Goal: Task Accomplishment & Management: Manage account settings

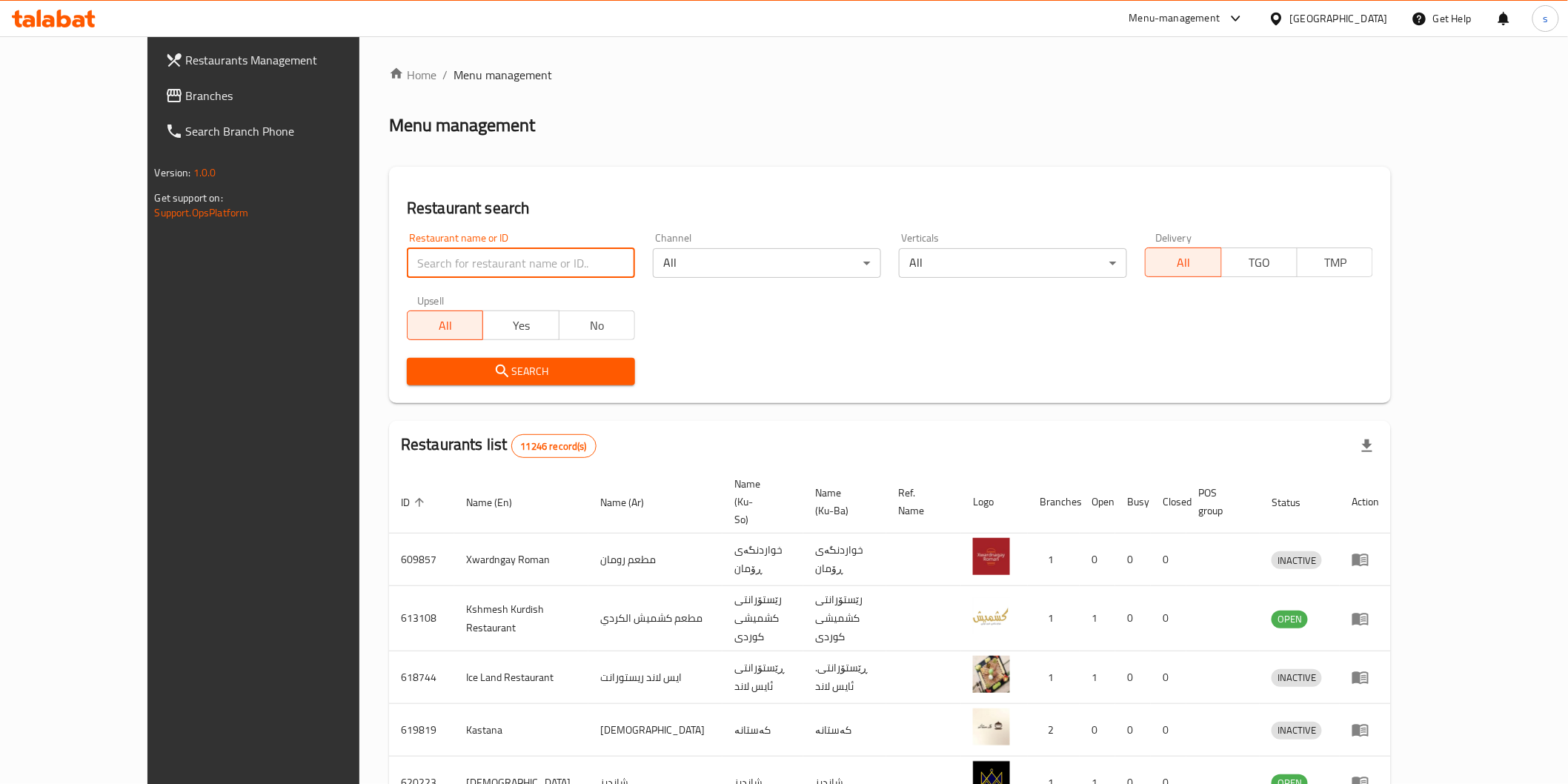
click at [516, 265] on input "search" at bounding box center [520, 263] width 228 height 30
paste input "AL Ruwad Burger"
type input "AL Ruwad Burger"
click button "Search" at bounding box center [520, 371] width 228 height 27
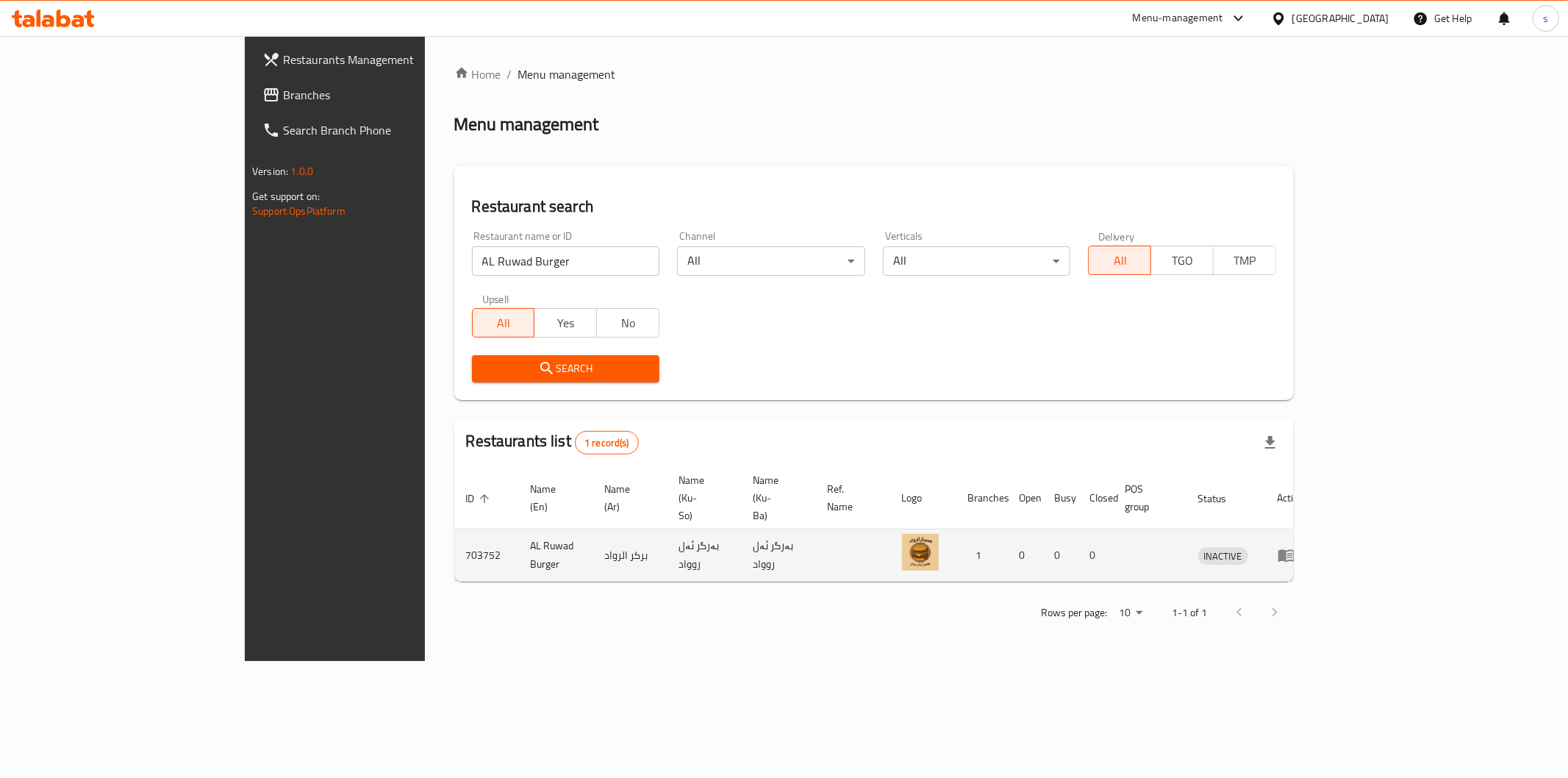
click at [1294, 550] on icon "enhanced table" at bounding box center [1286, 556] width 16 height 12
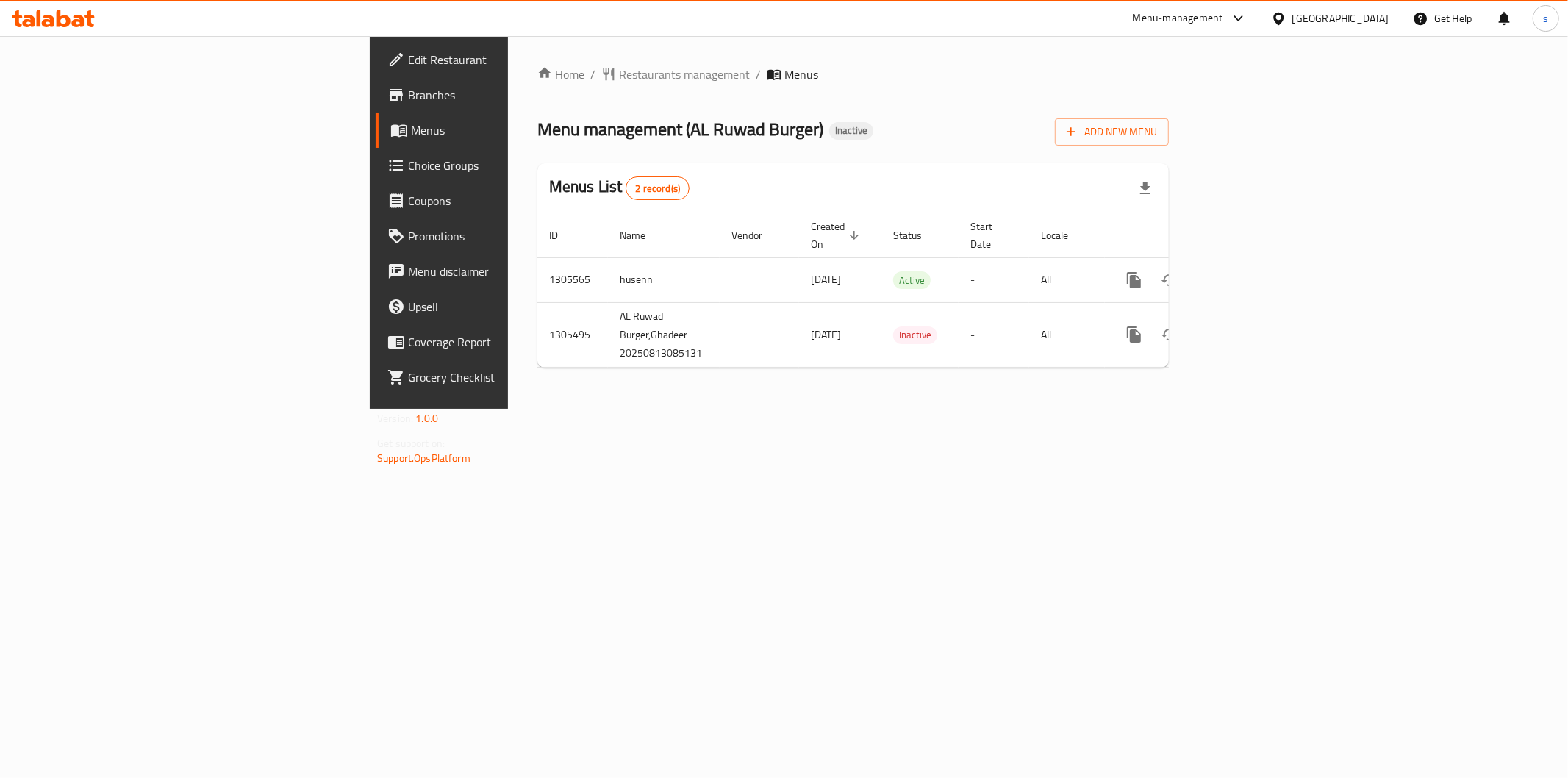
click at [408, 92] on span "Branches" at bounding box center [514, 94] width 211 height 17
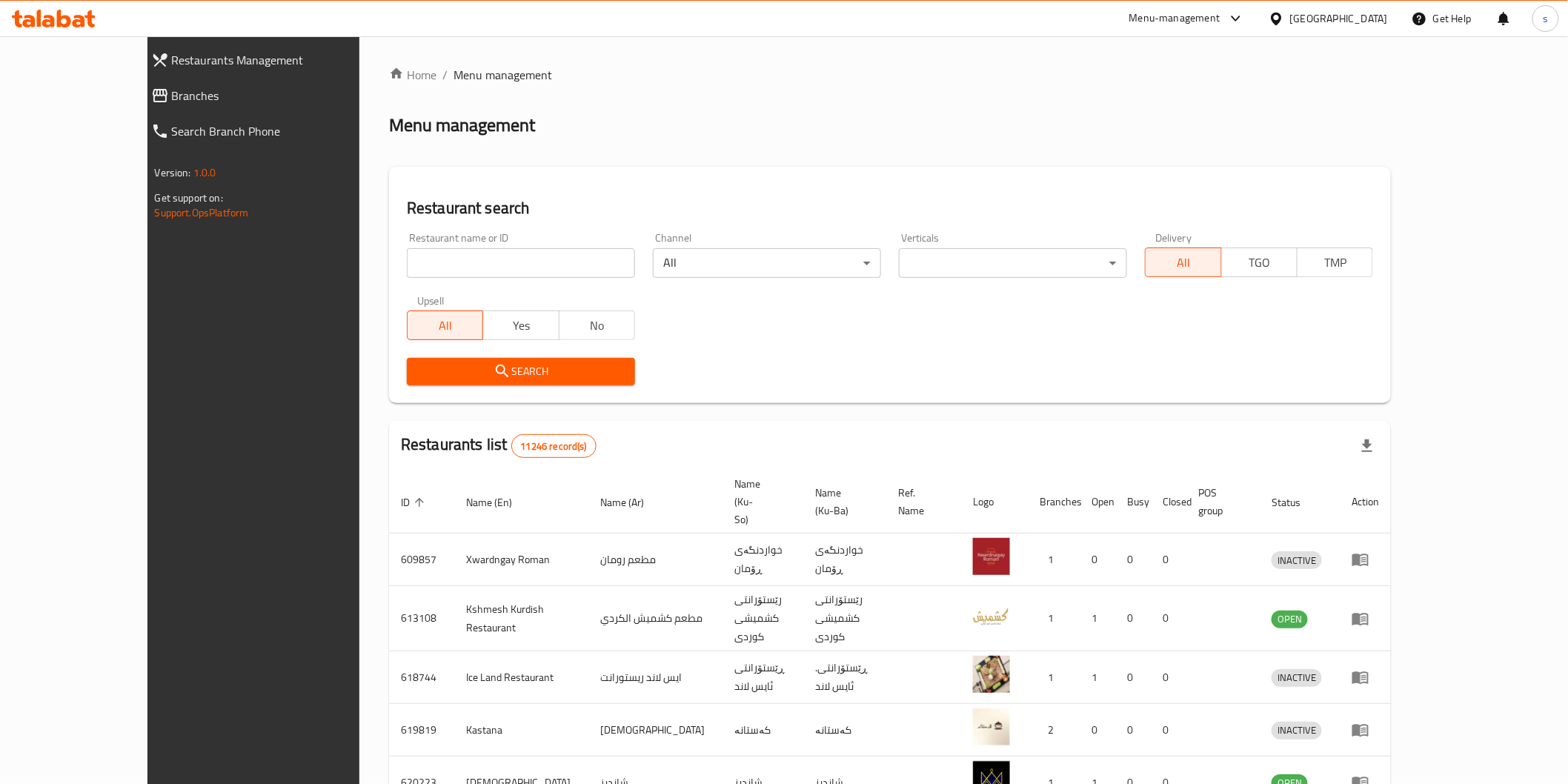
click at [172, 92] on span "Branches" at bounding box center [285, 95] width 225 height 17
click at [542, 262] on input "search" at bounding box center [520, 263] width 228 height 30
paste input "[PERSON_NAME]"
type input "[PERSON_NAME]"
click button "Search" at bounding box center [520, 371] width 228 height 27
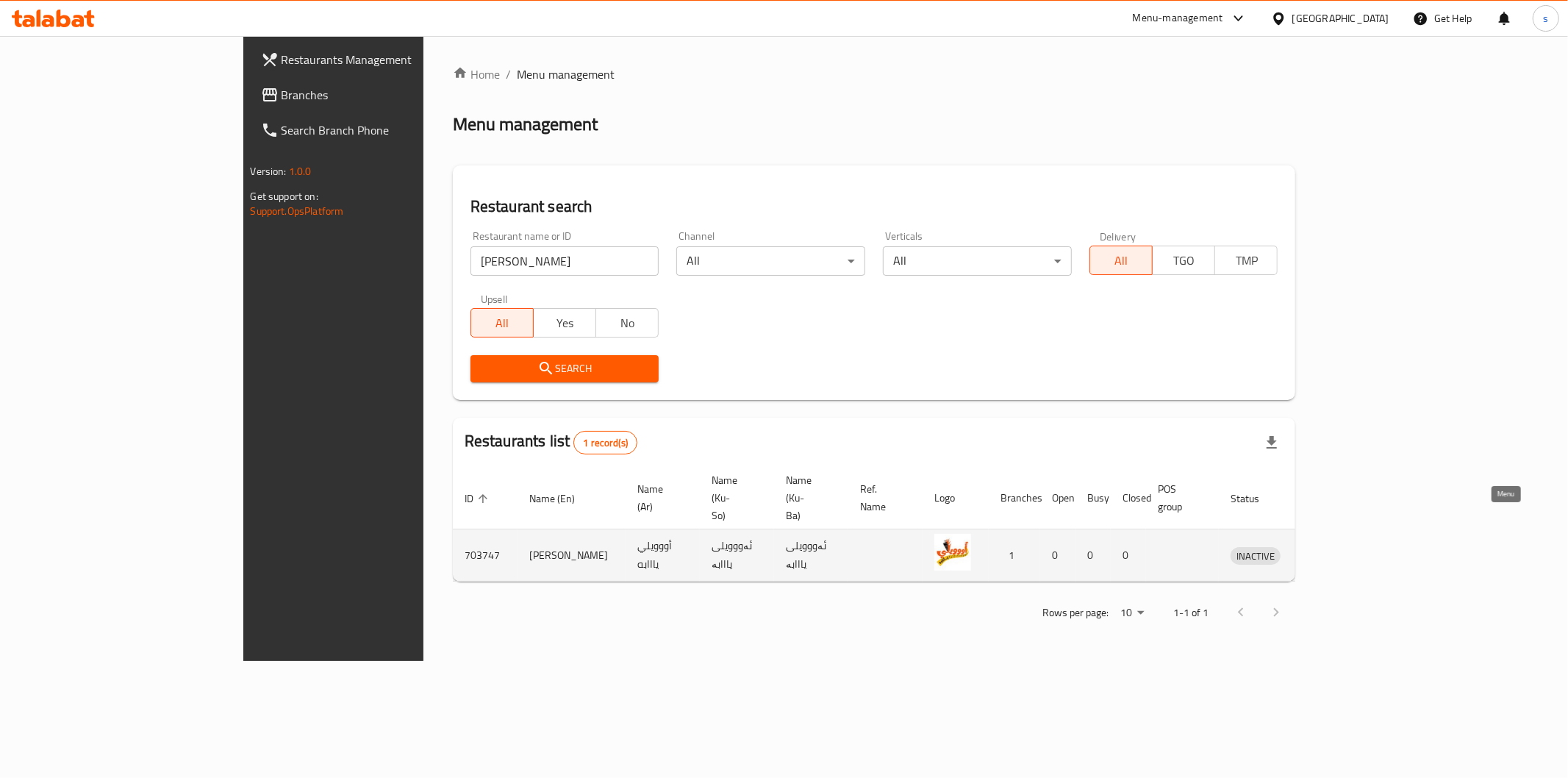
click at [1327, 550] on icon "enhanced table" at bounding box center [1319, 556] width 16 height 12
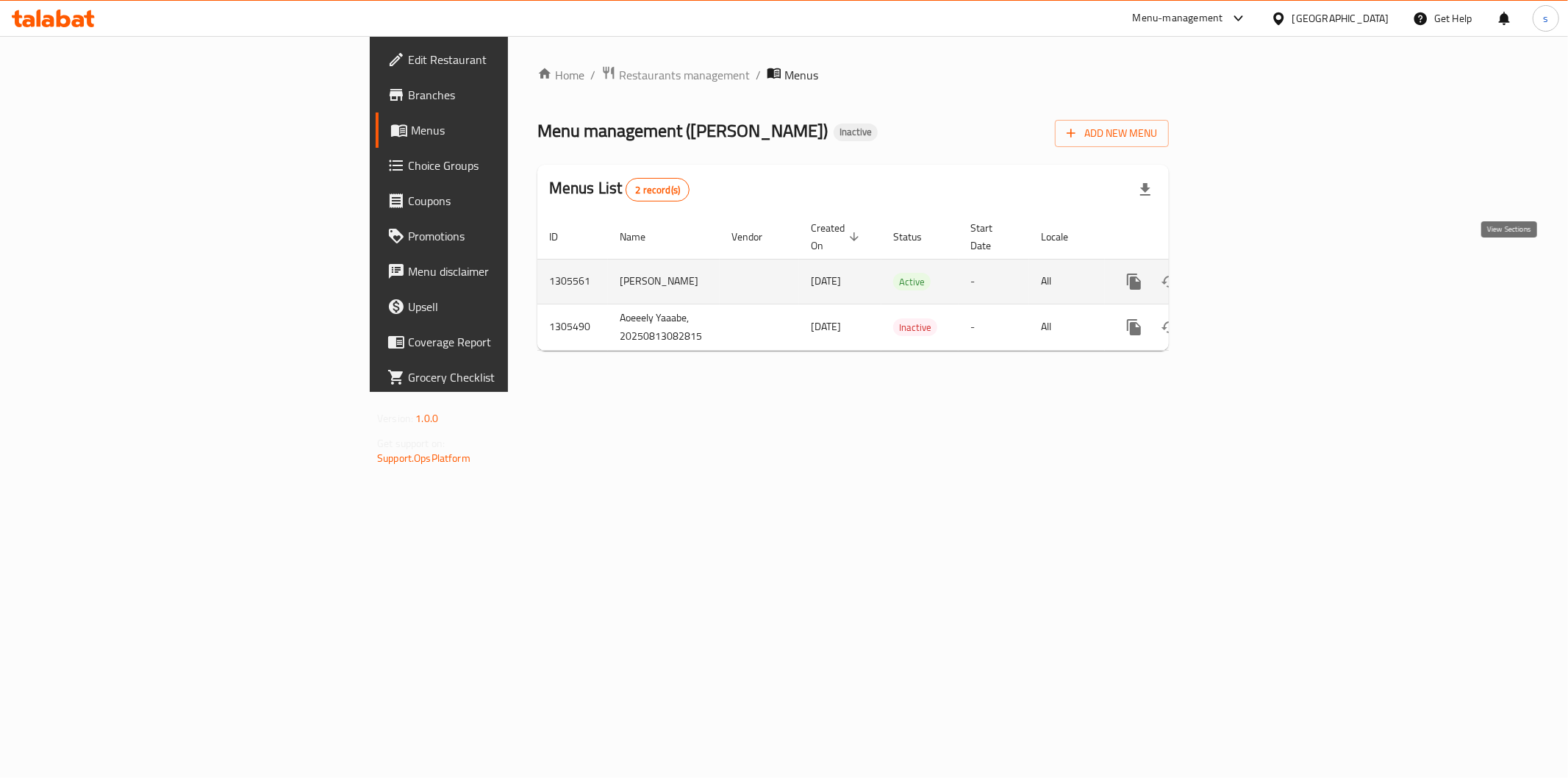
click at [1249, 273] on icon "enhanced table" at bounding box center [1241, 282] width 17 height 17
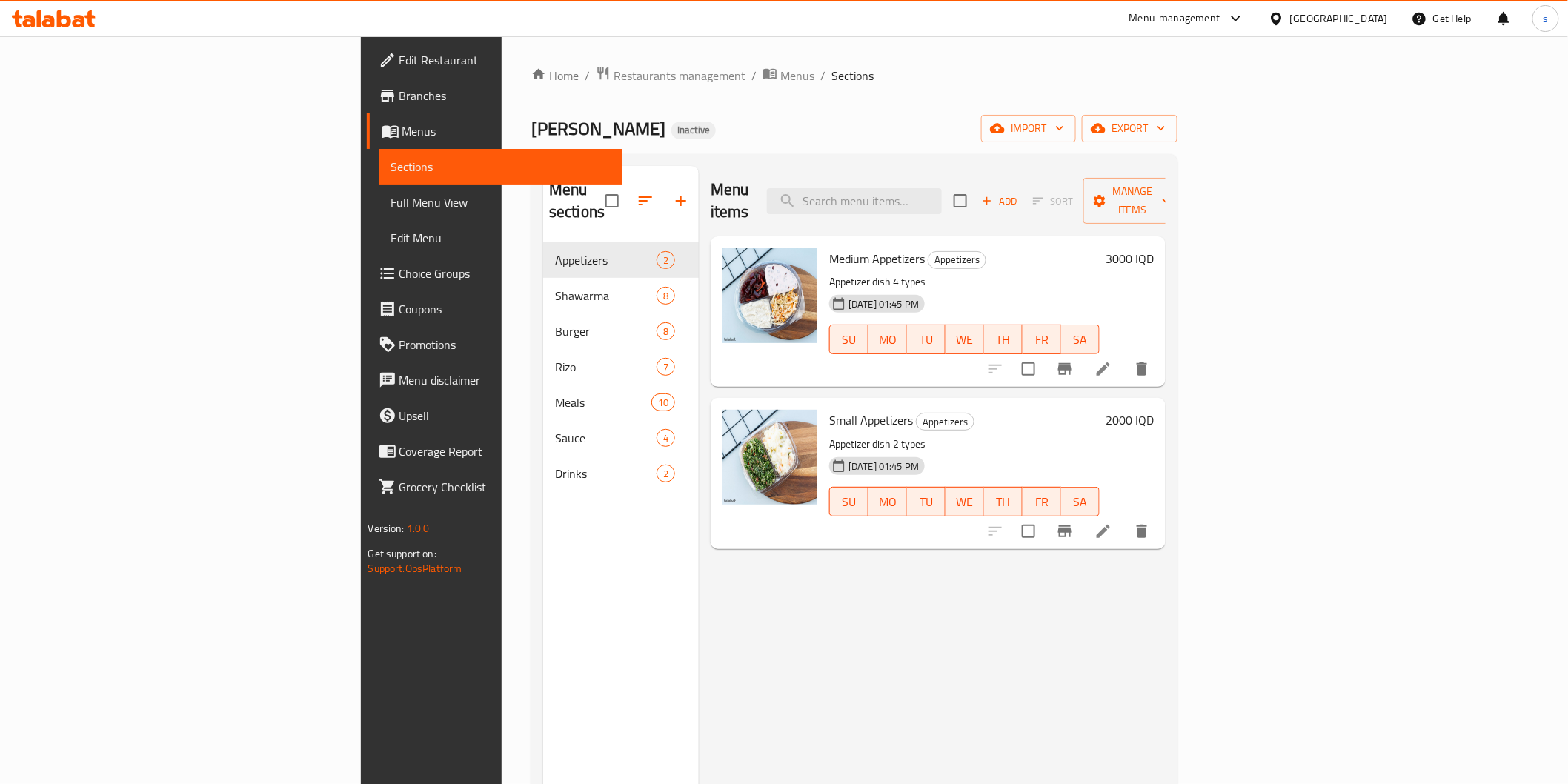
click at [391, 196] on span "Full Menu View" at bounding box center [500, 203] width 219 height 17
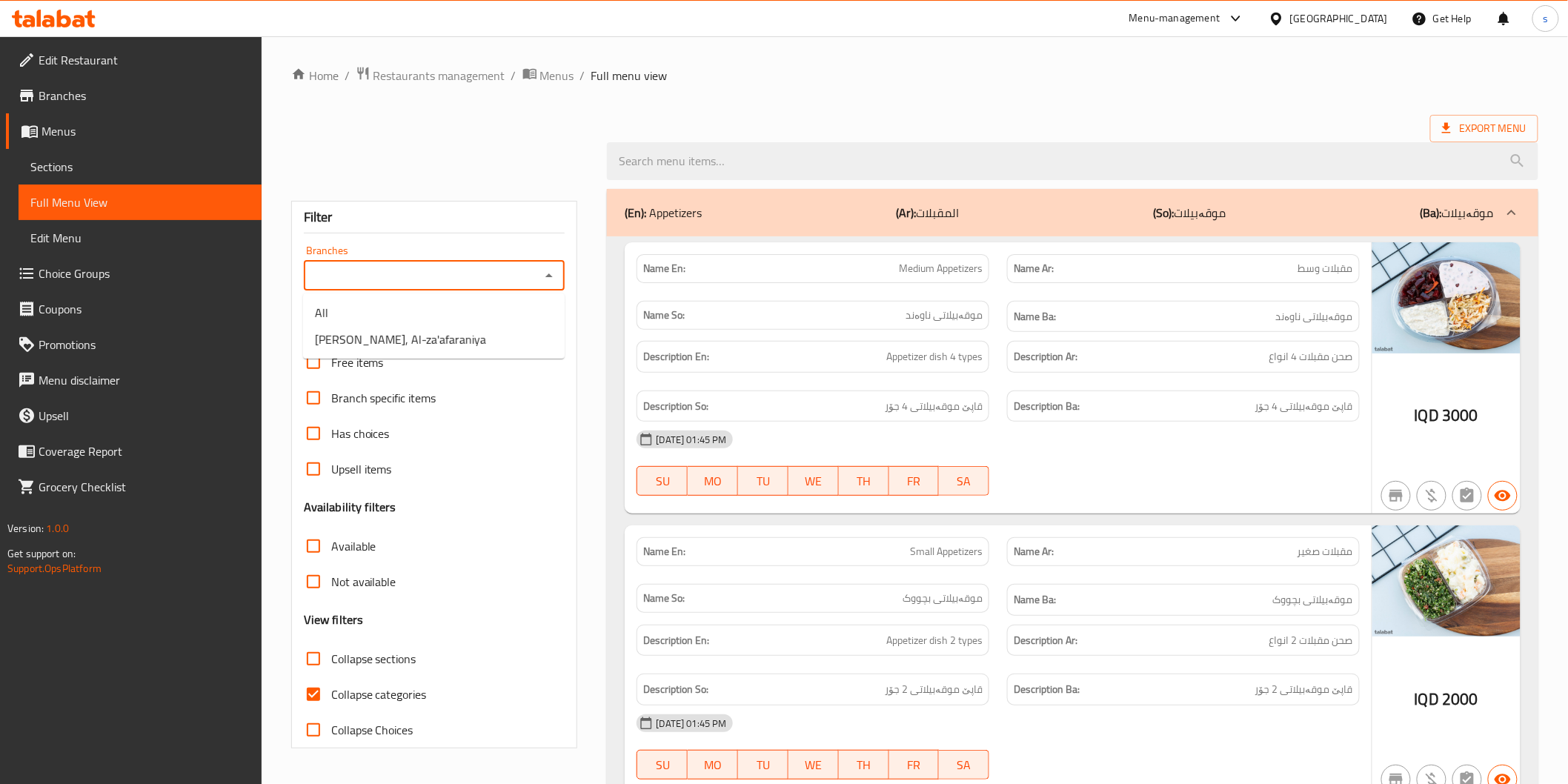
drag, startPoint x: 405, startPoint y: 267, endPoint x: 404, endPoint y: 295, distance: 28.0
click at [405, 267] on input "Branches" at bounding box center [422, 276] width 228 height 21
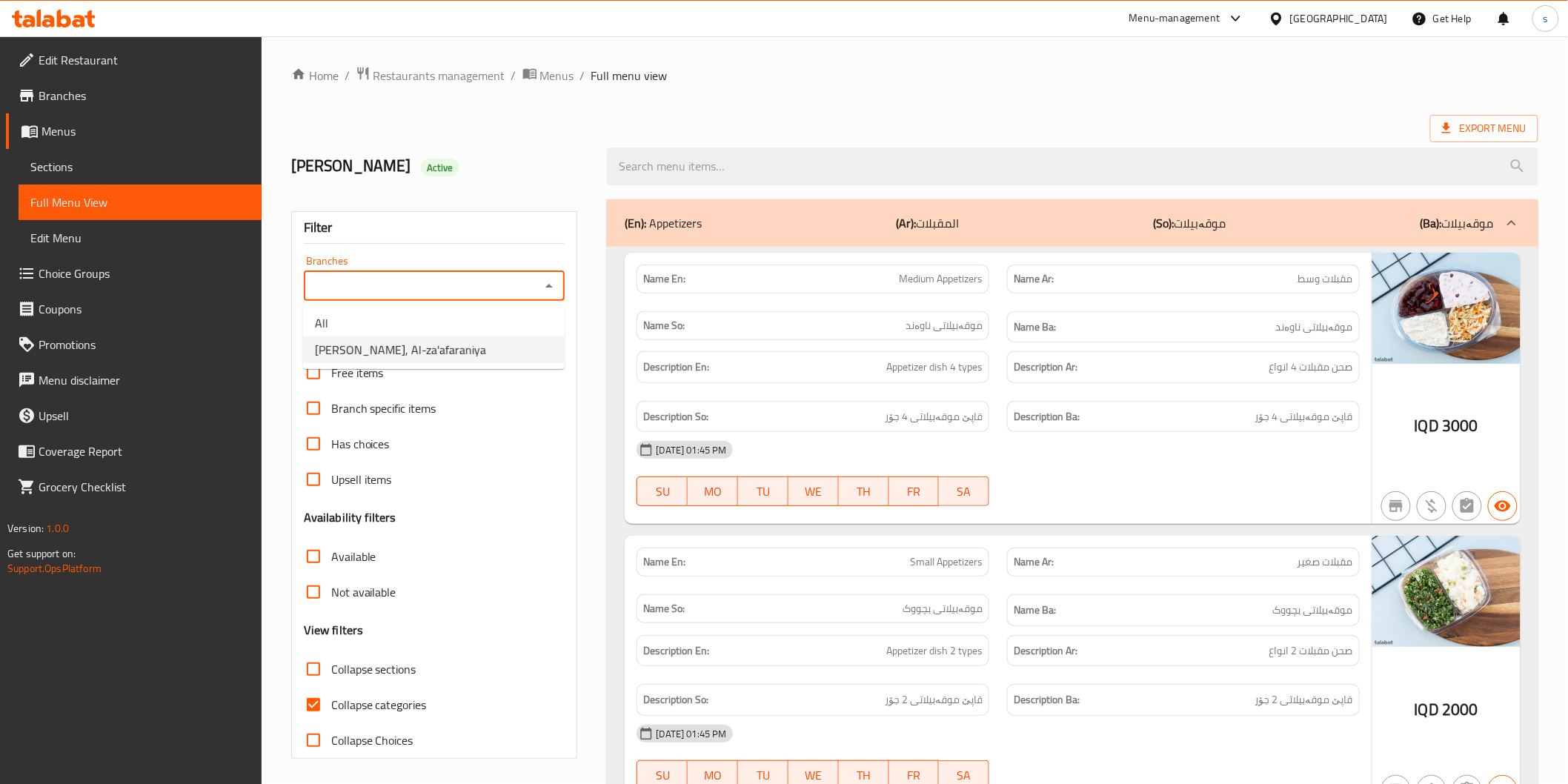
click at [425, 350] on span "[PERSON_NAME], Al-za'afaraniya" at bounding box center [401, 349] width 171 height 17
type input "[PERSON_NAME], Al-za'afaraniya"
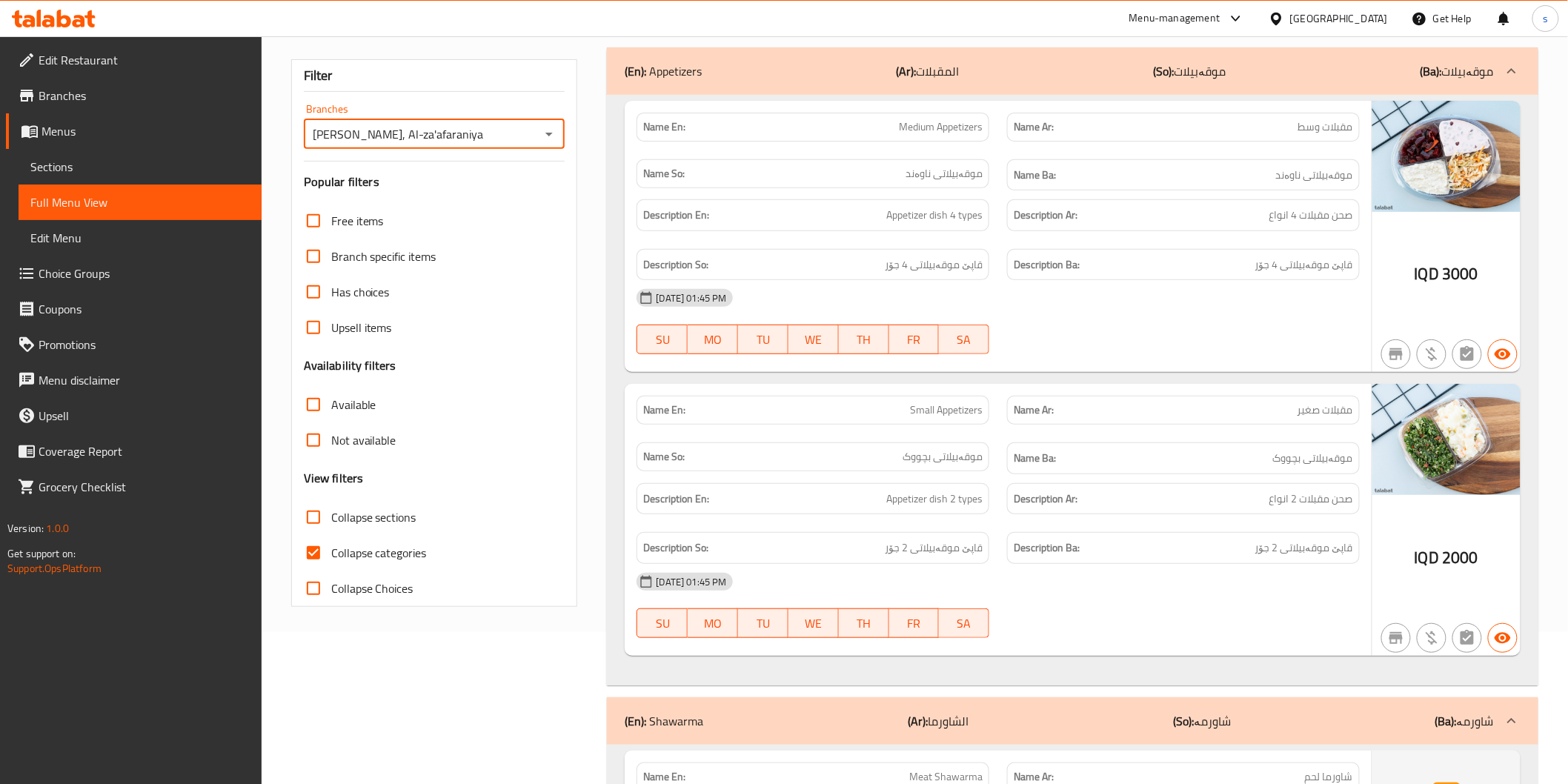
scroll to position [329, 0]
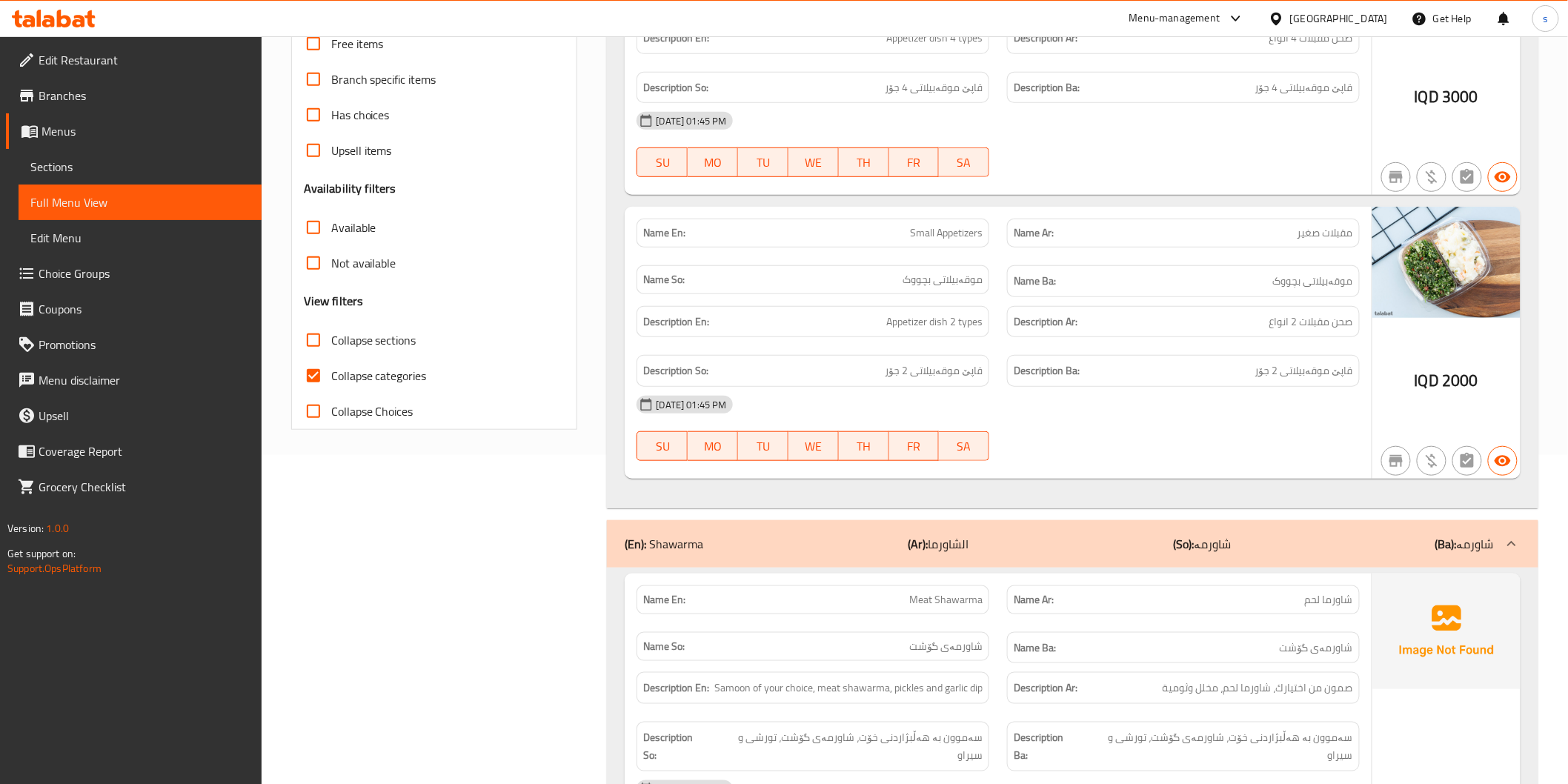
click at [381, 379] on span "Collapse categories" at bounding box center [378, 375] width 95 height 17
click at [331, 379] on input "Collapse categories" at bounding box center [313, 375] width 36 height 36
checkbox input "false"
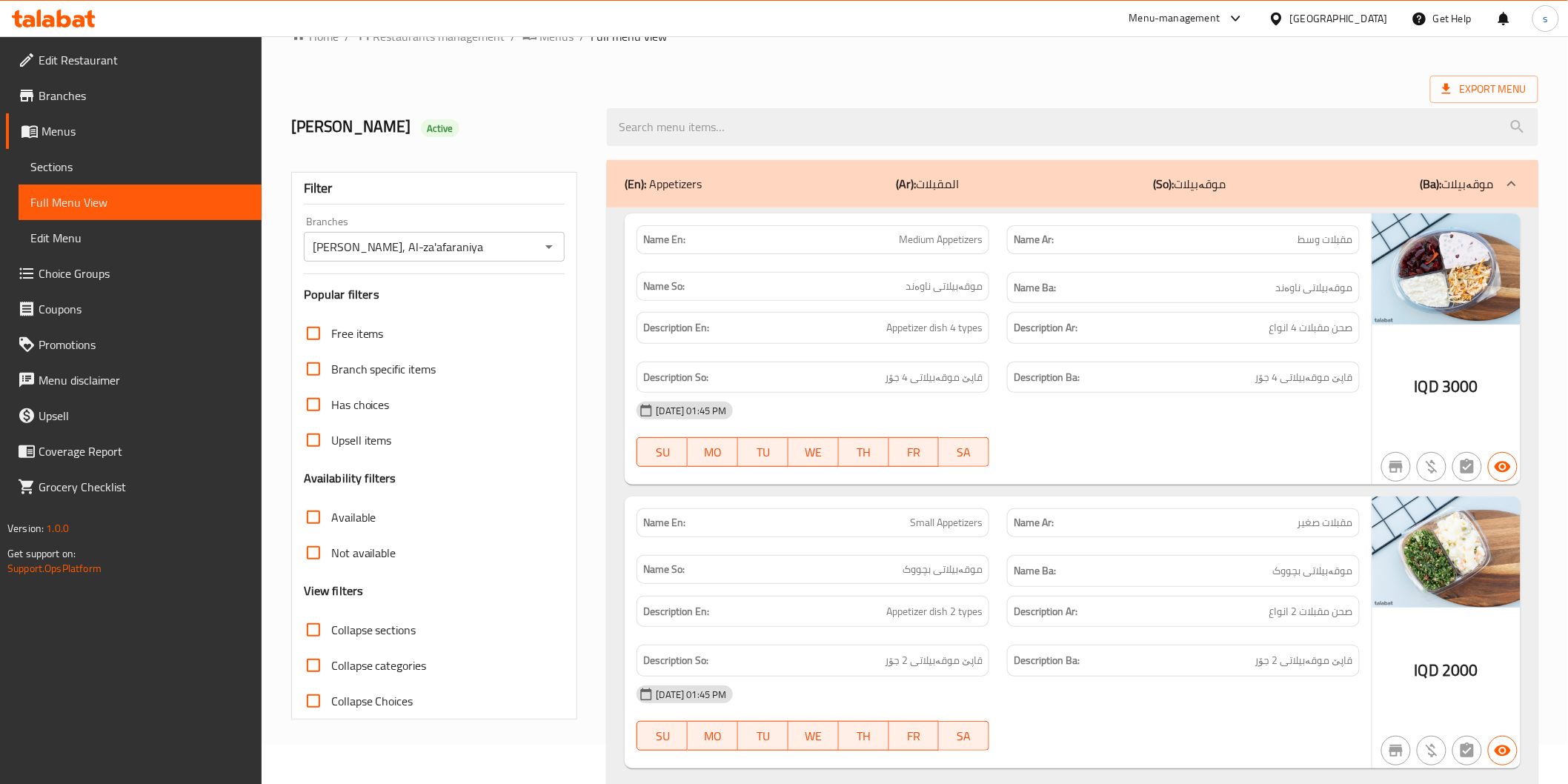
scroll to position [0, 0]
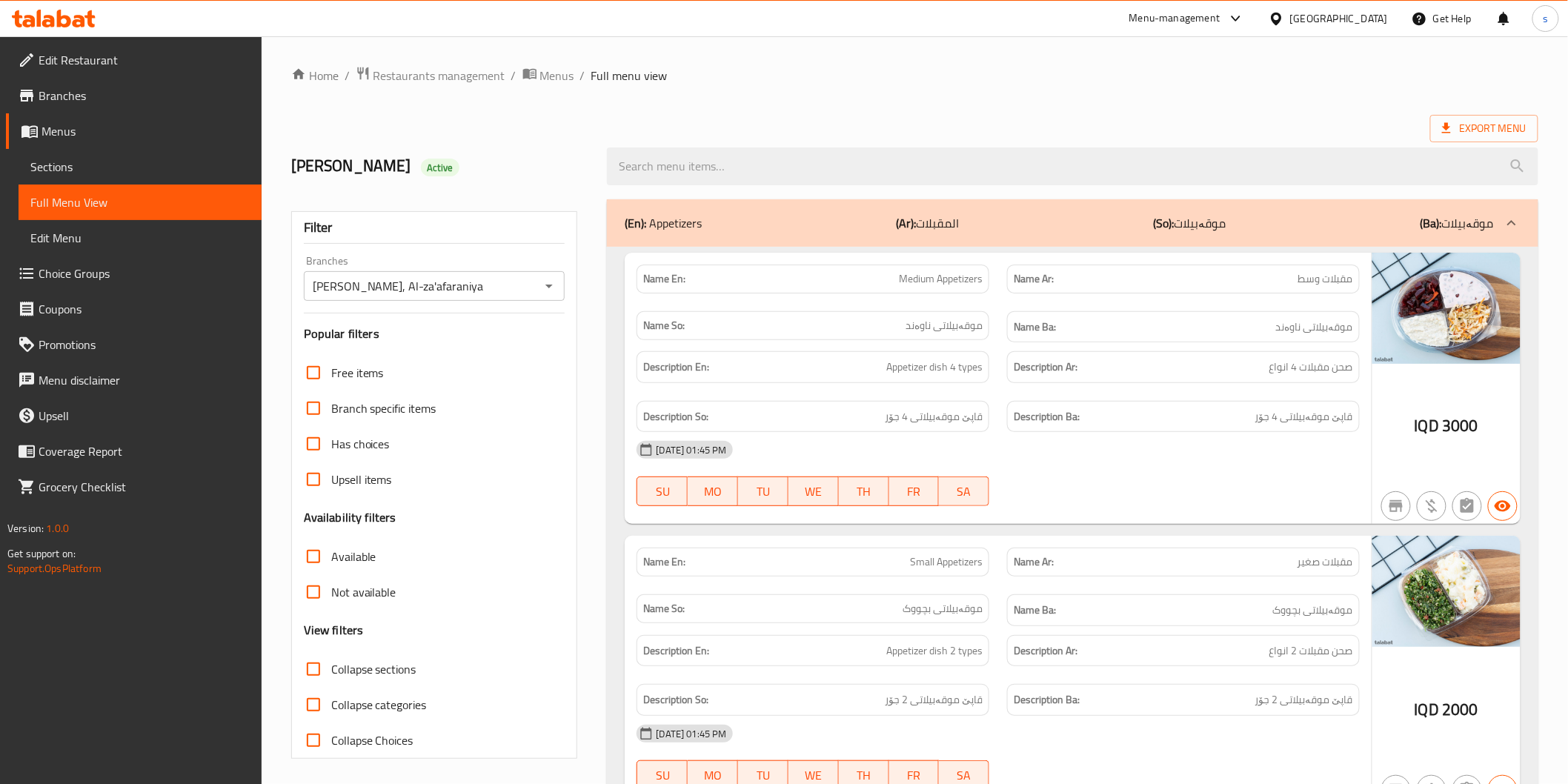
drag, startPoint x: 771, startPoint y: 38, endPoint x: 771, endPoint y: 63, distance: 25.0
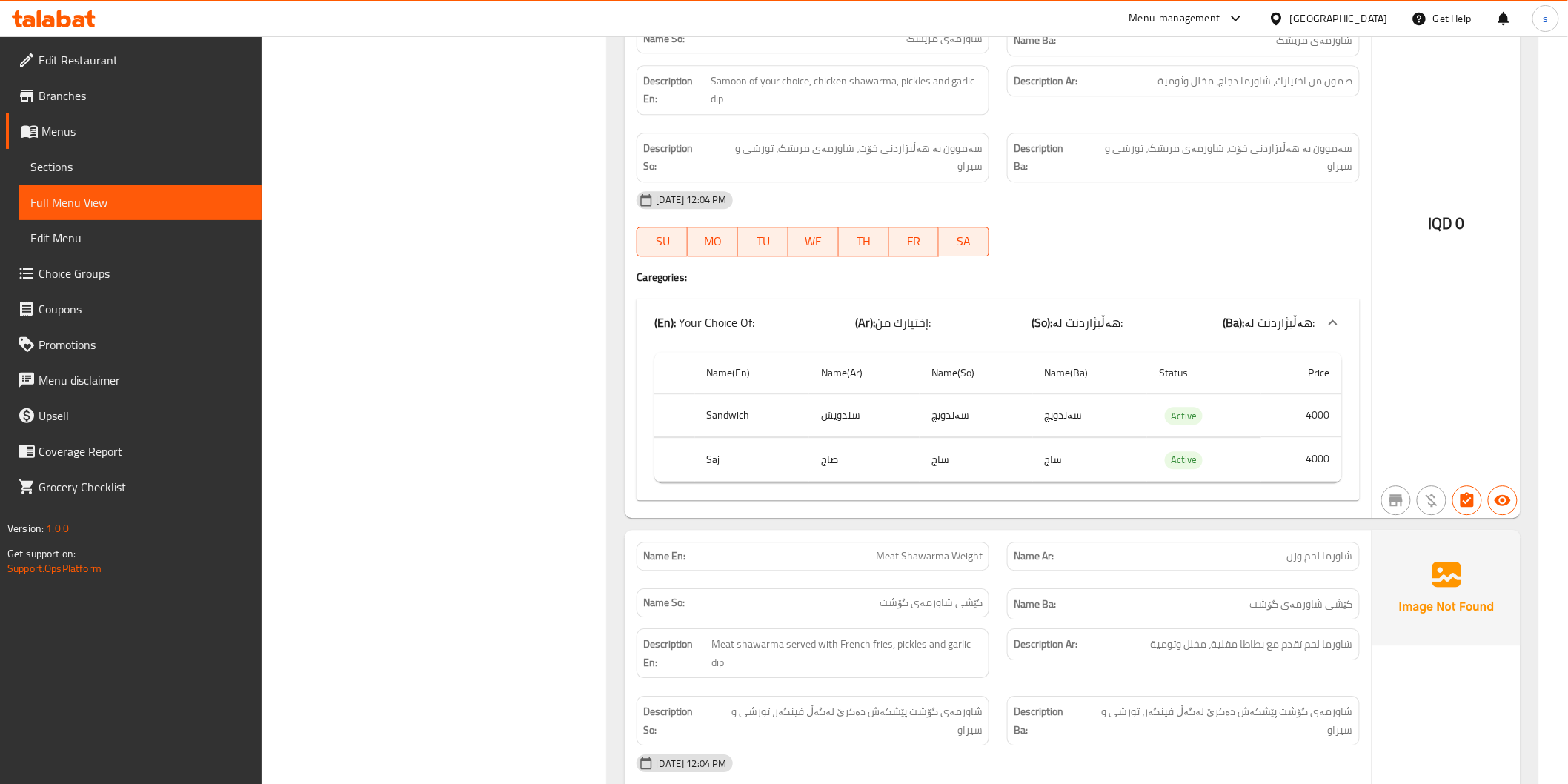
scroll to position [1647, 0]
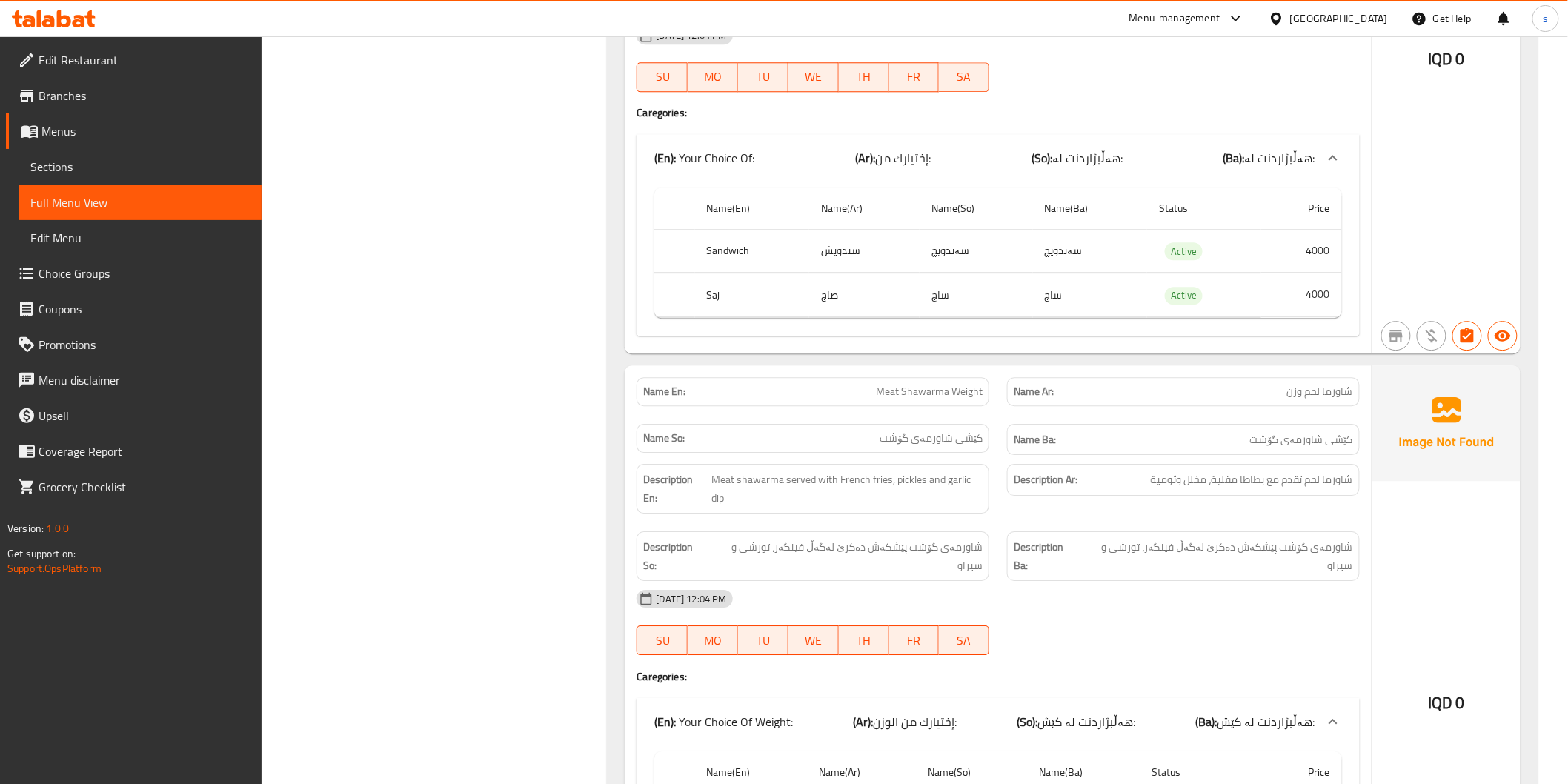
click at [926, 384] on span "Meat Shawarma Weight" at bounding box center [929, 392] width 107 height 16
copy span "Meat Shawarma Weight"
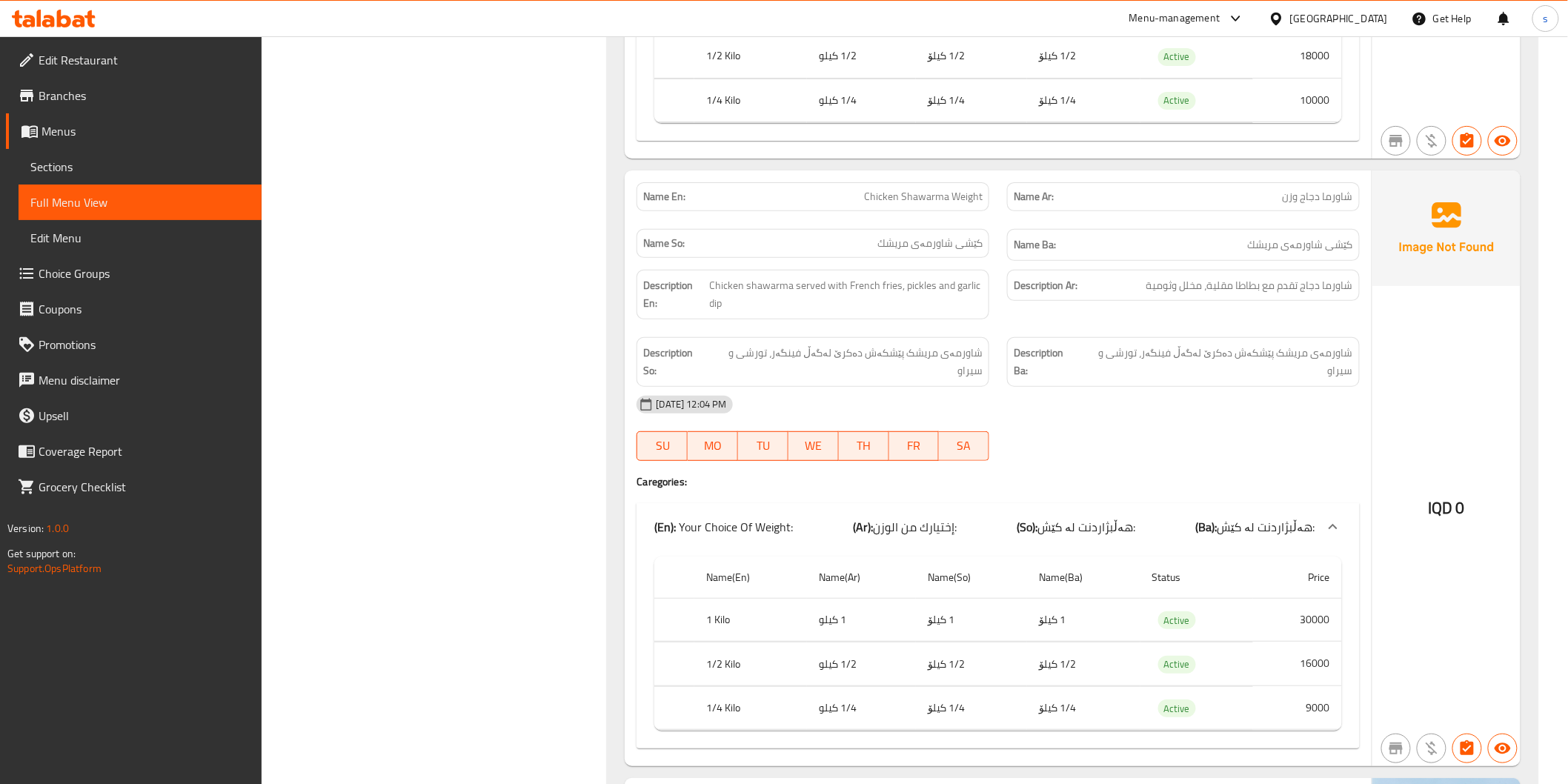
scroll to position [2470, 0]
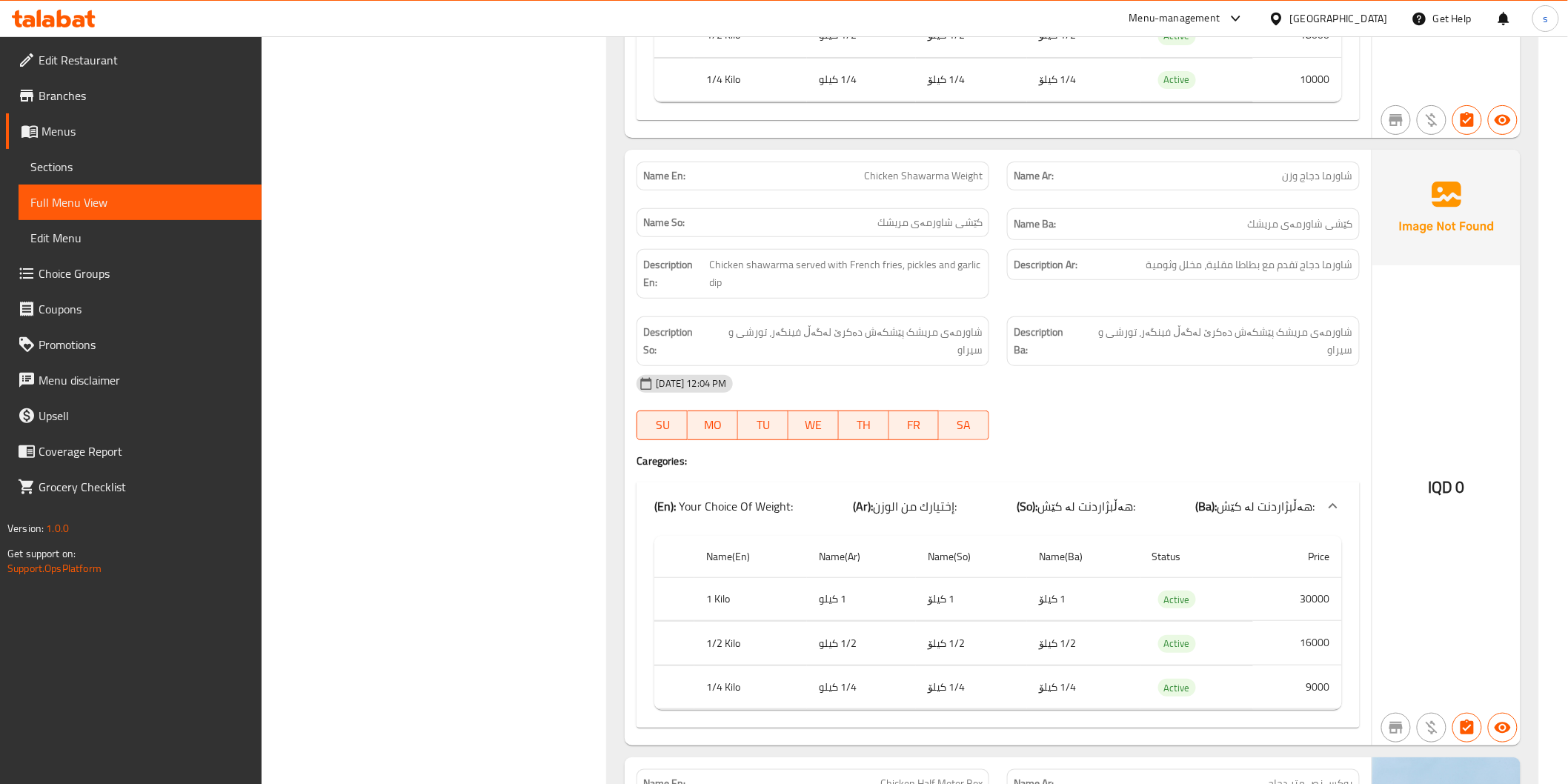
click at [943, 168] on span "Chicken Shawarma Weight" at bounding box center [924, 176] width 119 height 16
copy span "Chicken Shawarma Weight"
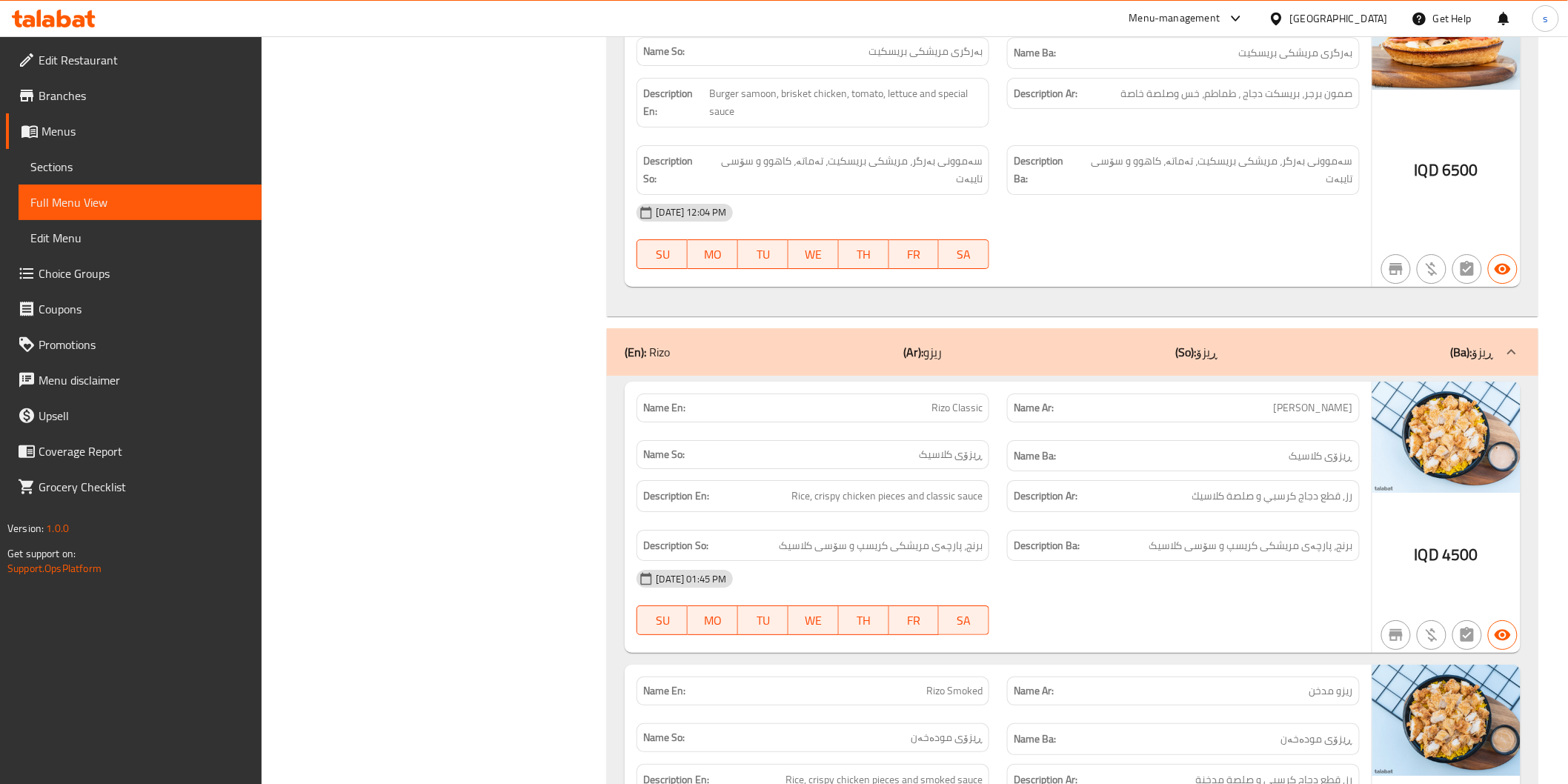
scroll to position [6750, 0]
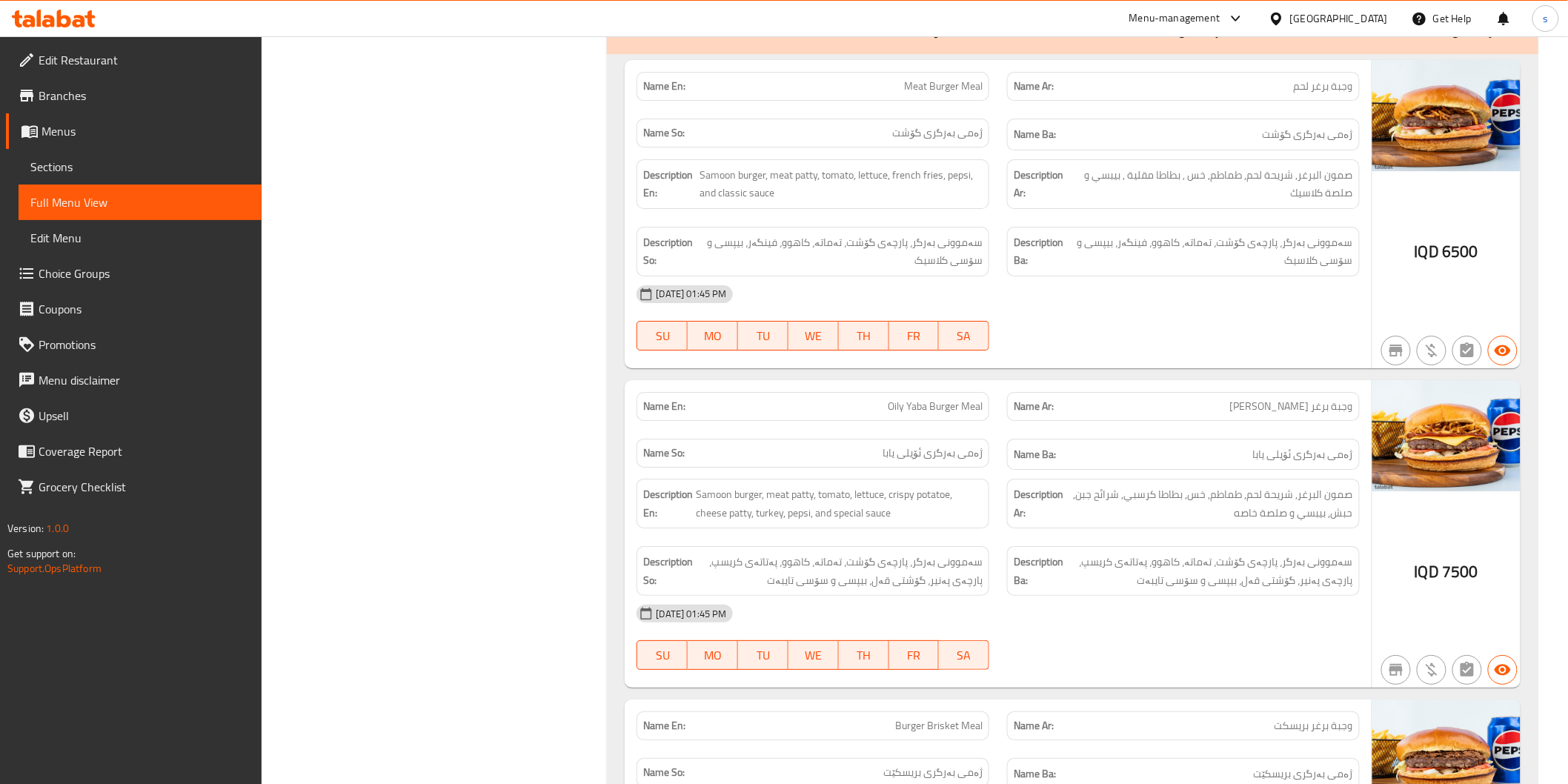
scroll to position [9138, 0]
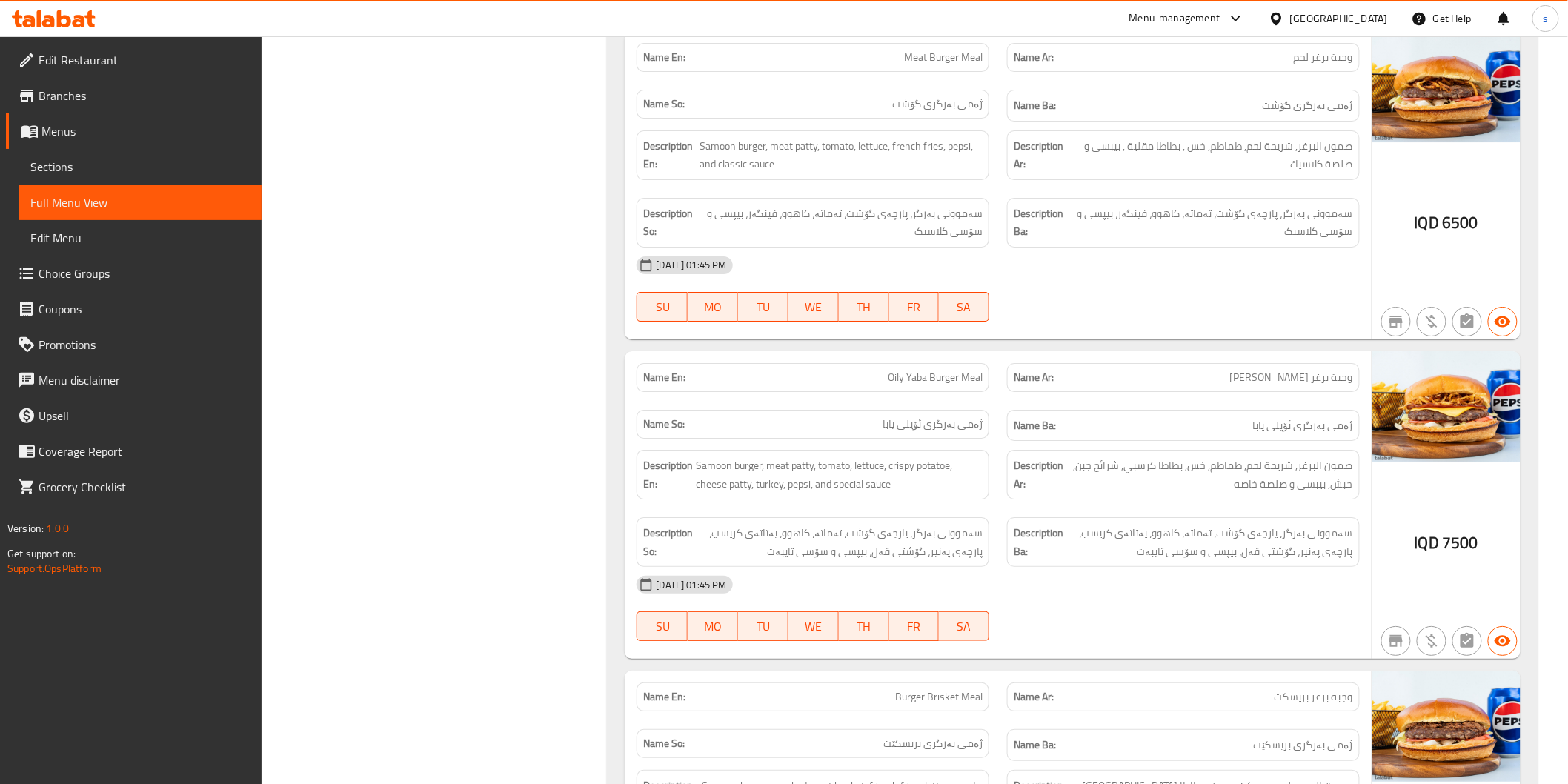
copy span "Oily Yaba Burger Meal"
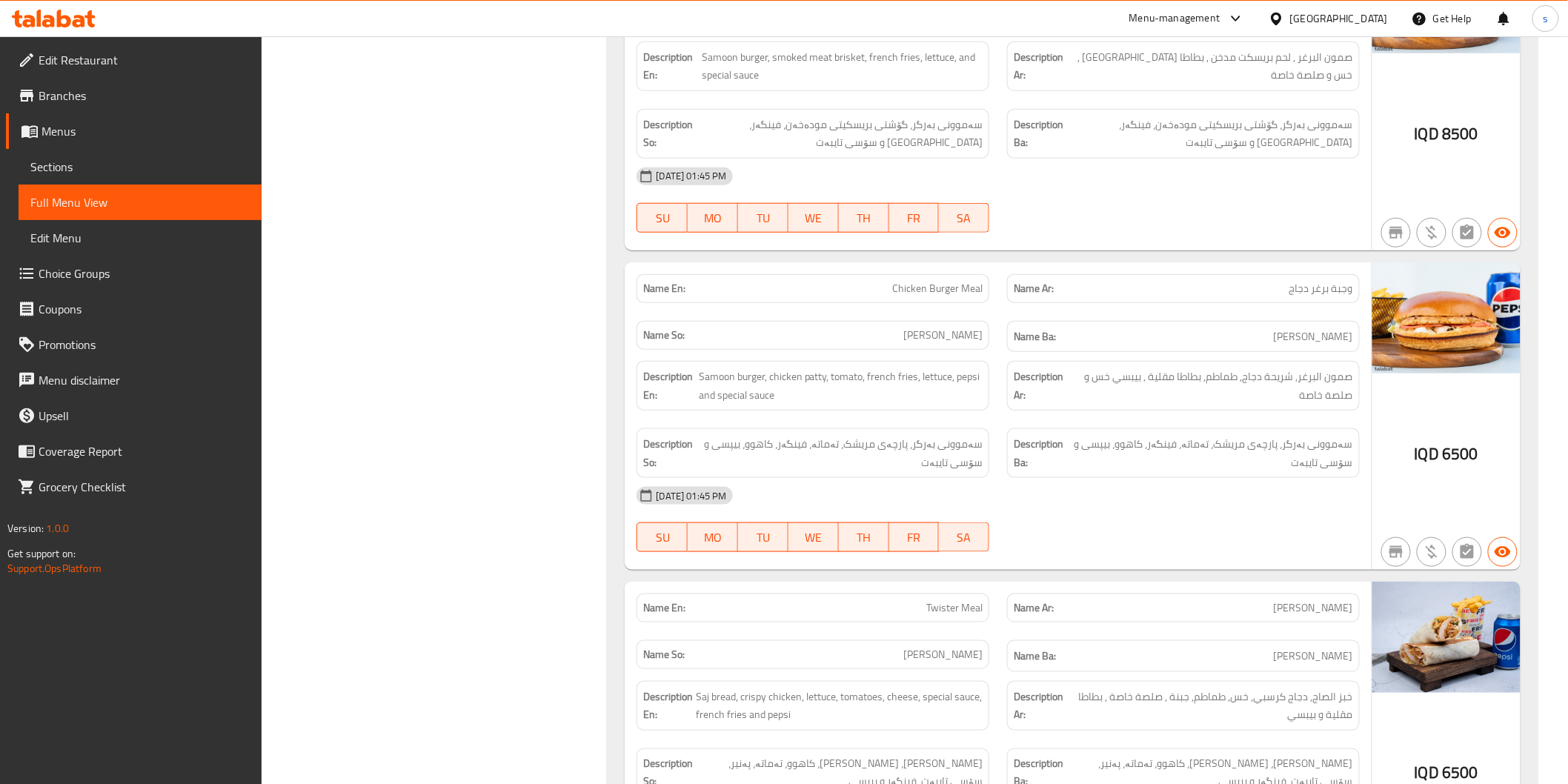
scroll to position [9879, 0]
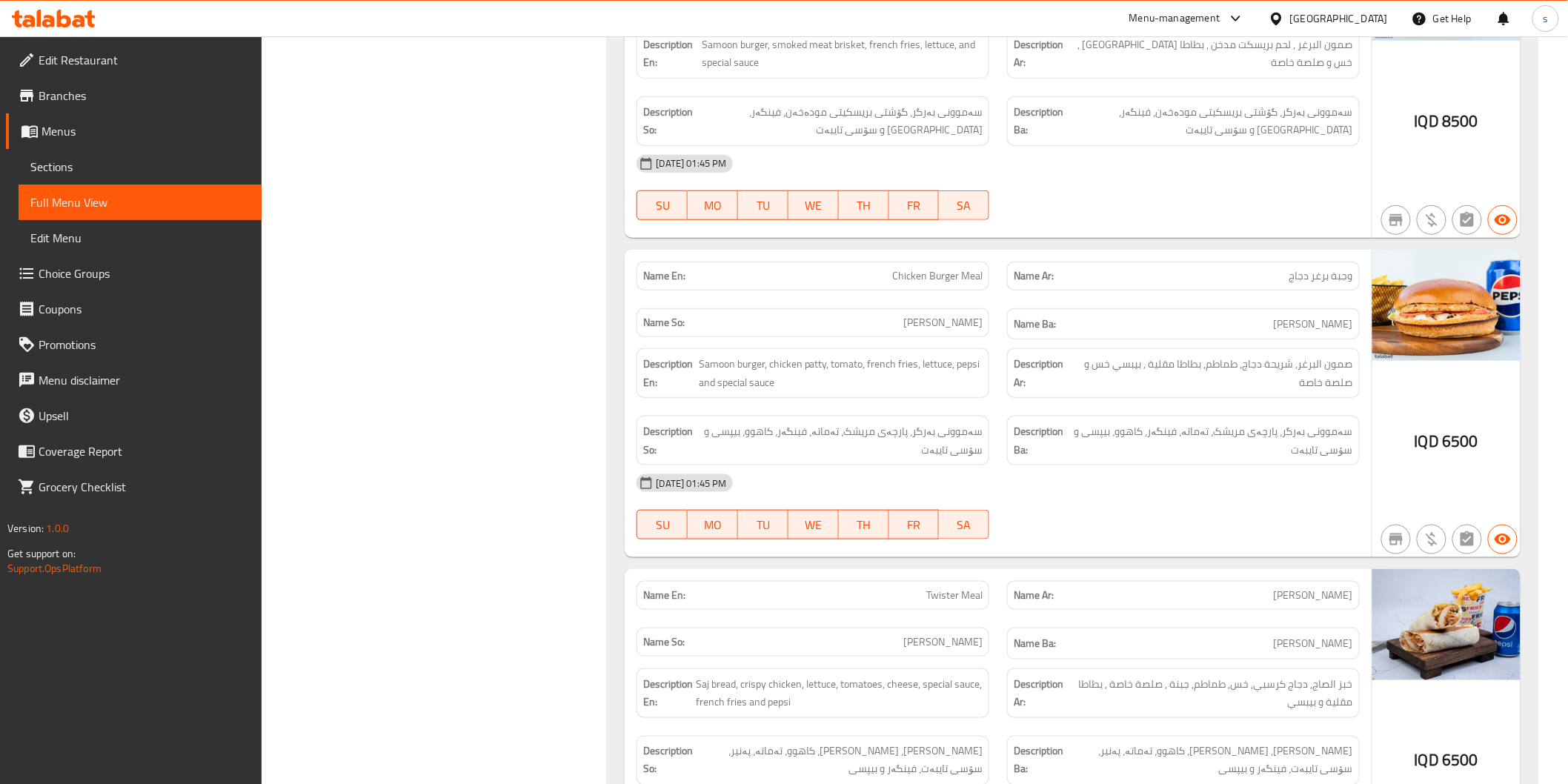
copy span "Chicken Burger Meal"
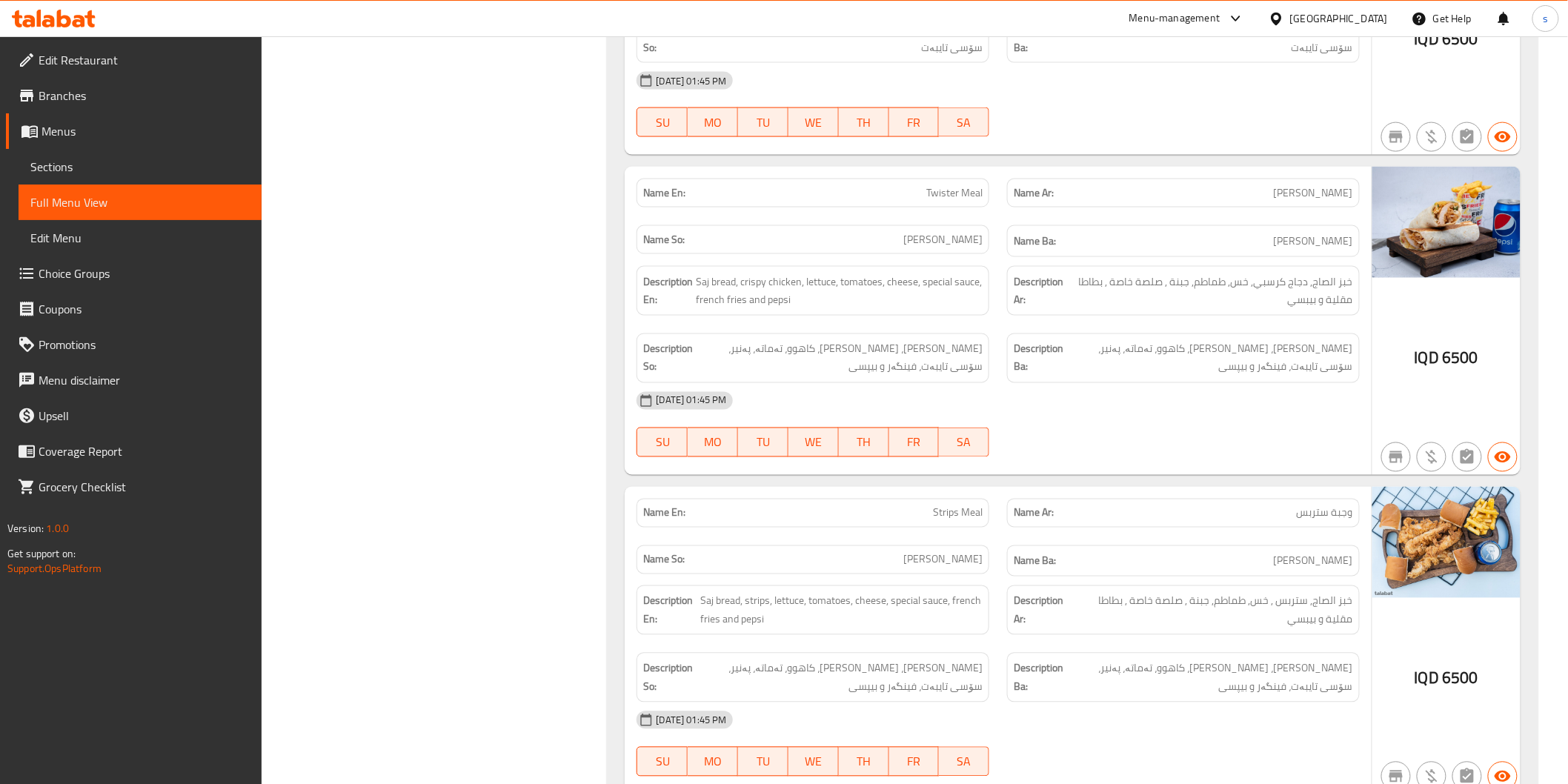
scroll to position [10290, 0]
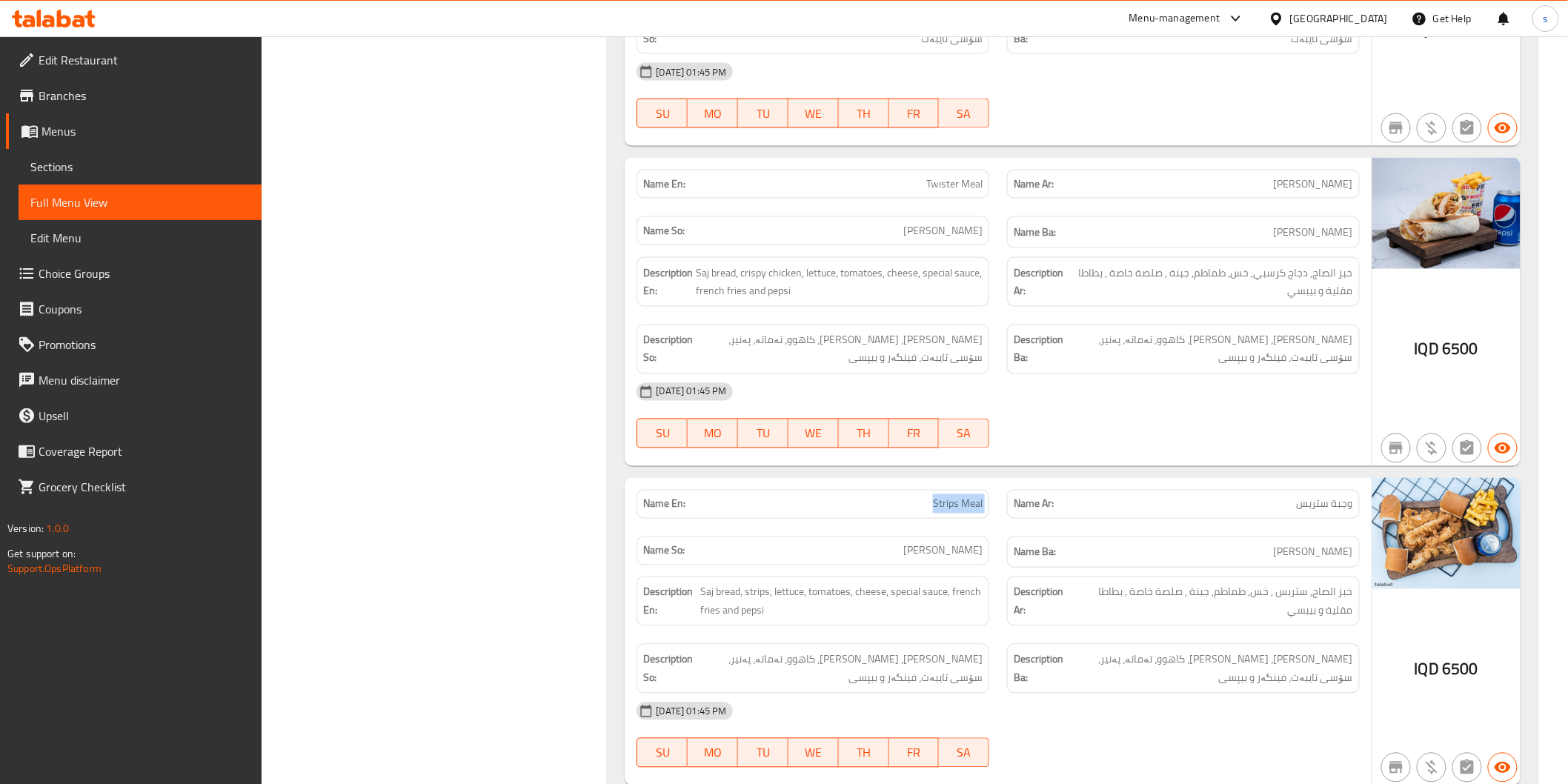
drag, startPoint x: 908, startPoint y: 389, endPoint x: 1011, endPoint y: 393, distance: 103.1
copy span "Strips Meal"
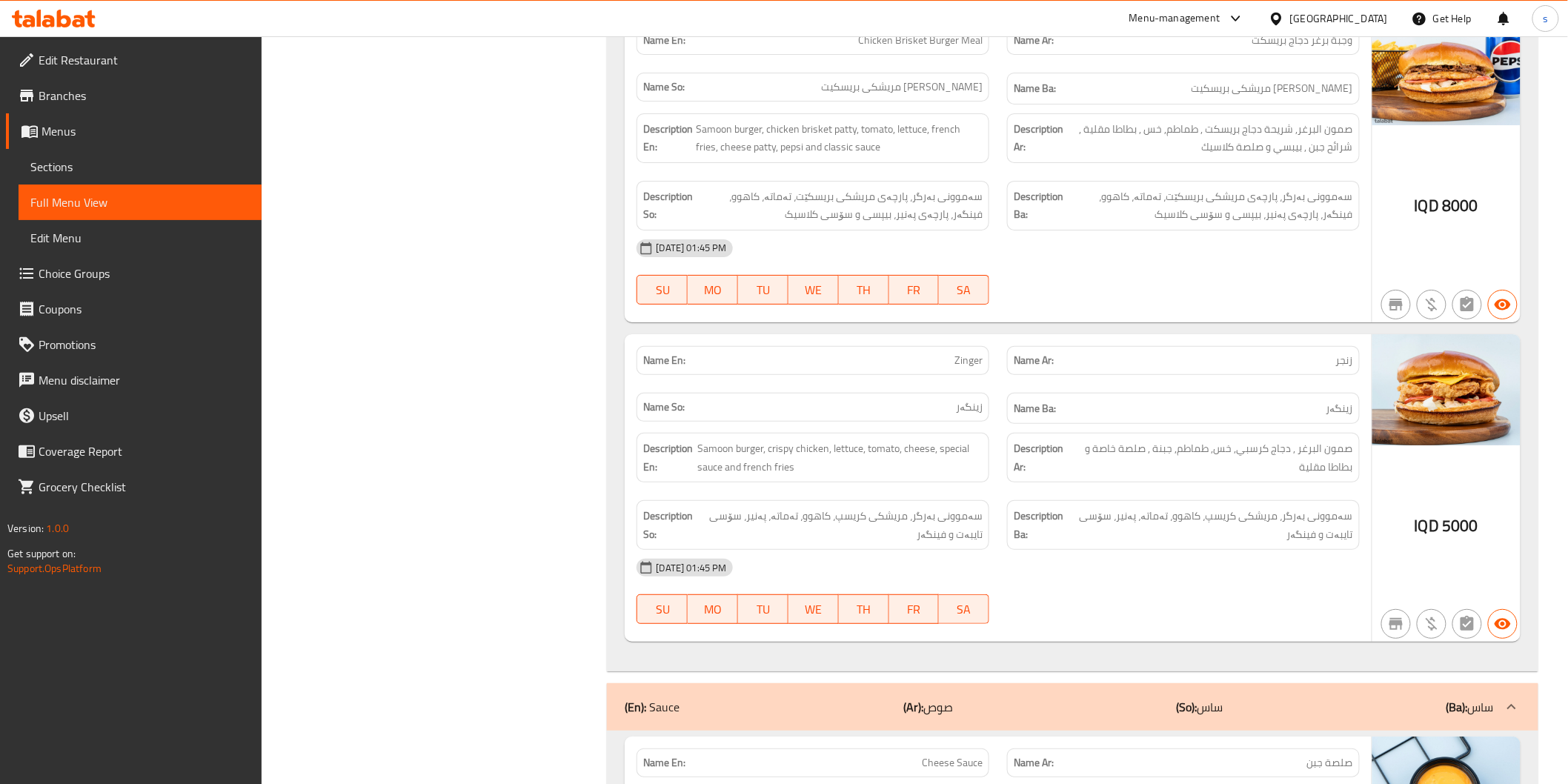
scroll to position [11772, 0]
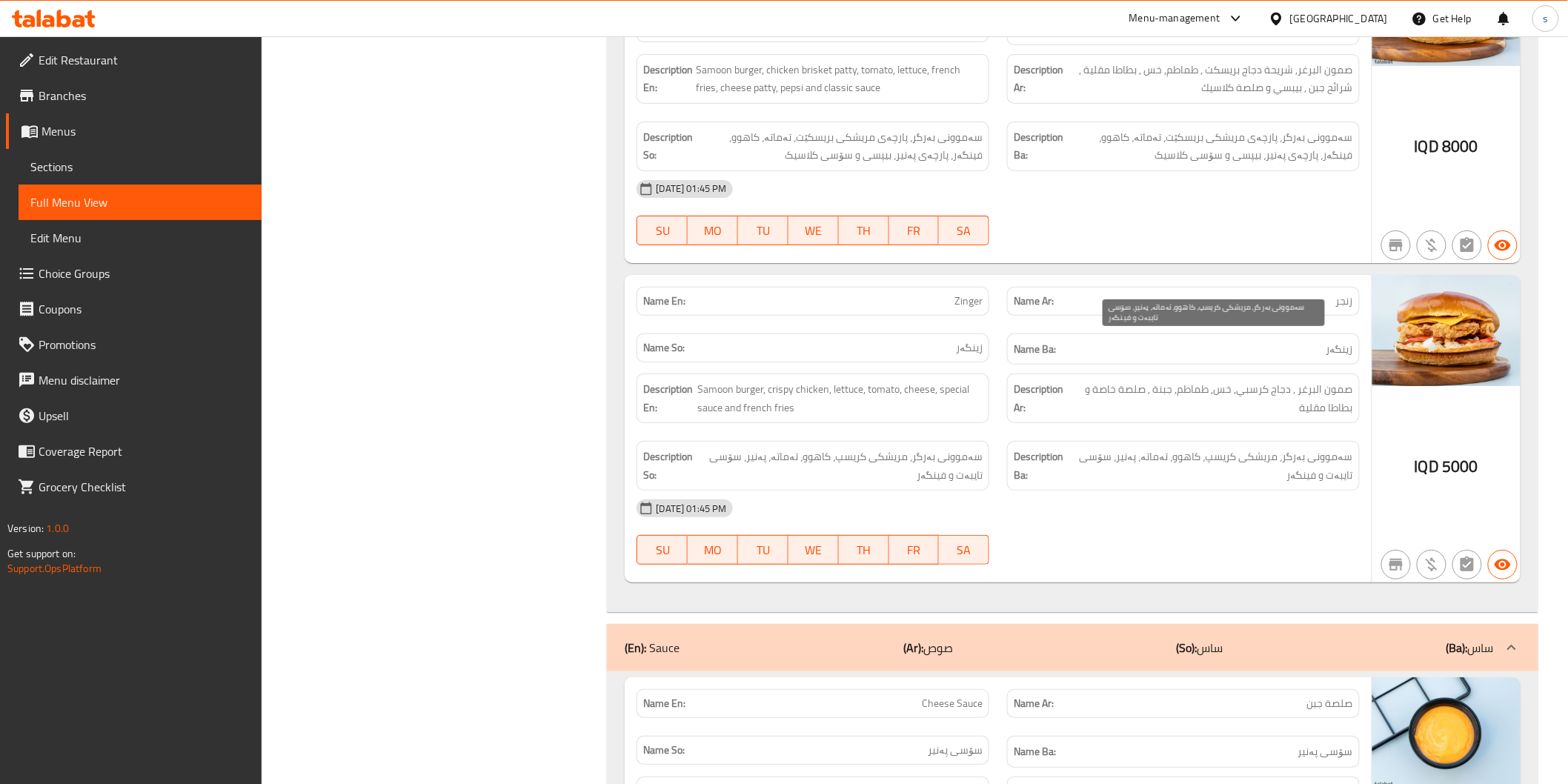
click at [1243, 448] on span "سەموونی بەرگر، مریشکی کریسپ، کاهوو، تەماتە، پەنیر، سۆسی تایبەت و فینگەر" at bounding box center [1212, 466] width 281 height 37
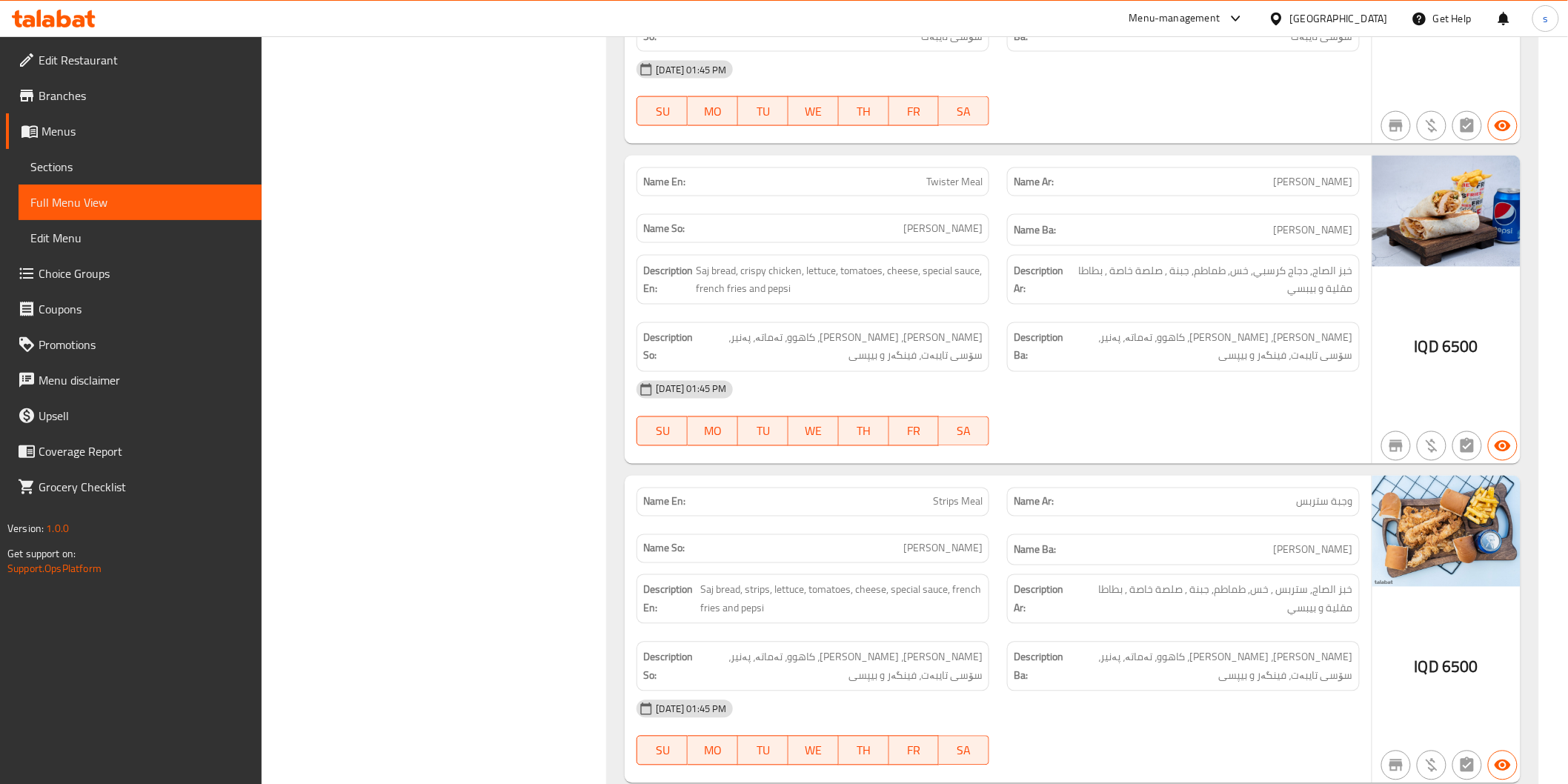
scroll to position [10290, 0]
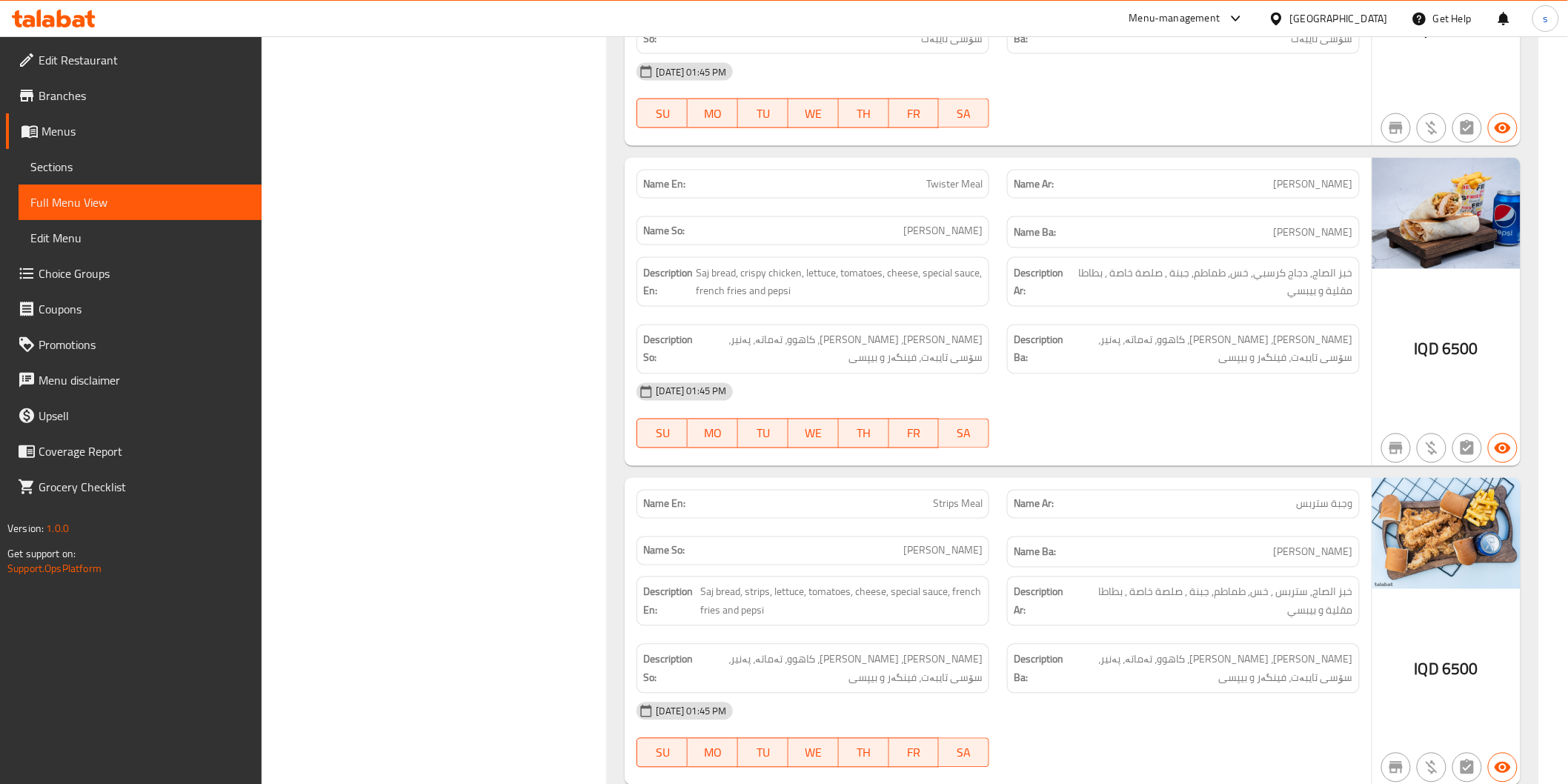
click at [144, 175] on span "Sections" at bounding box center [140, 167] width 219 height 17
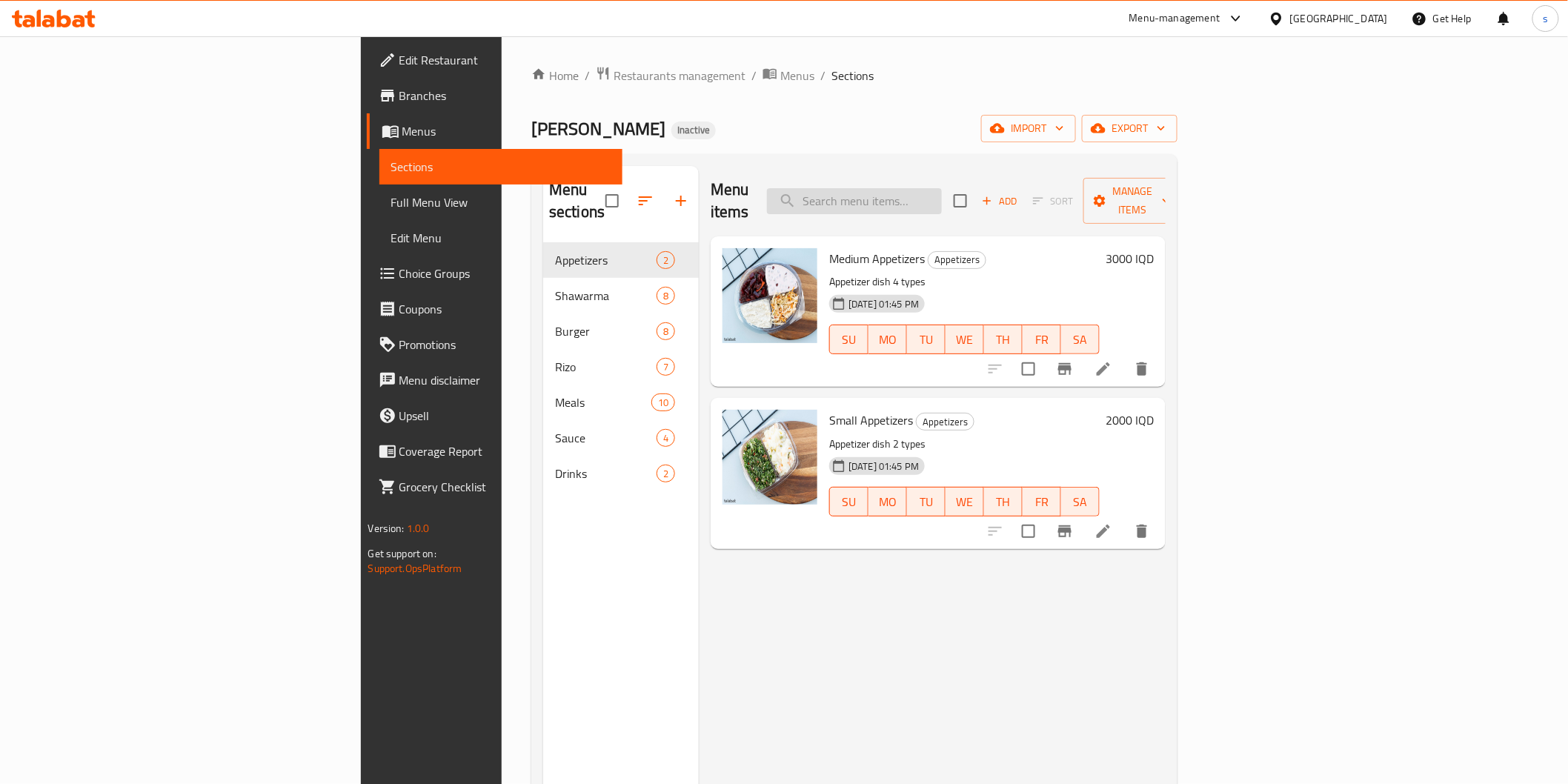
click at [942, 189] on input "search" at bounding box center [854, 202] width 175 height 26
paste input "Strips Meal"
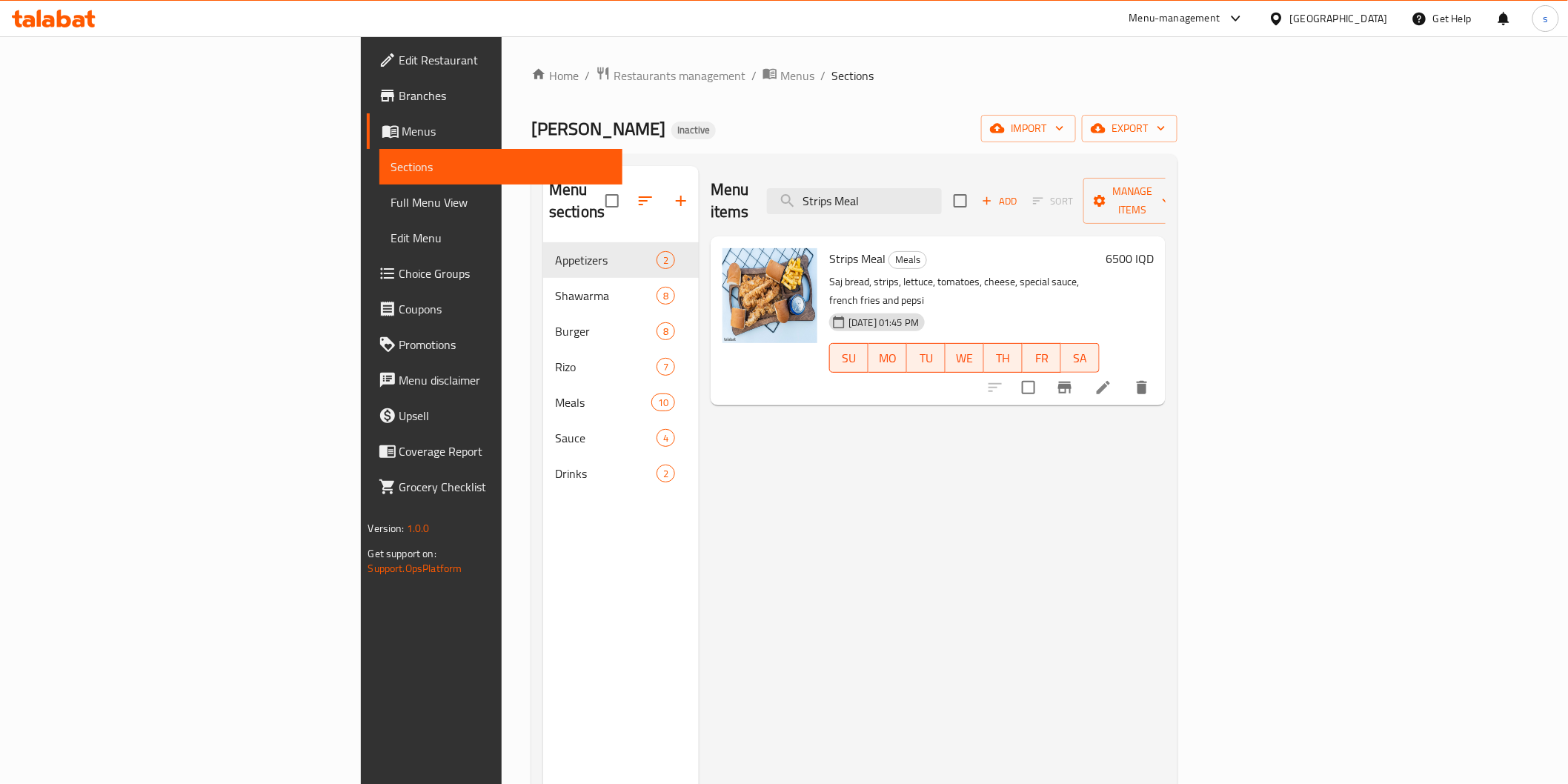
type input "Strips Meal"
click at [1124, 375] on li at bounding box center [1104, 388] width 42 height 27
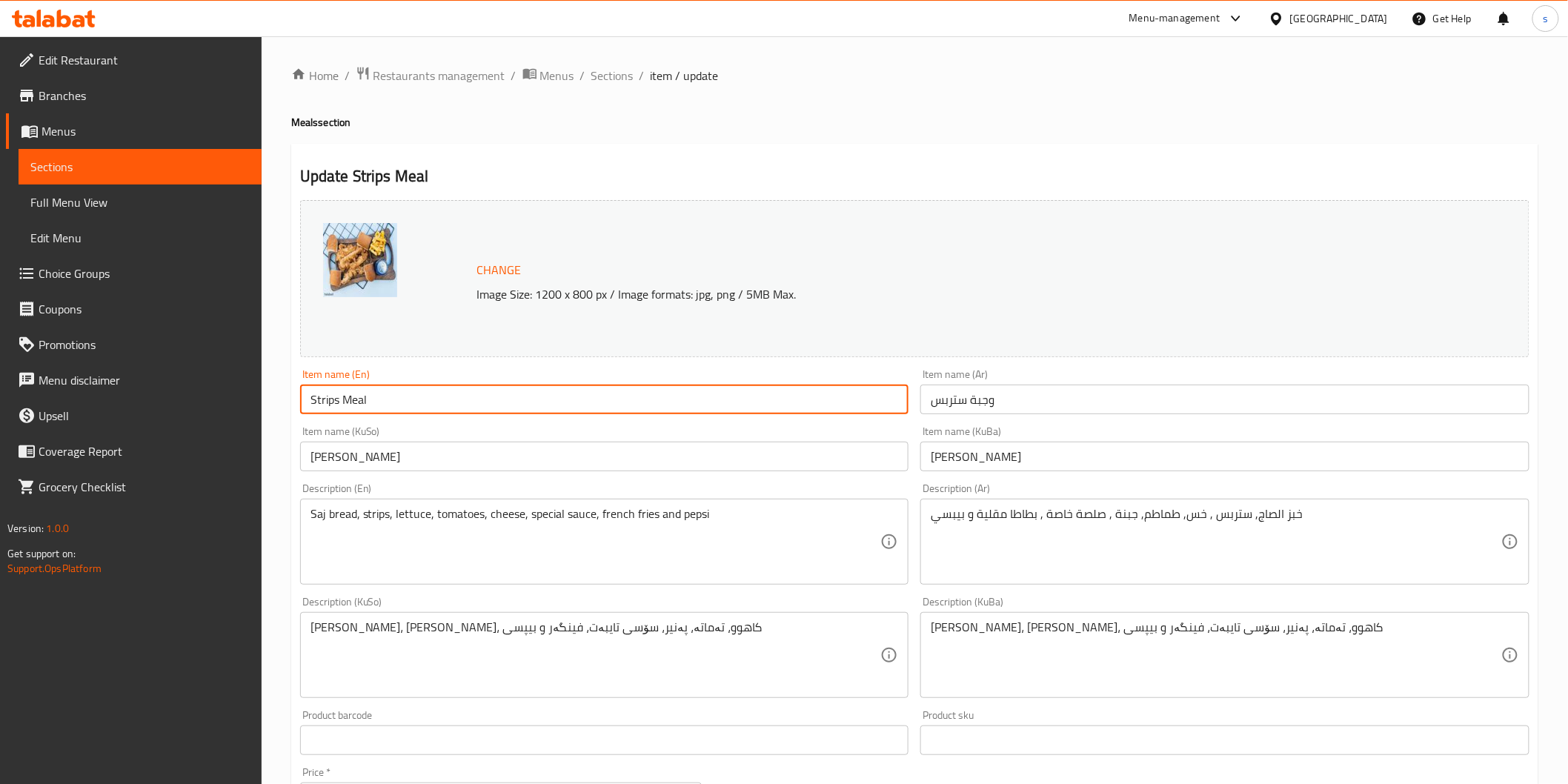
drag, startPoint x: 397, startPoint y: 397, endPoint x: 241, endPoint y: 395, distance: 156.0
click at [241, 395] on div "Edit Restaurant Branches Menus Sections Full Menu View Edit Menu Choice Groups …" at bounding box center [784, 637] width 1568 height 1202
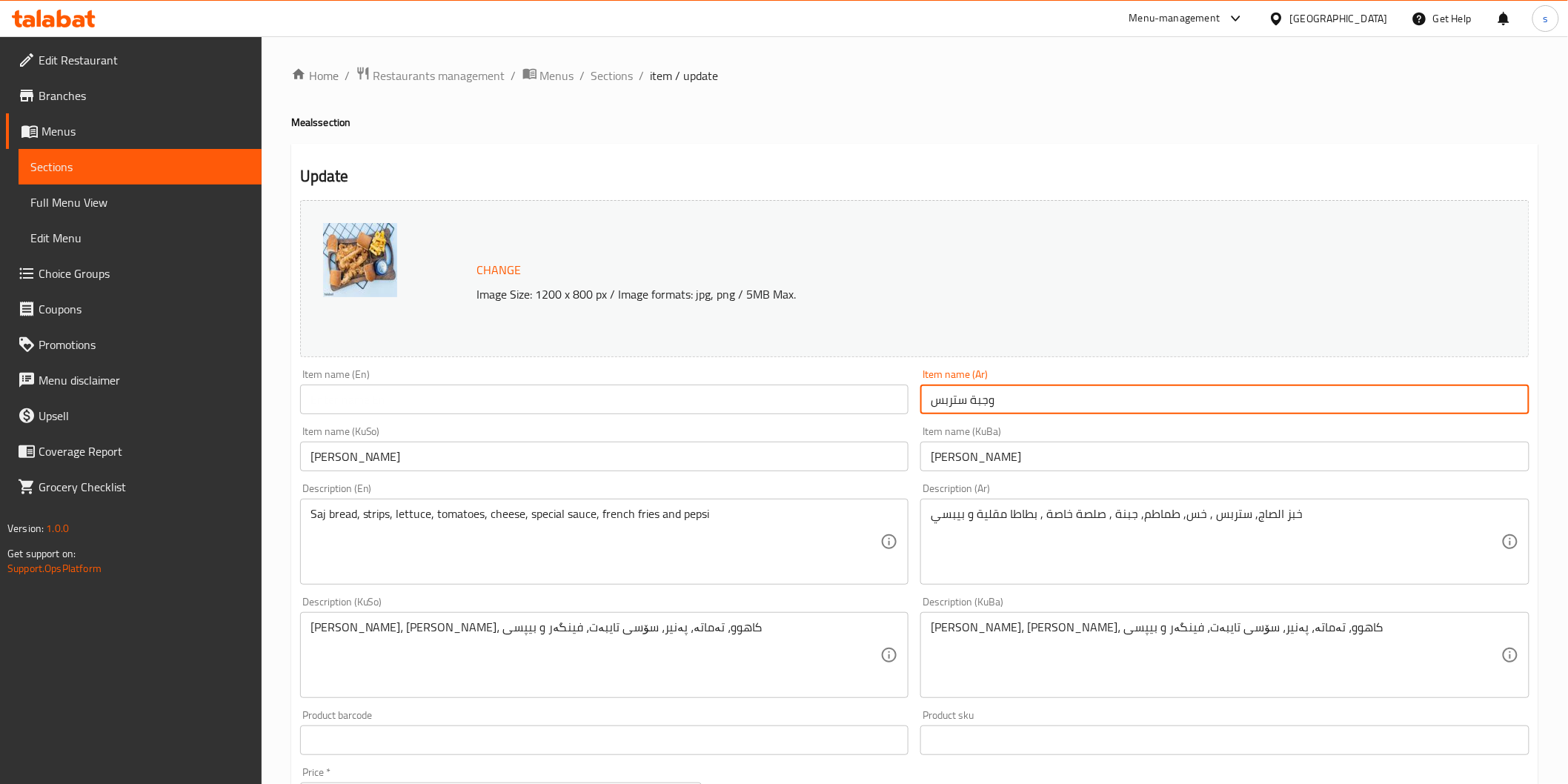
drag, startPoint x: 1060, startPoint y: 406, endPoint x: 745, endPoint y: 425, distance: 315.6
click at [750, 425] on div "Change Image Size: 1200 x 800 px / Image formats: jpg, png / 5MB Max. Item name…" at bounding box center [915, 609] width 1241 height 830
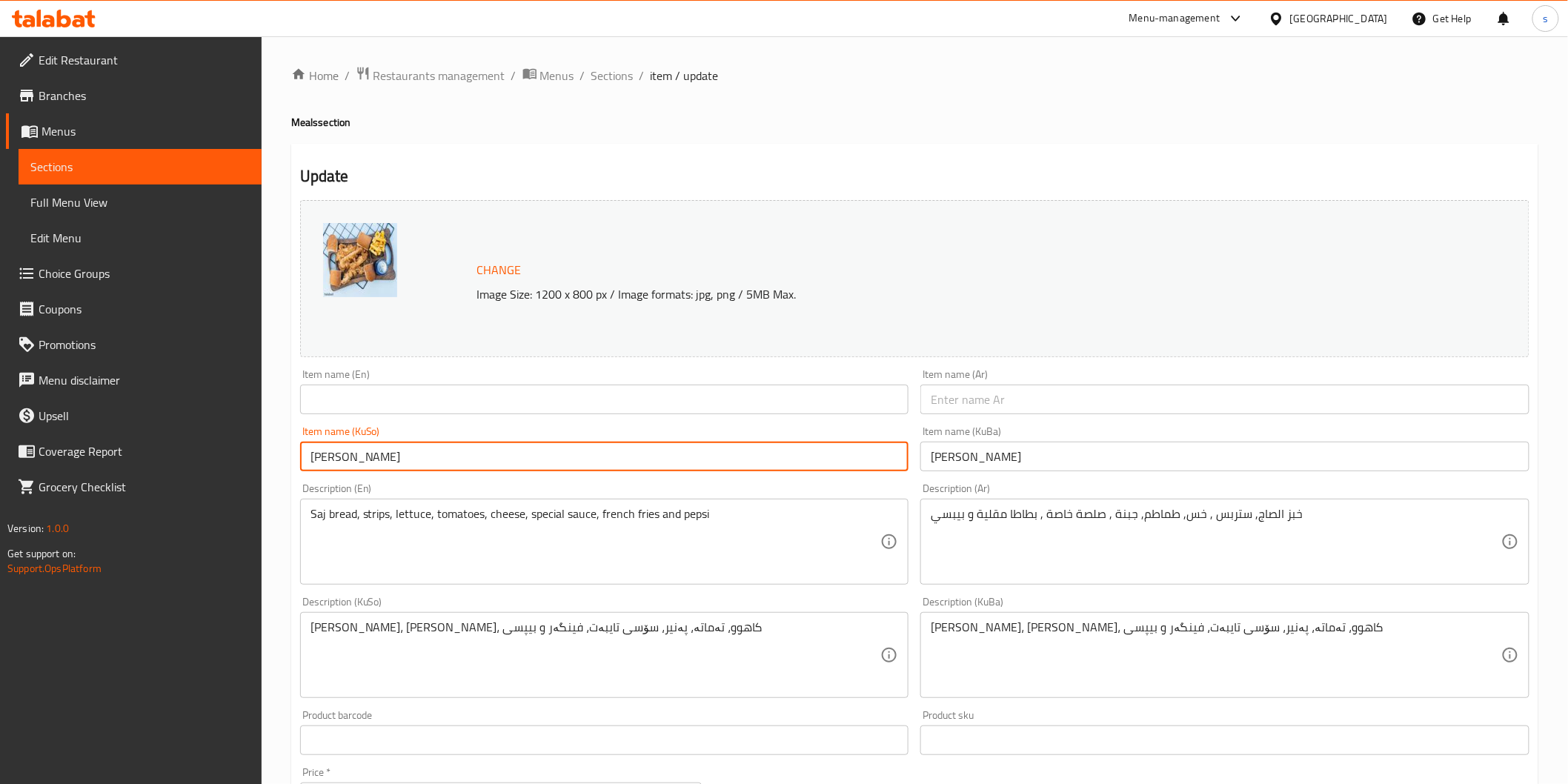
drag, startPoint x: 604, startPoint y: 457, endPoint x: 187, endPoint y: 482, distance: 417.7
click at [187, 482] on div "Edit Restaurant Branches Menus Sections Full Menu View Edit Menu Choice Groups …" at bounding box center [784, 637] width 1568 height 1202
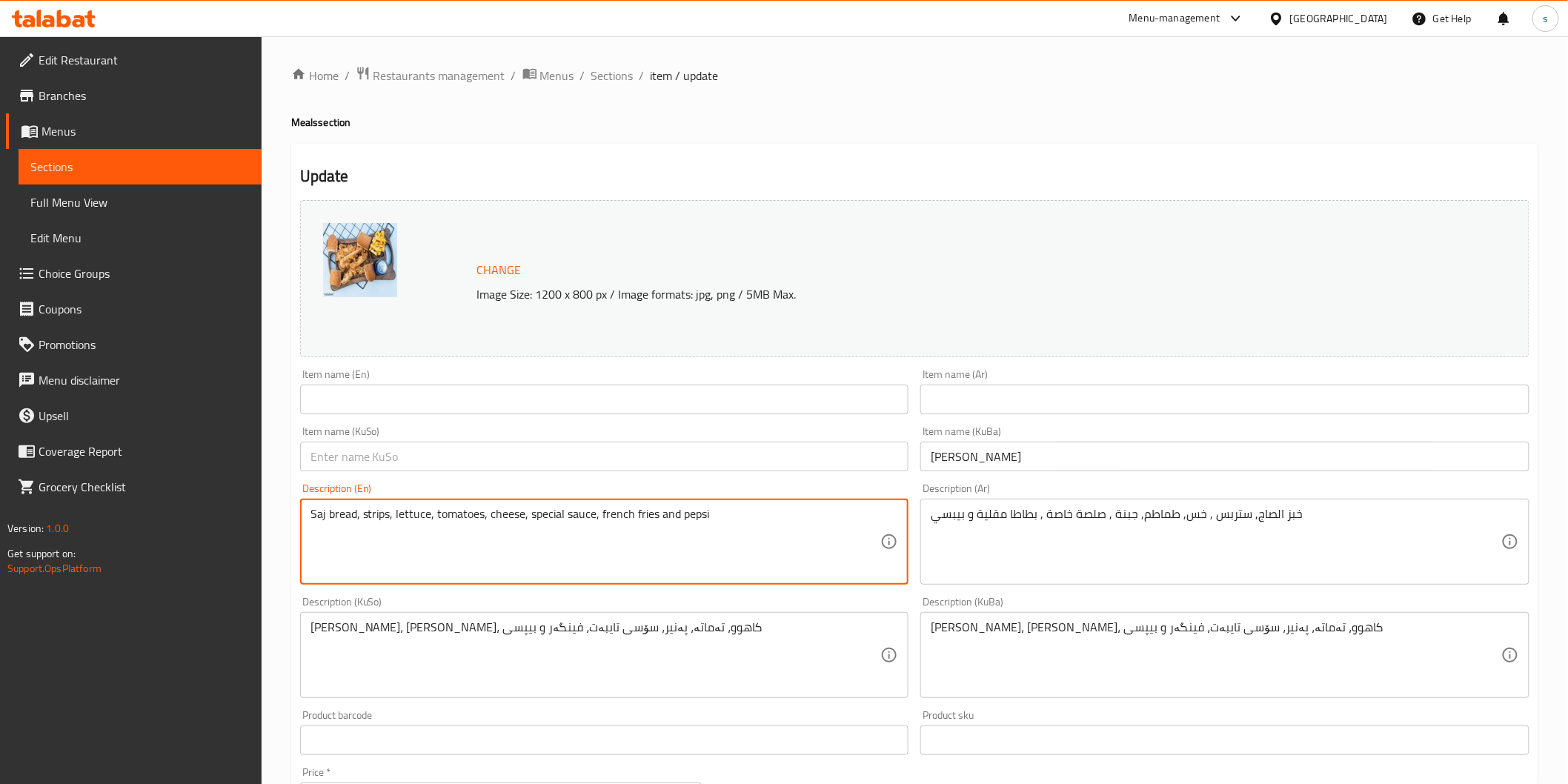
drag, startPoint x: 417, startPoint y: 531, endPoint x: 218, endPoint y: 532, distance: 199.0
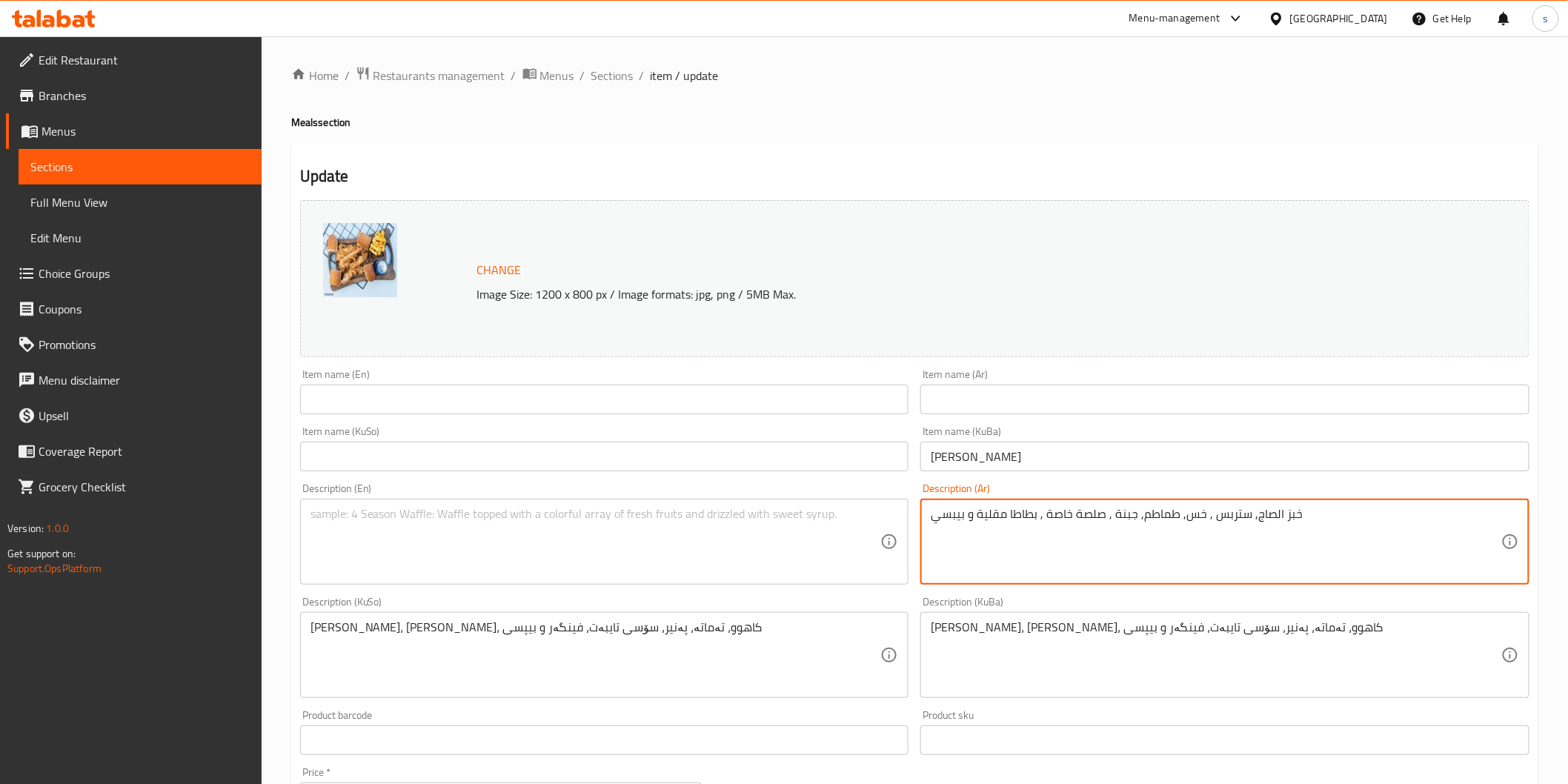
drag, startPoint x: 1317, startPoint y: 527, endPoint x: 776, endPoint y: 531, distance: 541.0
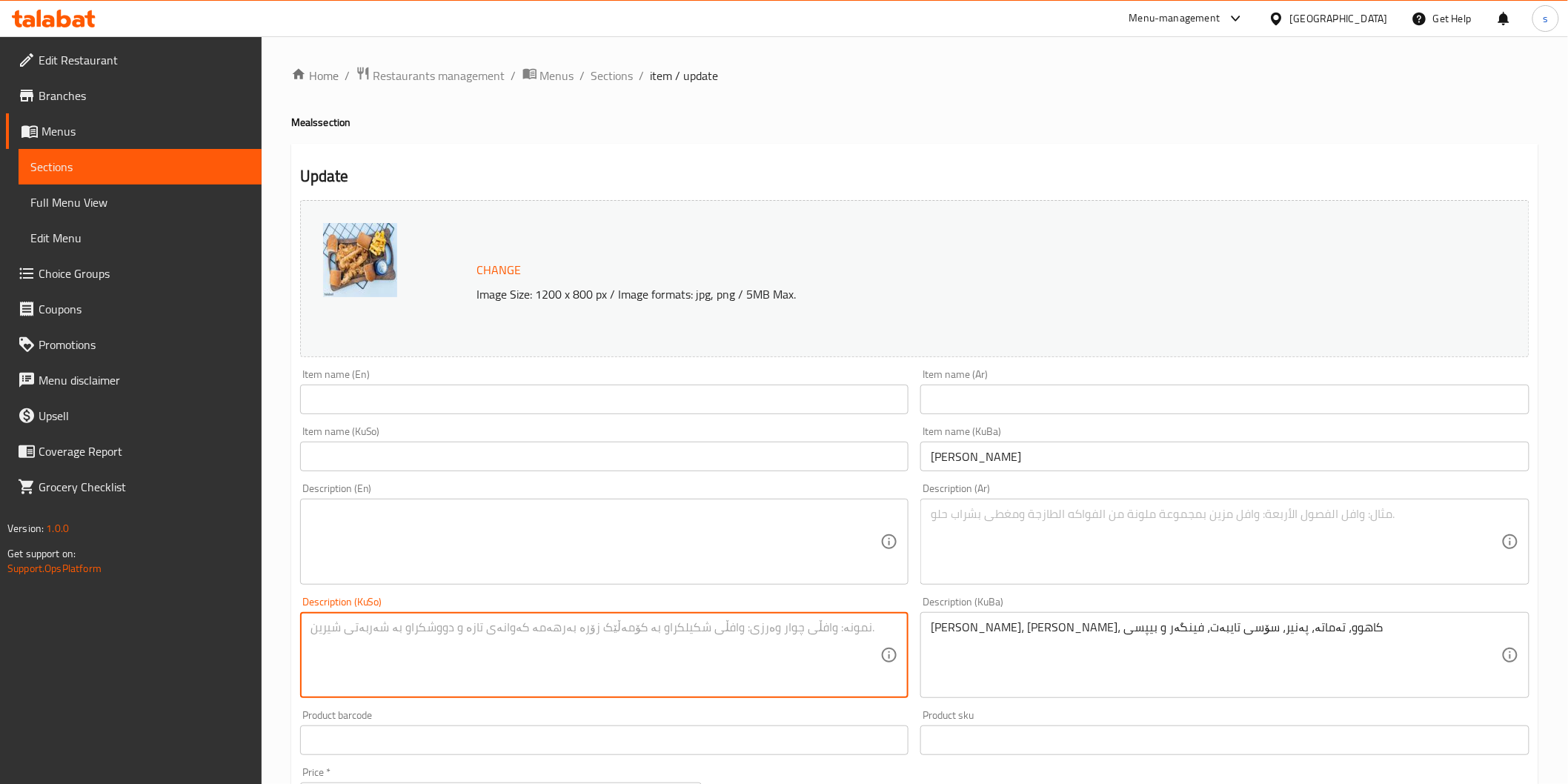
drag, startPoint x: 702, startPoint y: 639, endPoint x: 262, endPoint y: 653, distance: 440.2
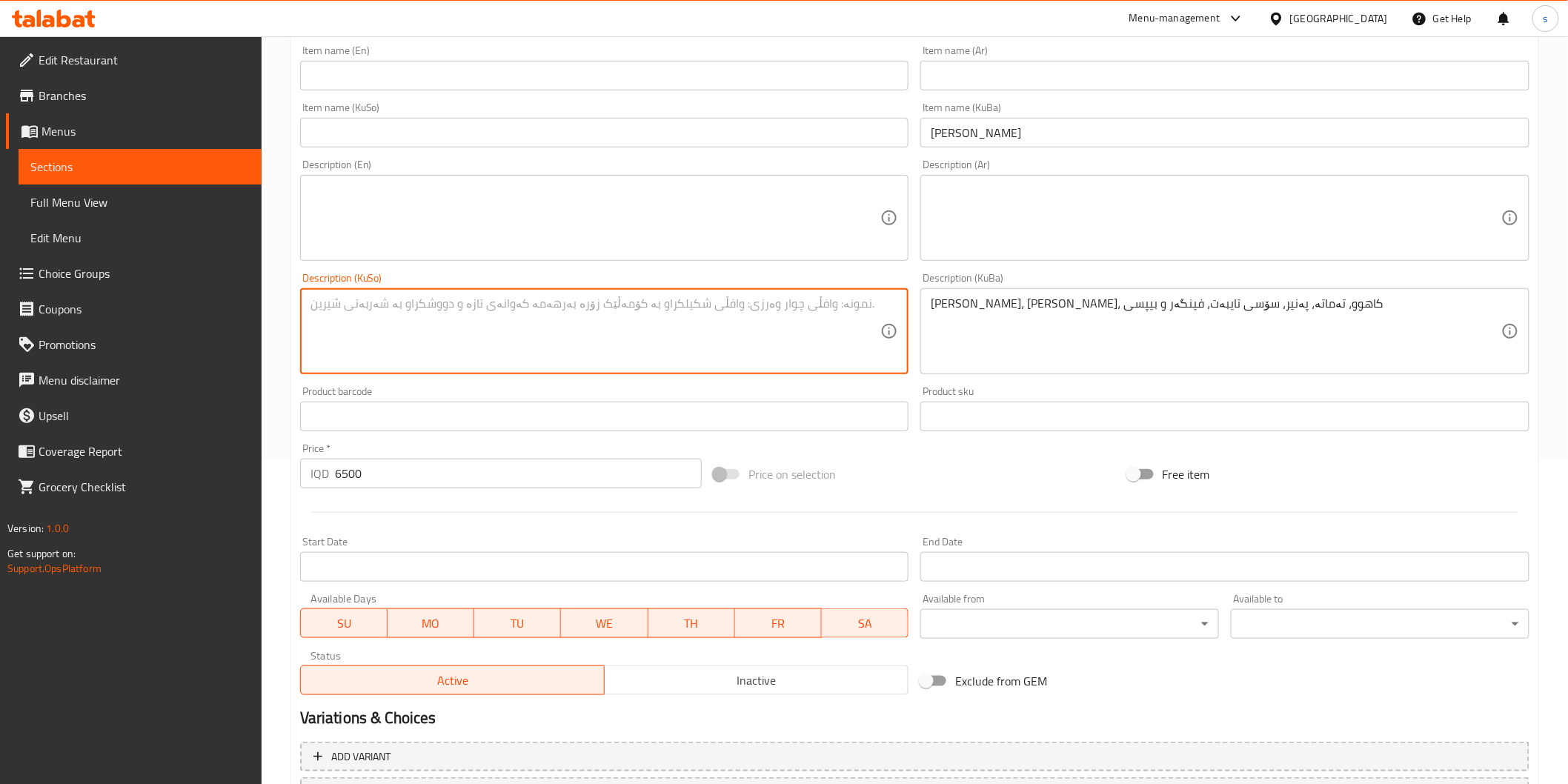
scroll to position [329, 0]
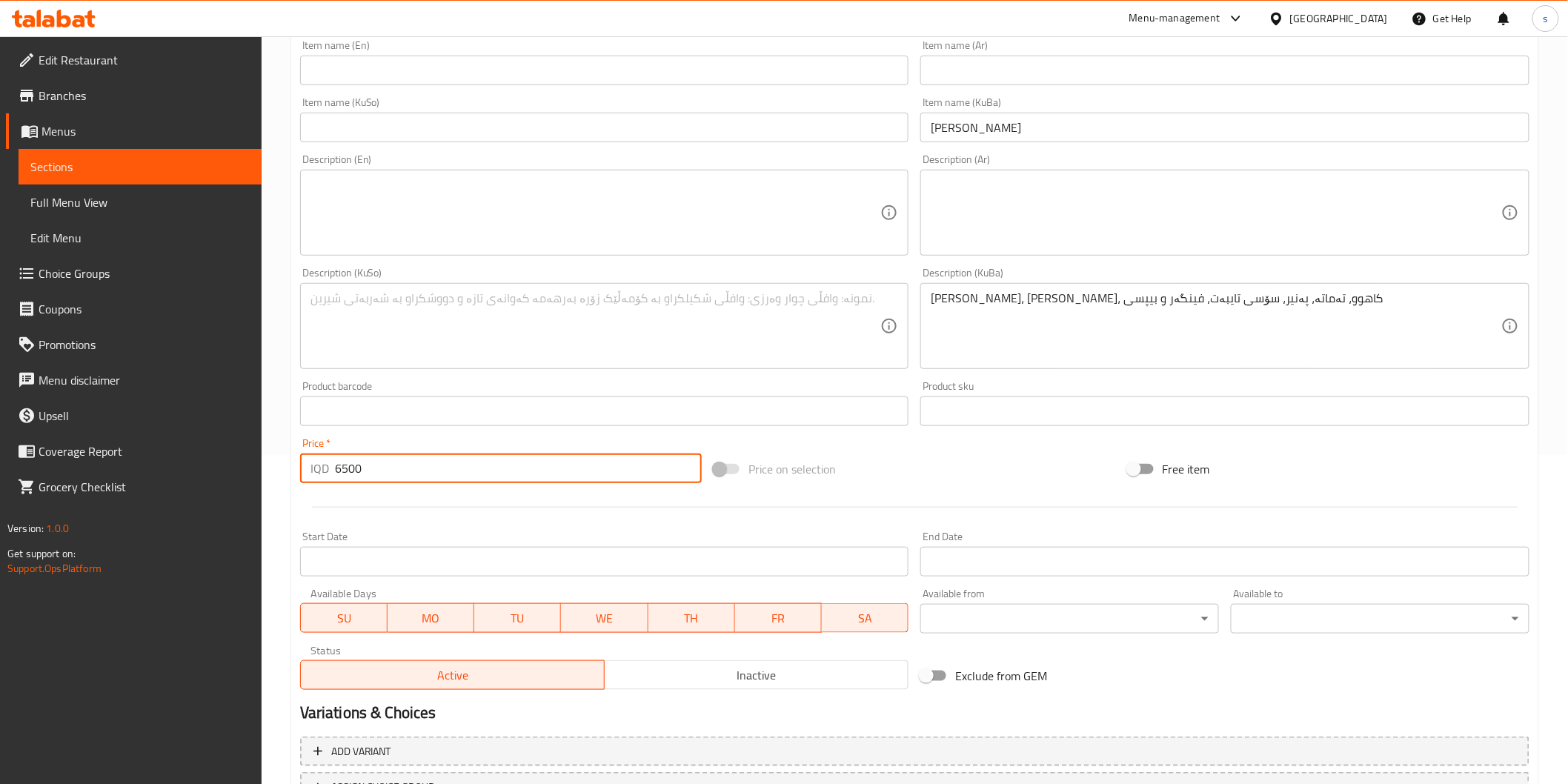
drag, startPoint x: 344, startPoint y: 463, endPoint x: 278, endPoint y: 462, distance: 66.0
click at [278, 462] on div "Home / Restaurants management / Menus / Sections / item / update Meals section …" at bounding box center [915, 308] width 1306 height 1202
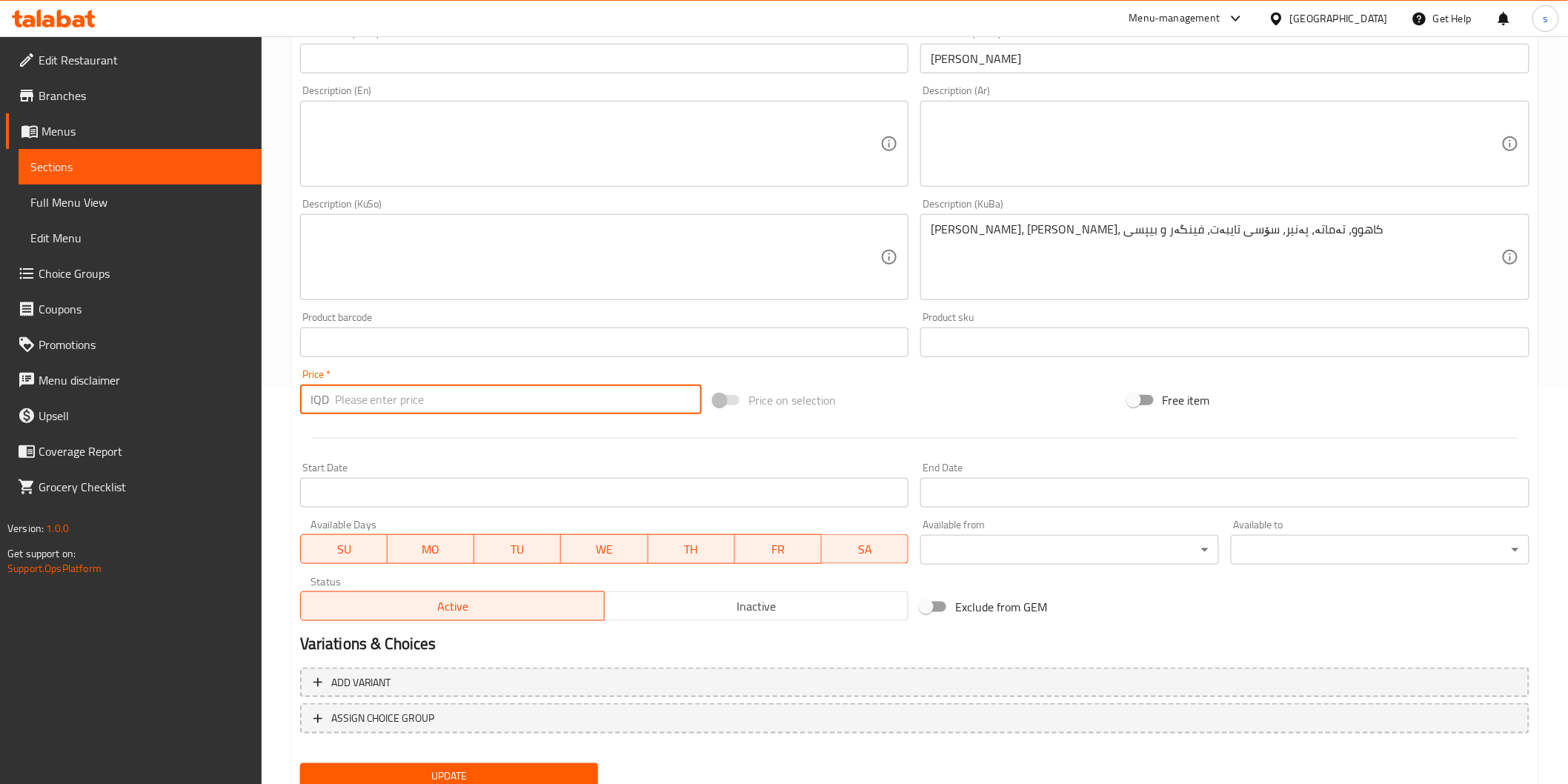
scroll to position [369, 0]
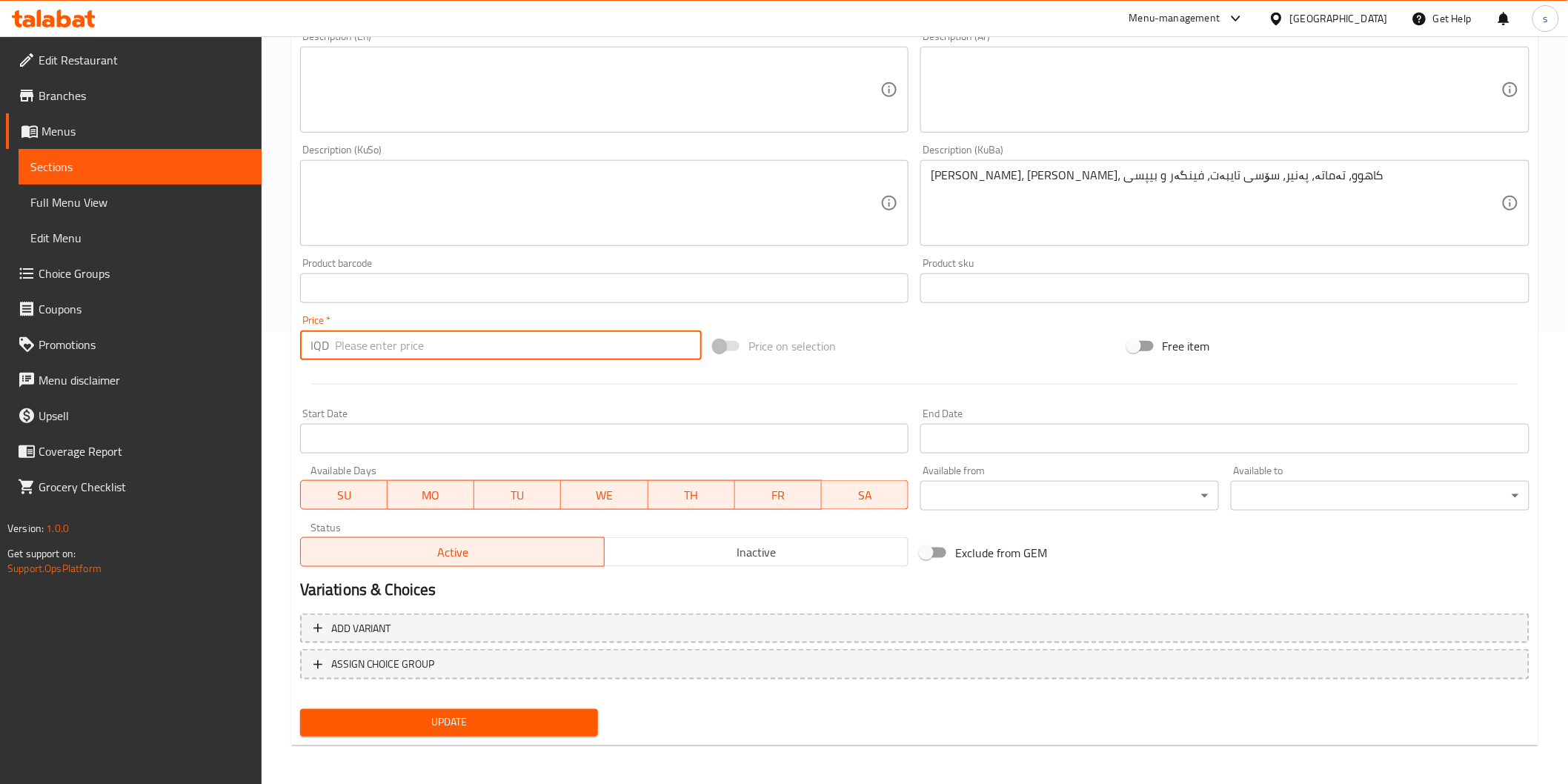
click at [568, 731] on button "Update" at bounding box center [450, 722] width 299 height 27
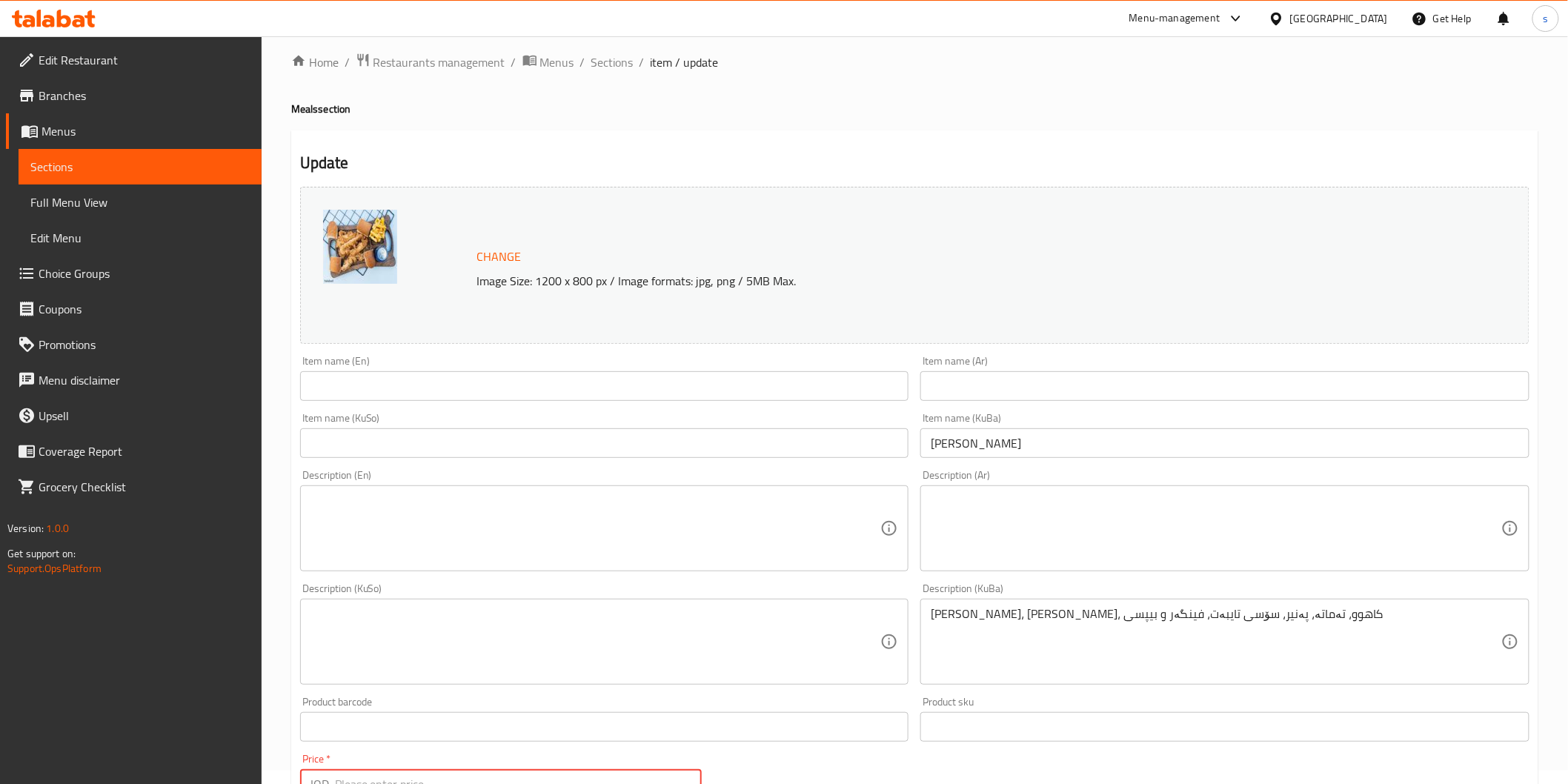
scroll to position [0, 0]
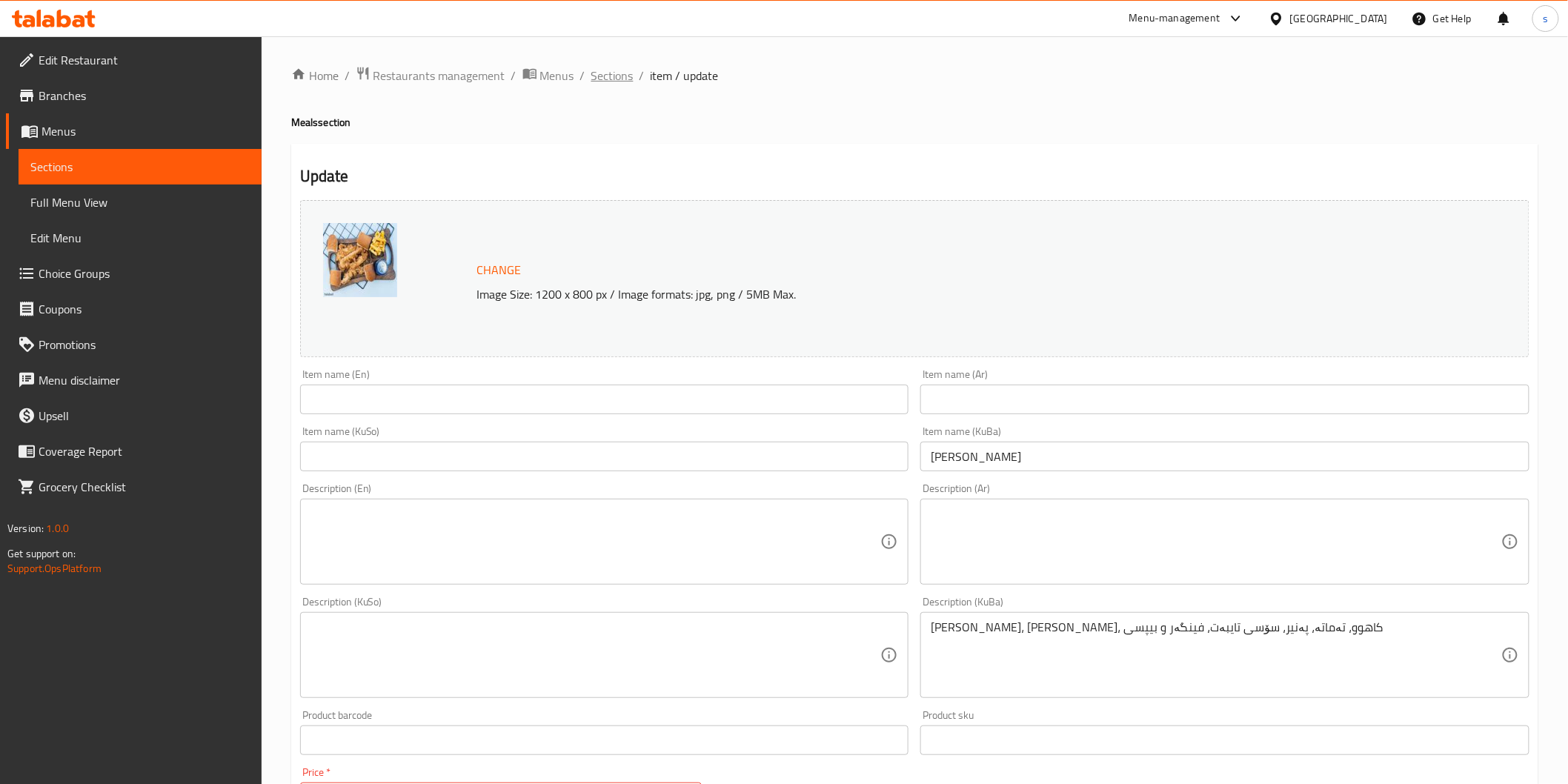
click at [610, 70] on span "Sections" at bounding box center [612, 75] width 42 height 17
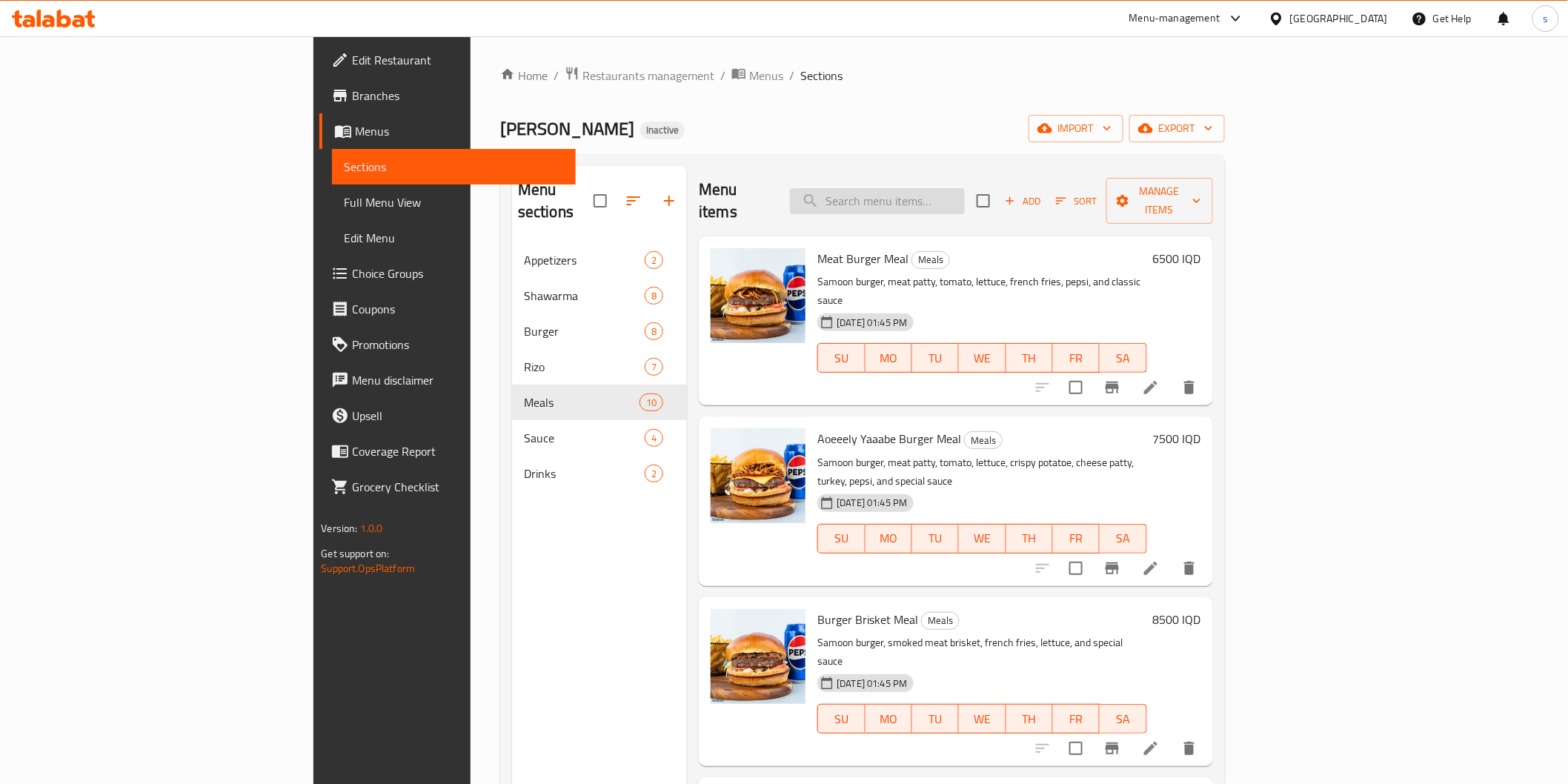
click at [965, 189] on input "search" at bounding box center [877, 202] width 175 height 26
paste input "Strips Meal"
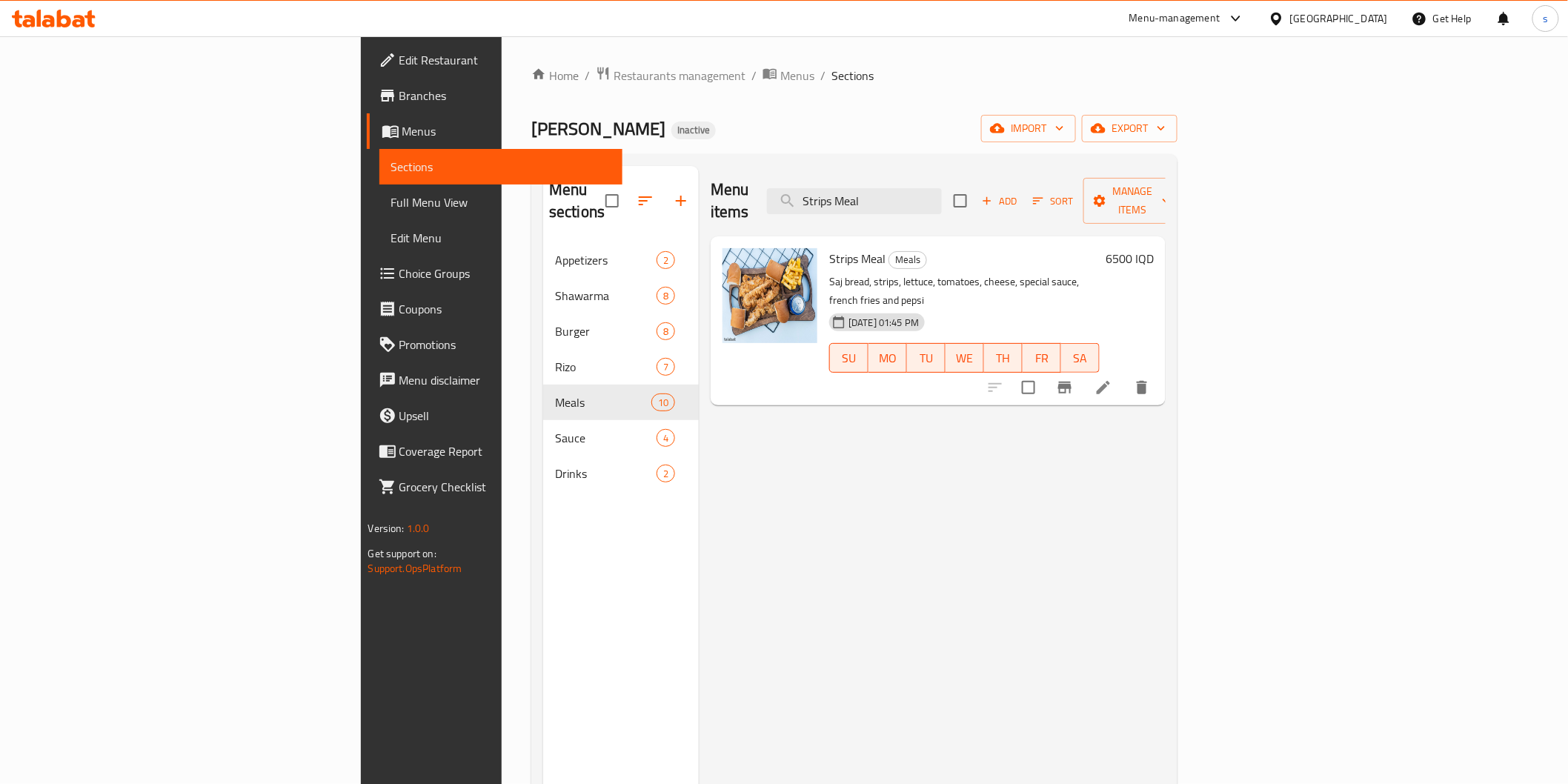
type input "Strips Meal"
click at [1159, 369] on button "delete" at bounding box center [1141, 387] width 36 height 36
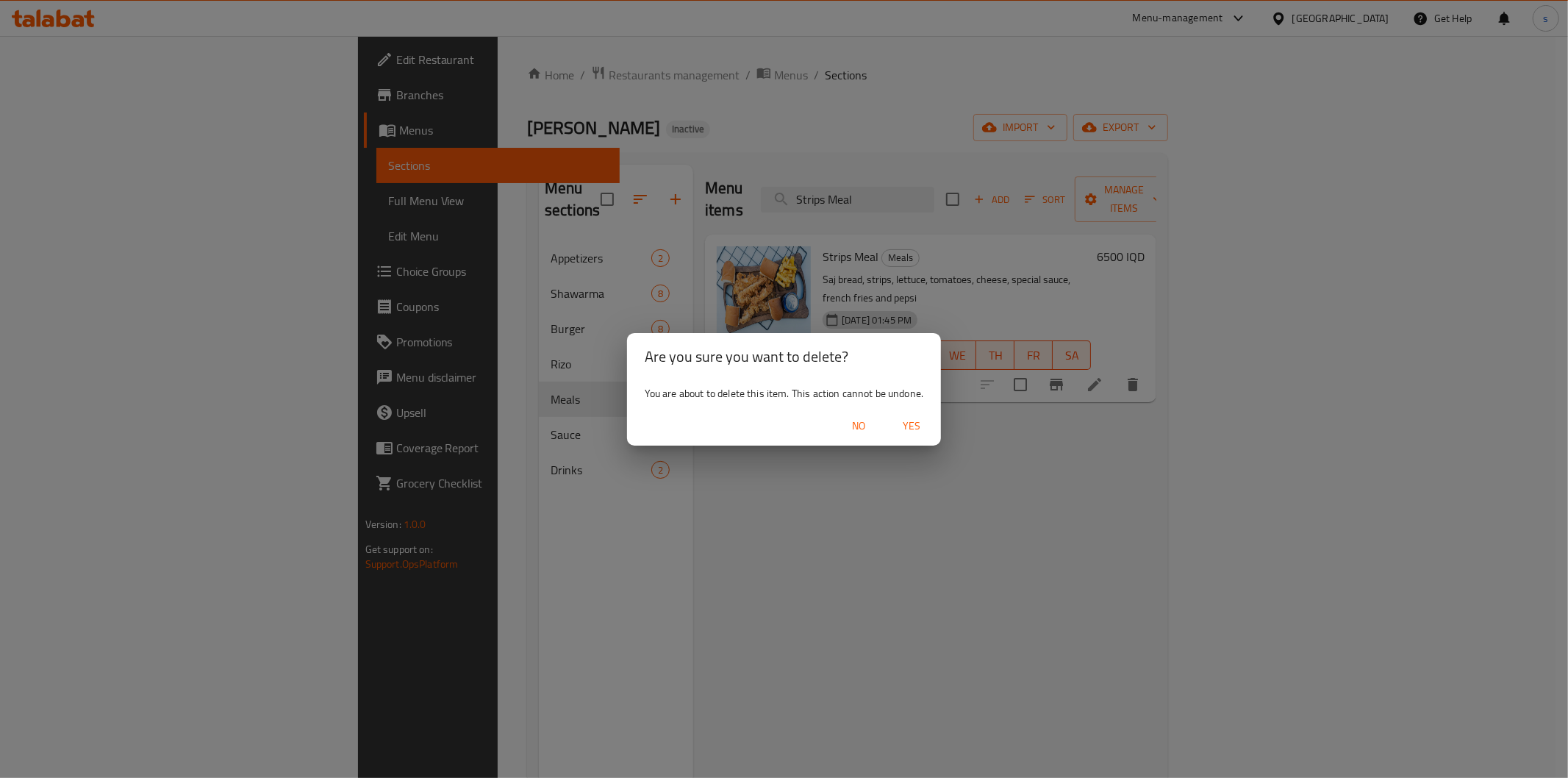
click at [905, 420] on span "Yes" at bounding box center [911, 425] width 36 height 18
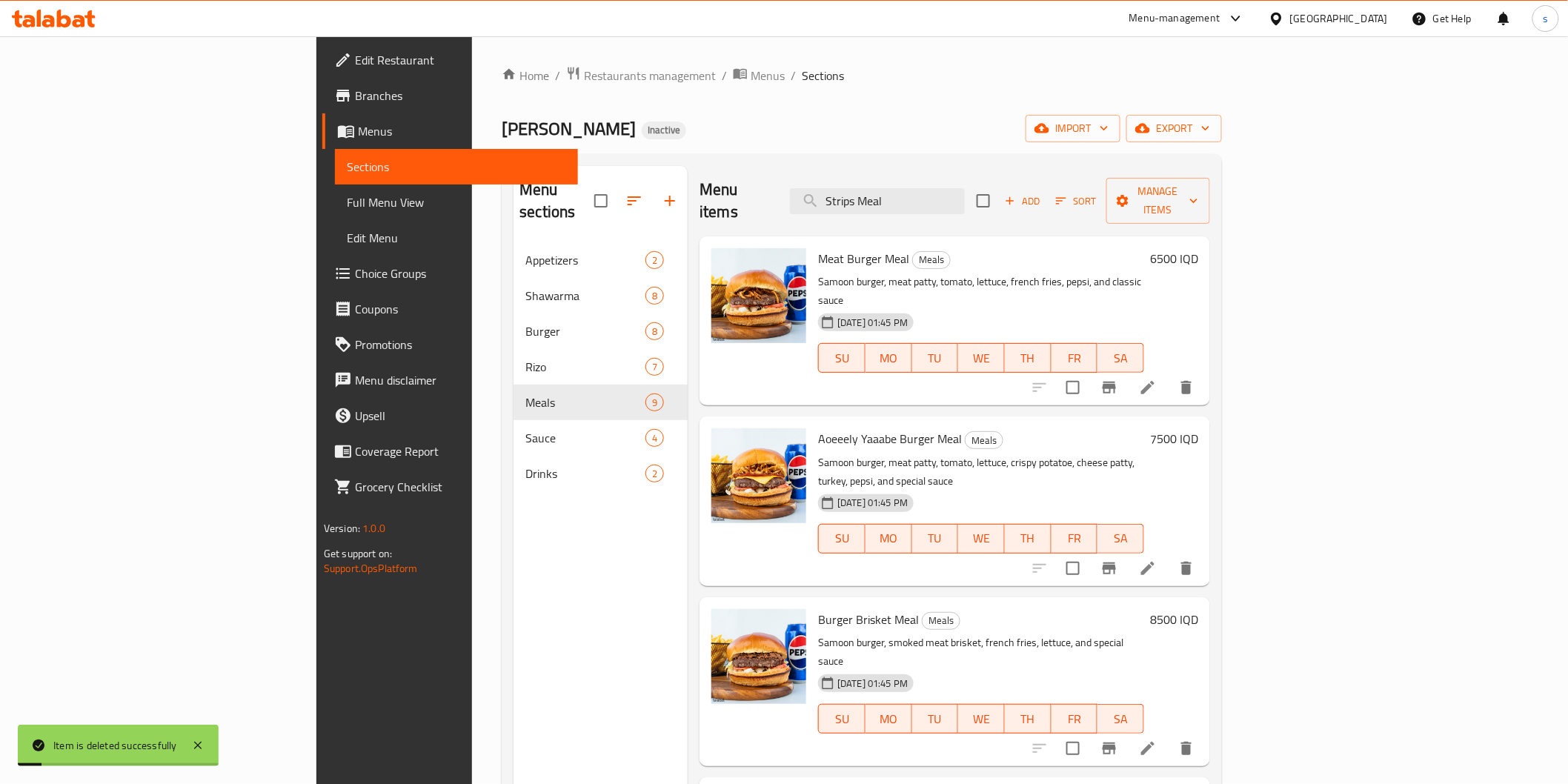
click at [965, 196] on input "Strips Meal" at bounding box center [877, 202] width 175 height 26
click at [965, 189] on input "Strips Meal" at bounding box center [877, 202] width 175 height 26
paste input "Strips Meal"
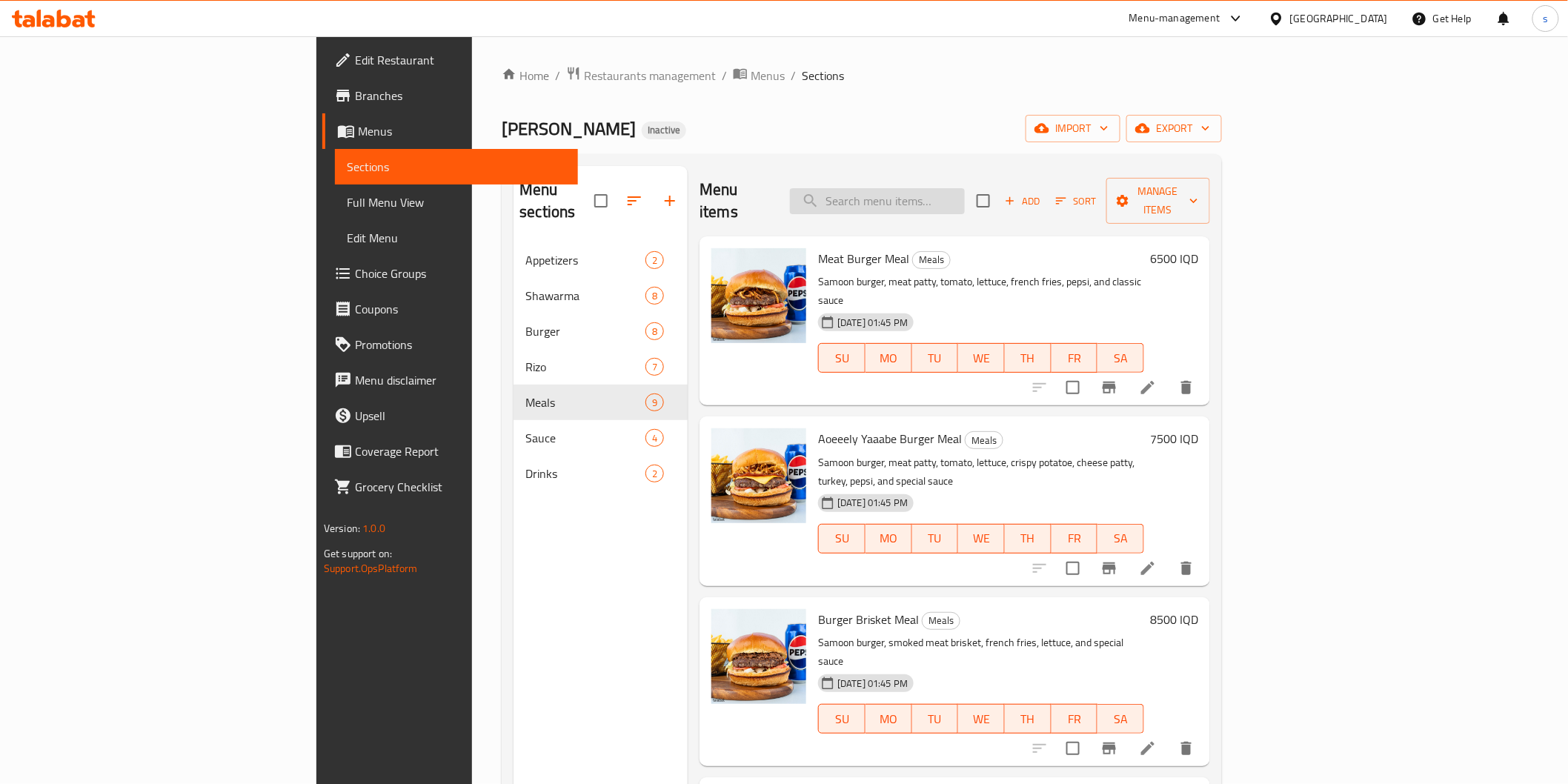
type input "Strips Meal"
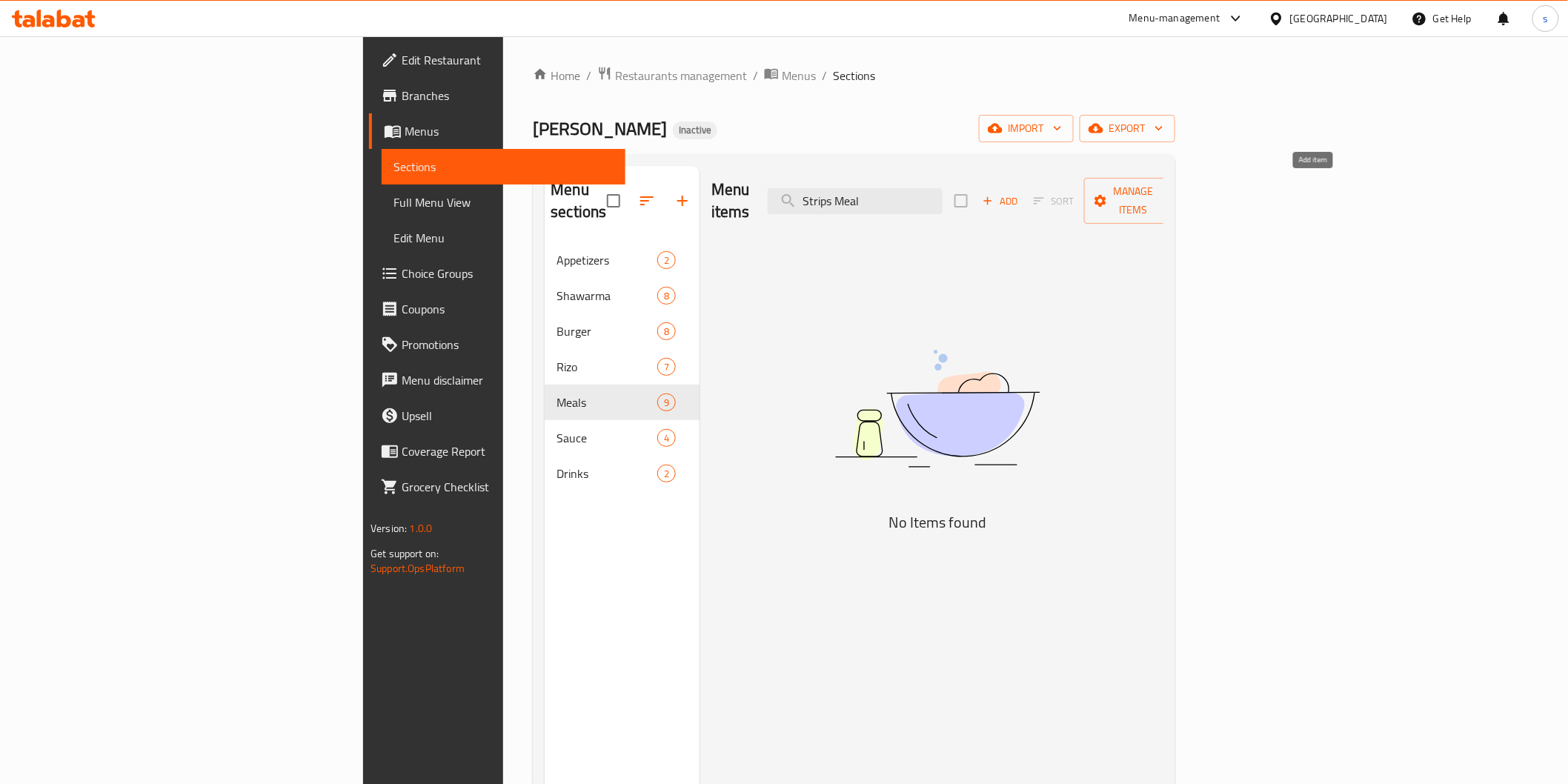
click at [1021, 193] on span "Add" at bounding box center [1001, 202] width 40 height 17
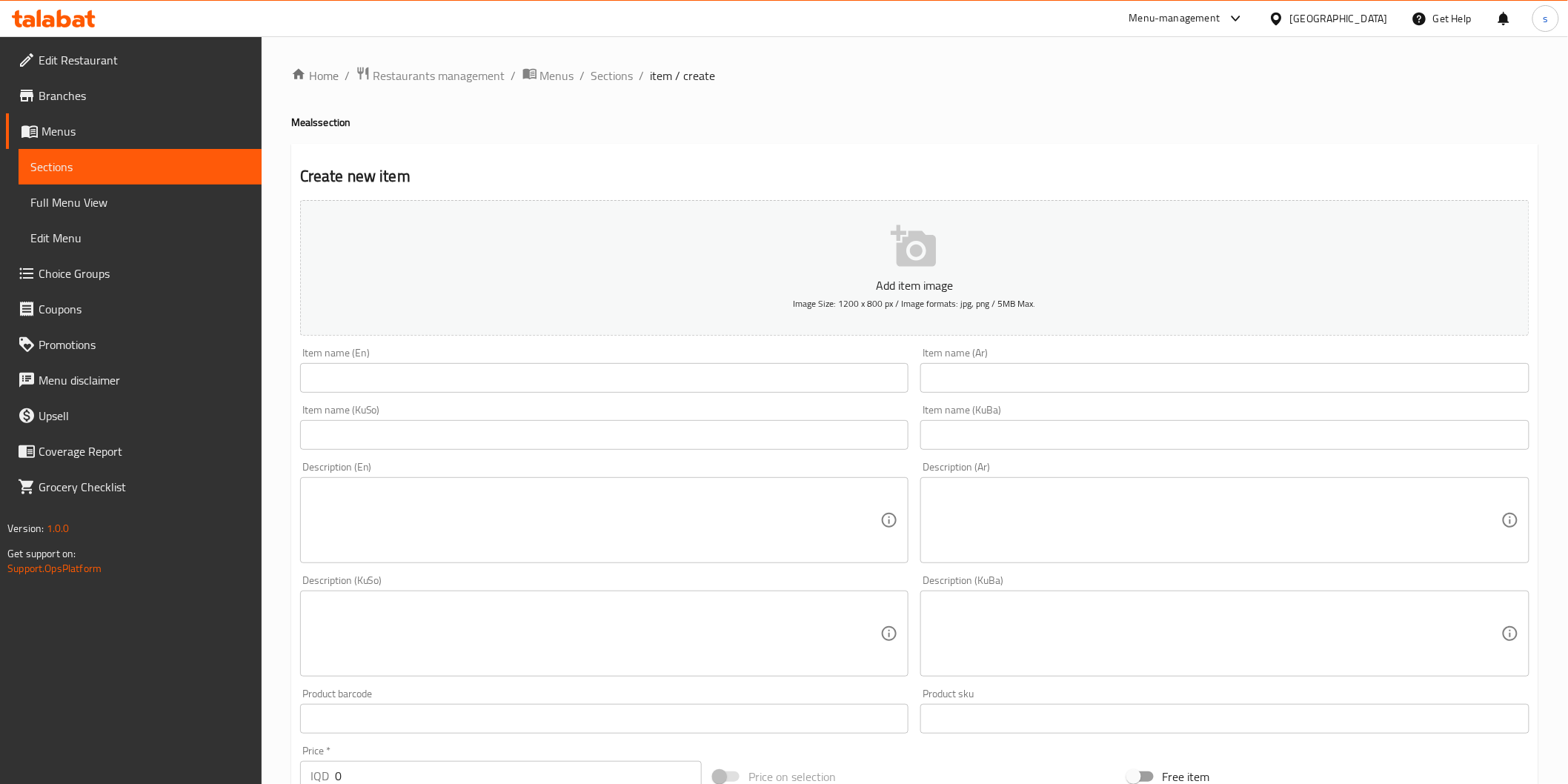
click at [602, 374] on input "text" at bounding box center [605, 378] width 609 height 30
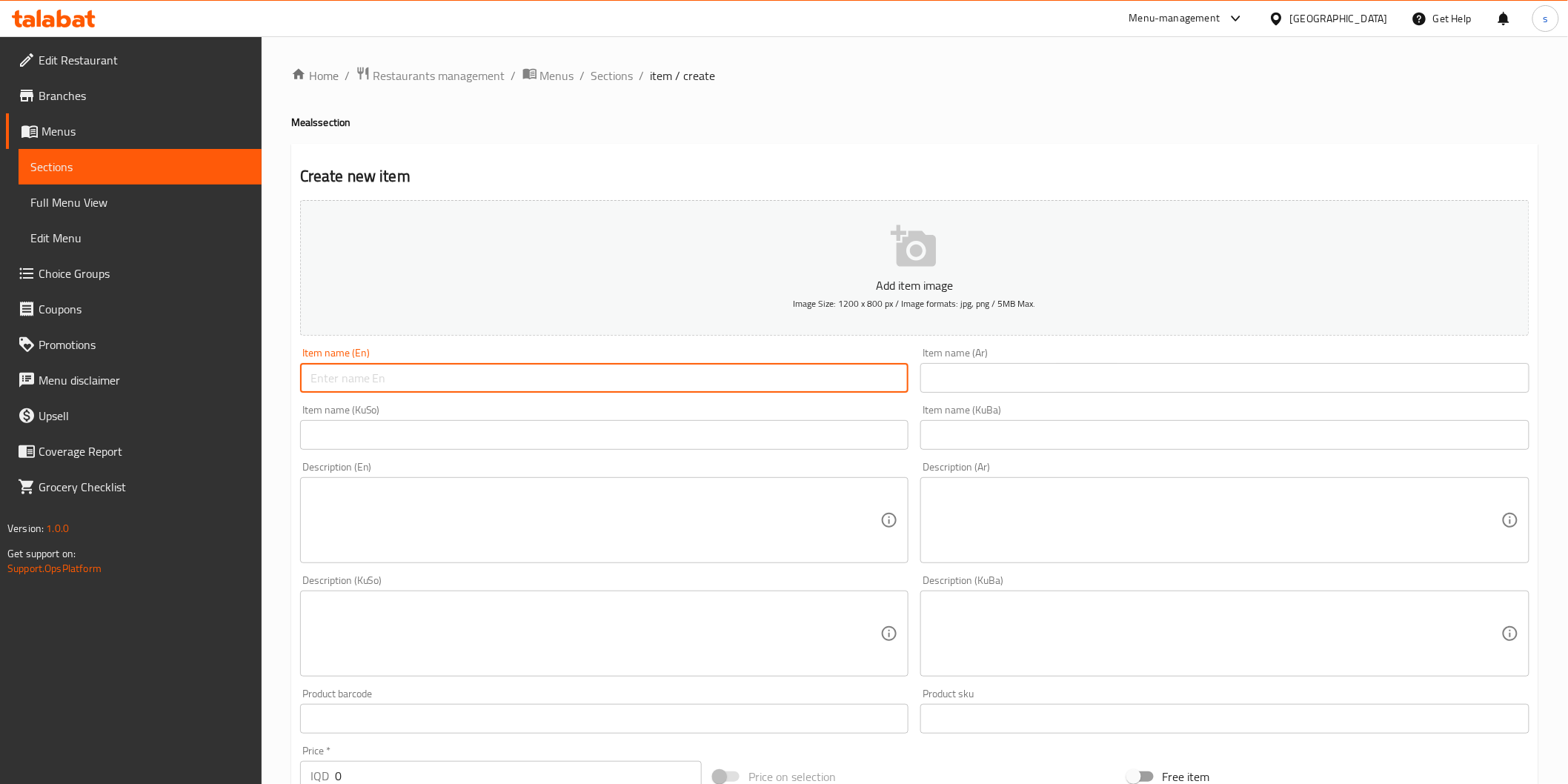
paste input "Strips Meal"
type input "Strips Meal"
click at [1017, 371] on input "text" at bounding box center [1225, 378] width 609 height 30
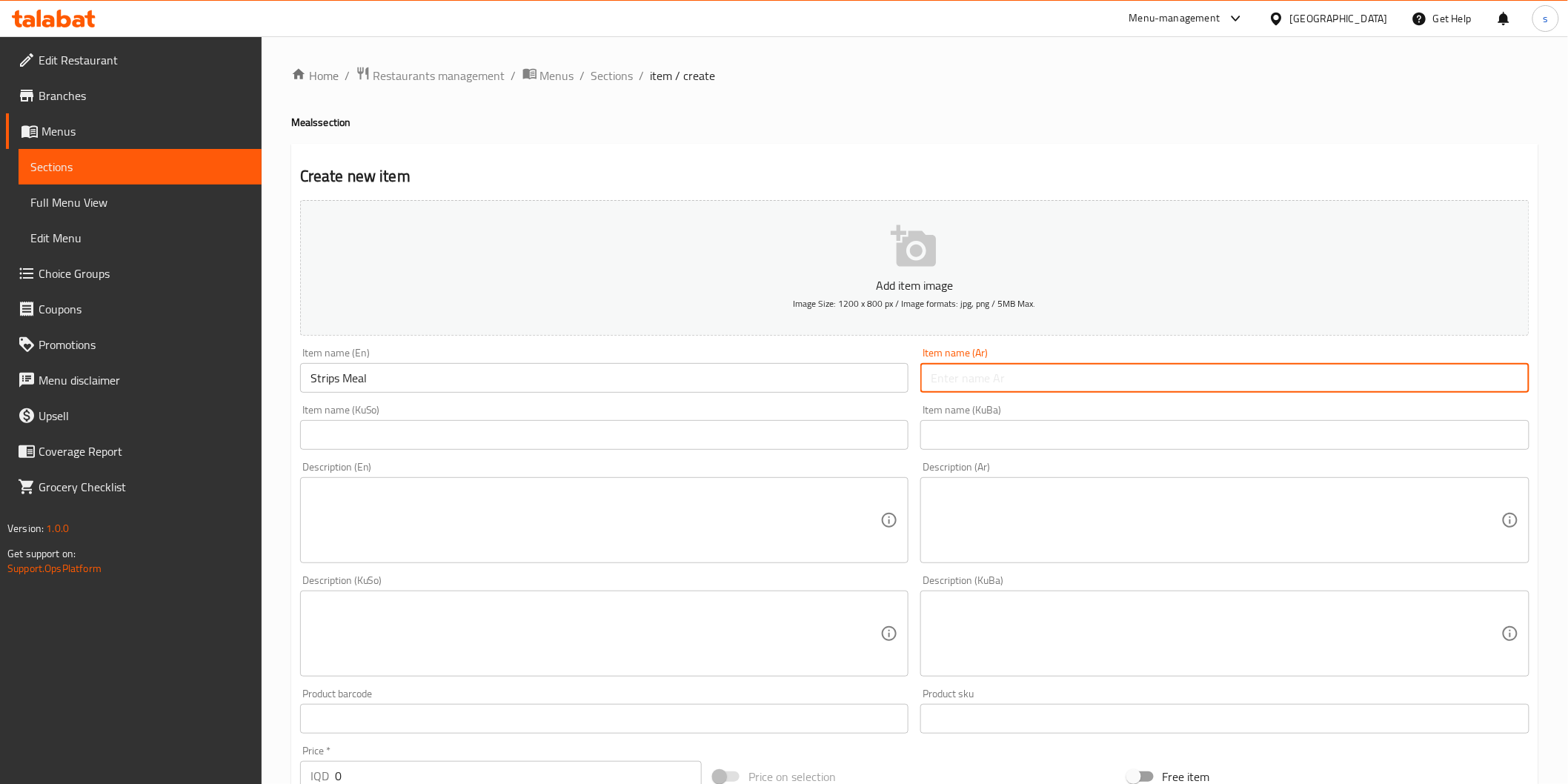
paste input "وجبة ستربس"
type input "وجبة ستربس"
click at [652, 437] on input "text" at bounding box center [605, 435] width 609 height 30
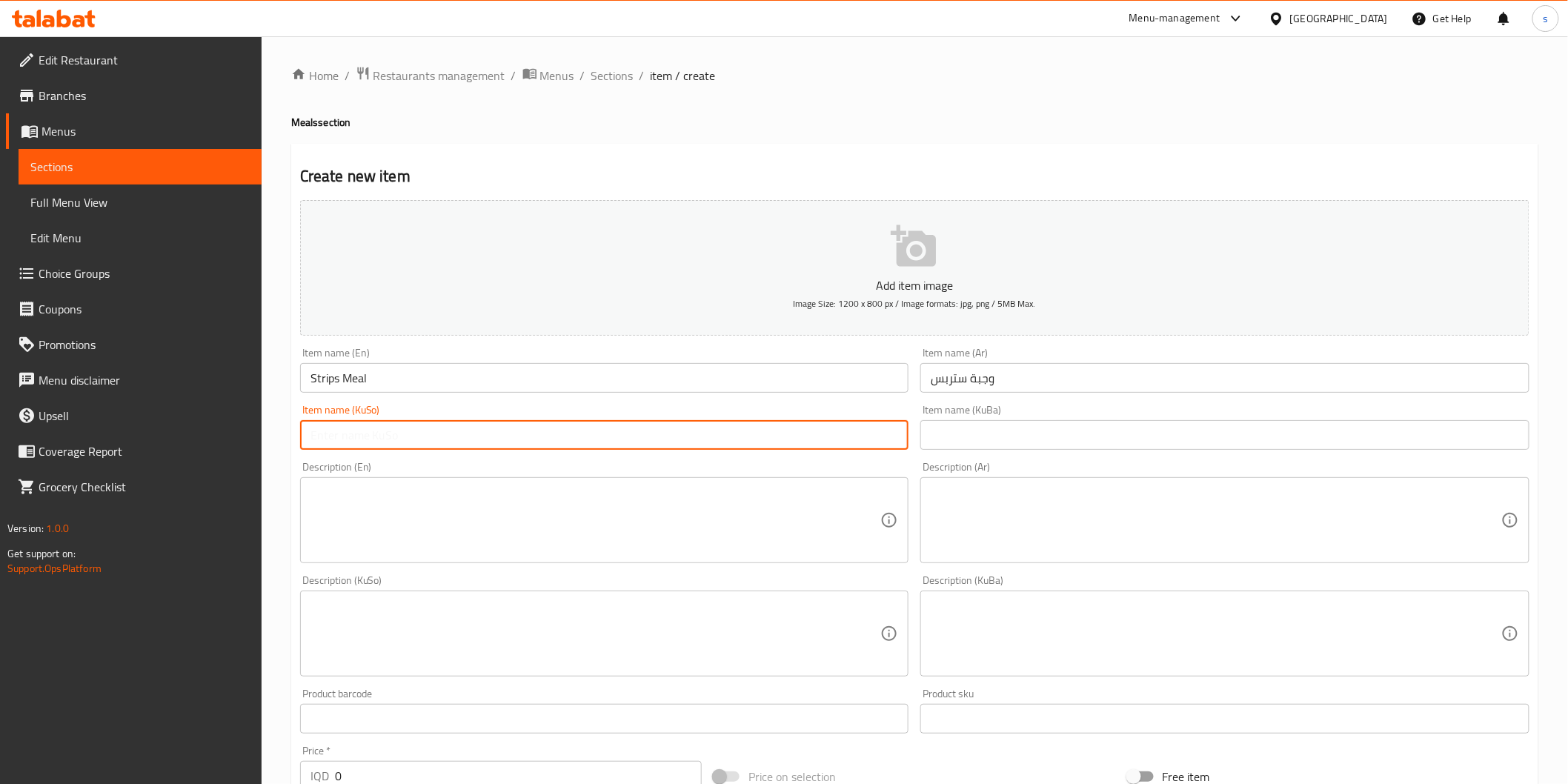
paste input "[PERSON_NAME]"
type input "[PERSON_NAME]"
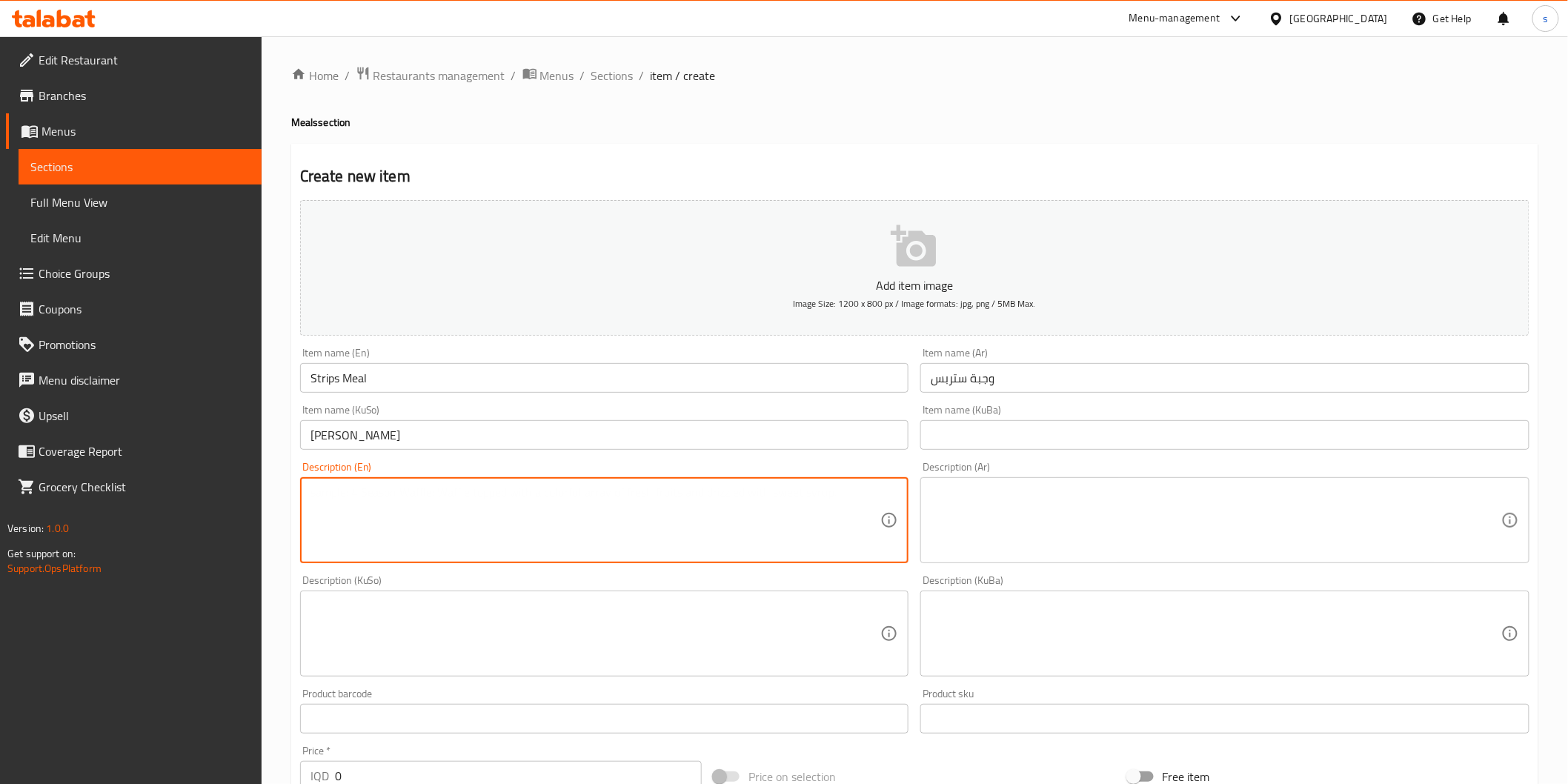
click at [455, 546] on textarea at bounding box center [595, 520] width 570 height 71
paste textarea "Saj bread, strips, lettuce, tomatoes, cheese, special sauce, french fries and p…"
type textarea "Saj bread, strips, lettuce, tomatoes, cheese, special sauce, french fries and p…"
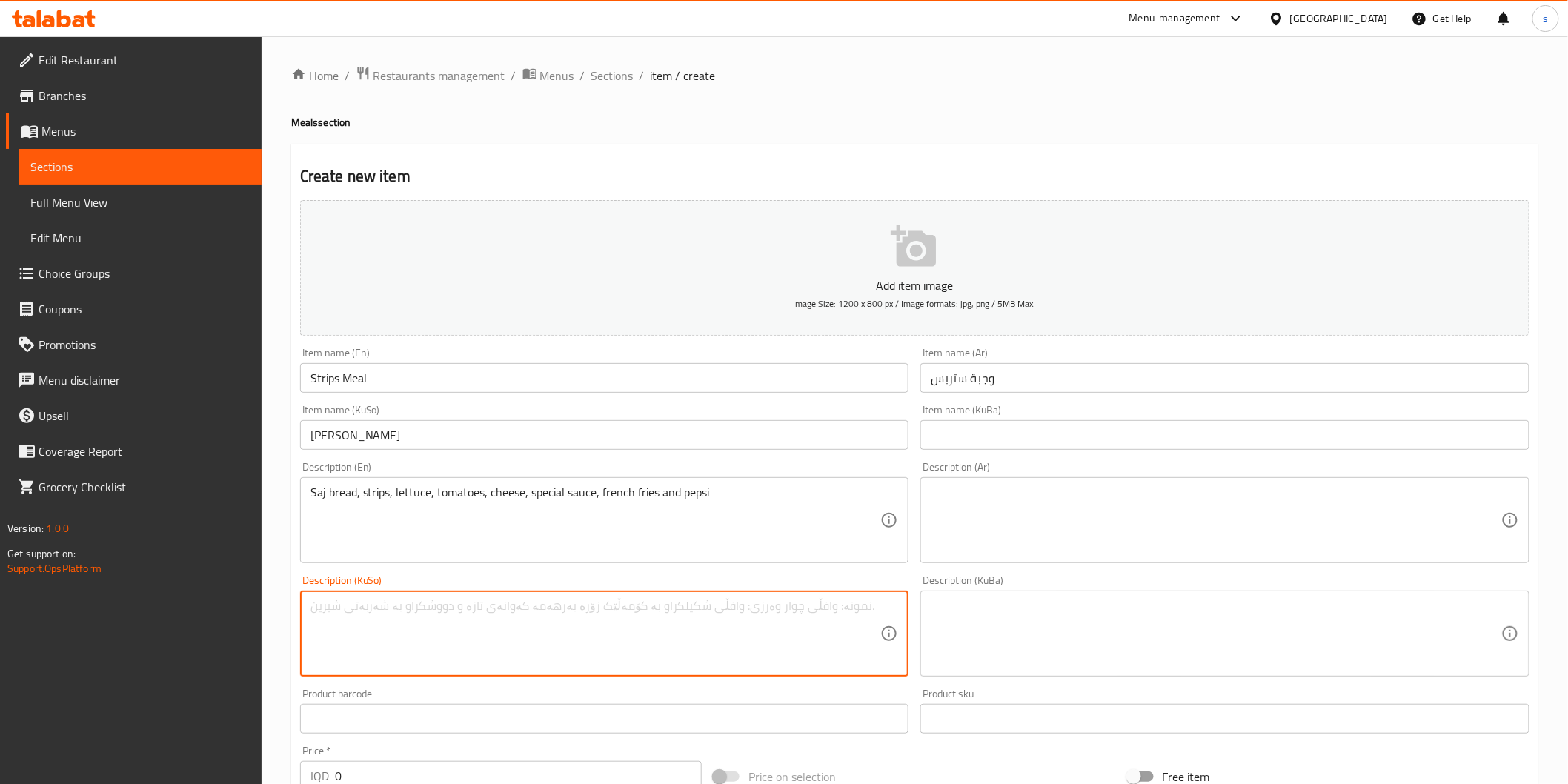
click at [787, 606] on textarea at bounding box center [595, 634] width 570 height 71
paste textarea "[PERSON_NAME]، [PERSON_NAME]، کاهوو، تەماتە، پەنیر، سۆسی تایبەت، فینگەر و بیپسی"
type textarea "[PERSON_NAME]، [PERSON_NAME]، کاهوو، تەماتە، پەنیر، سۆسی تایبەت، فینگەر و بیپسی"
click at [1183, 534] on textarea at bounding box center [1215, 520] width 570 height 71
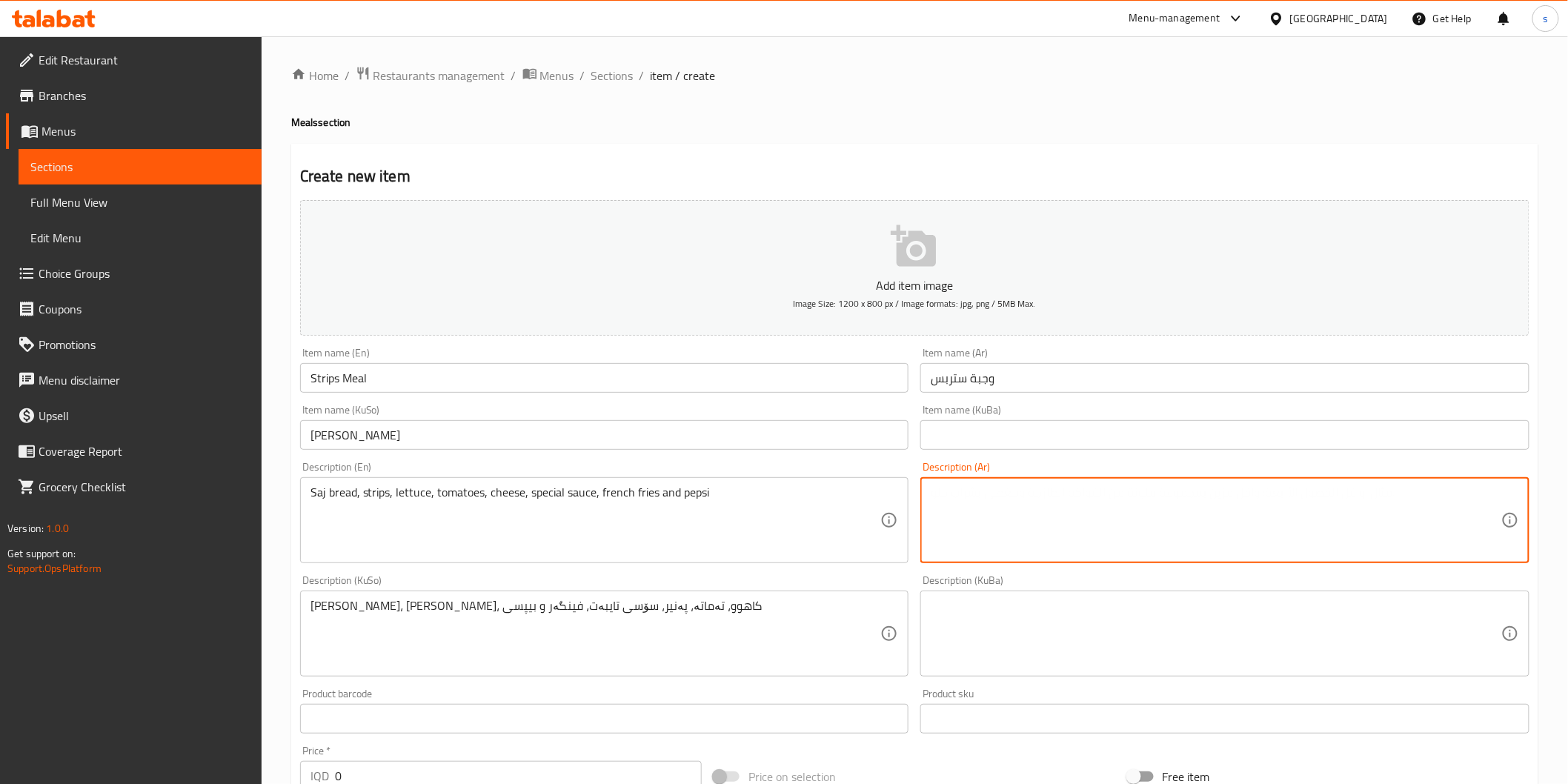
paste textarea "خبز الصاج, ستربس , خس, طماطم, جبنة , صلصة خاصة , بطاطا مقلية و بيبسي"
click at [1049, 524] on textarea "خبز الصاج, ستربس , خس, طماطم, جبنة , صلصة خاصة , بطاطا مقلية و بيبسي" at bounding box center [1215, 520] width 570 height 71
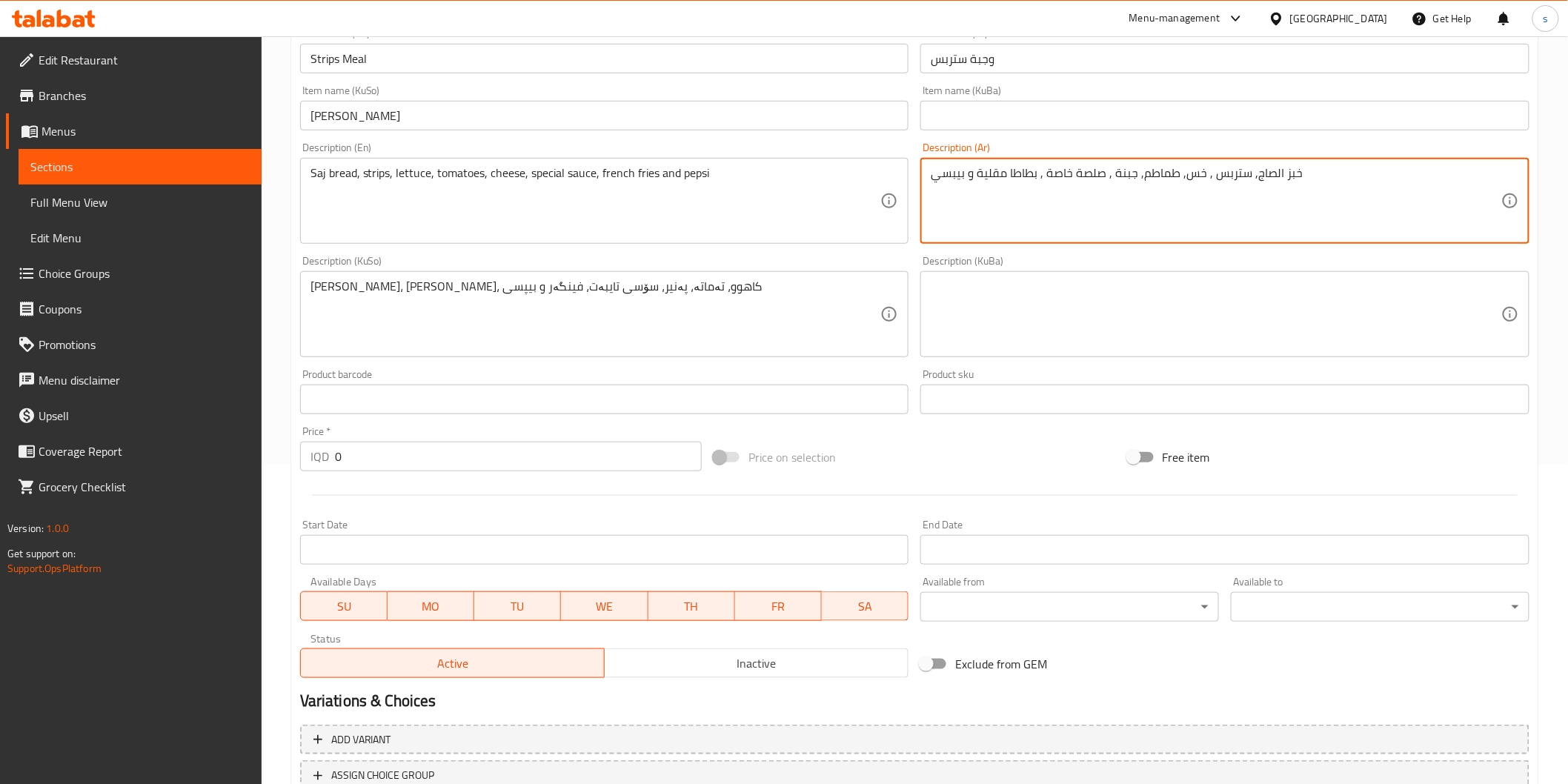
scroll to position [329, 0]
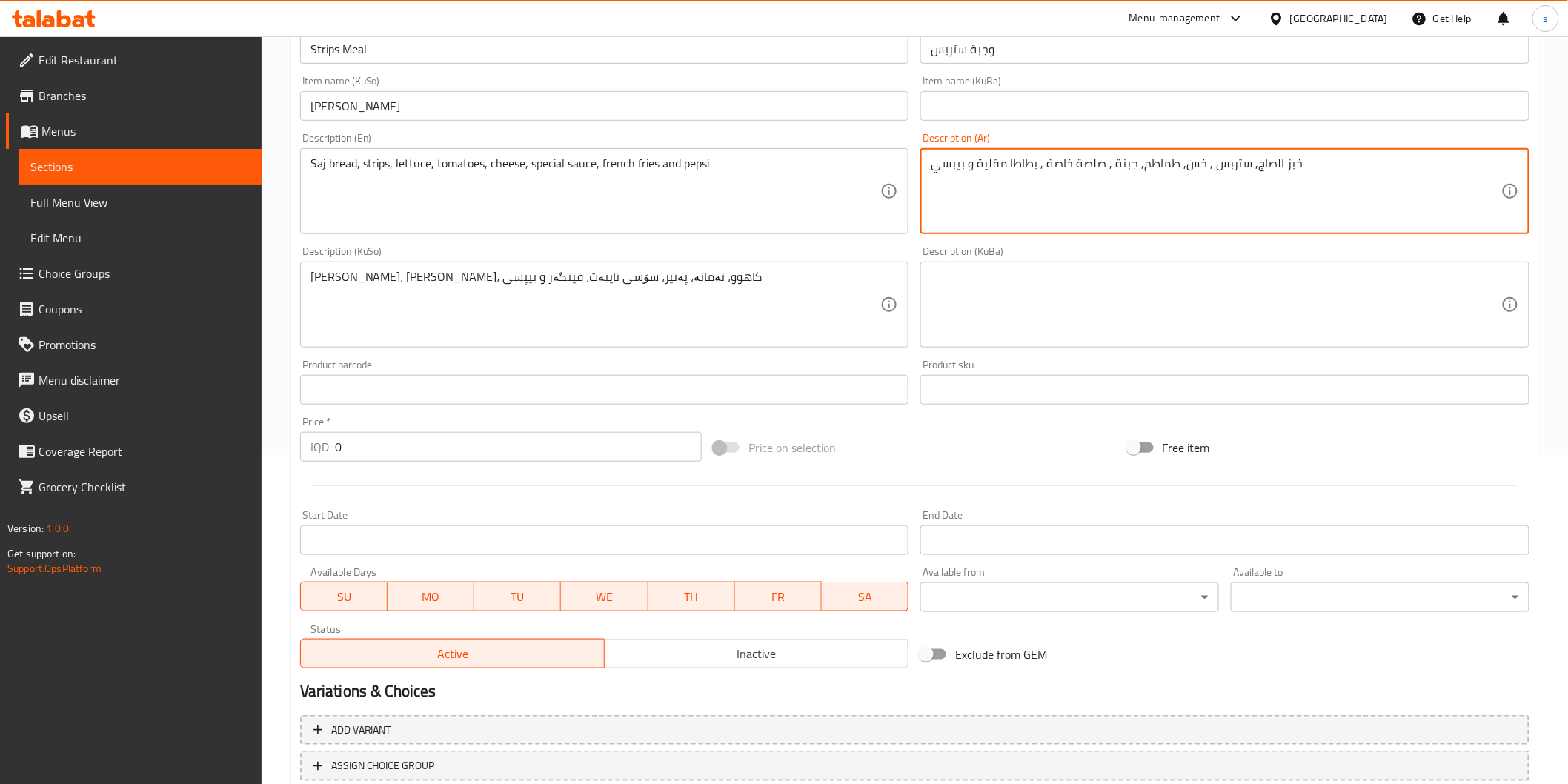
type textarea "خبز الصاج, ستربس , خس, طماطم, جبنة , صلصة خاصة , بطاطا مقلية و بيبسي"
click at [375, 464] on div "Price   * IQD 0 Price *" at bounding box center [501, 438] width 414 height 57
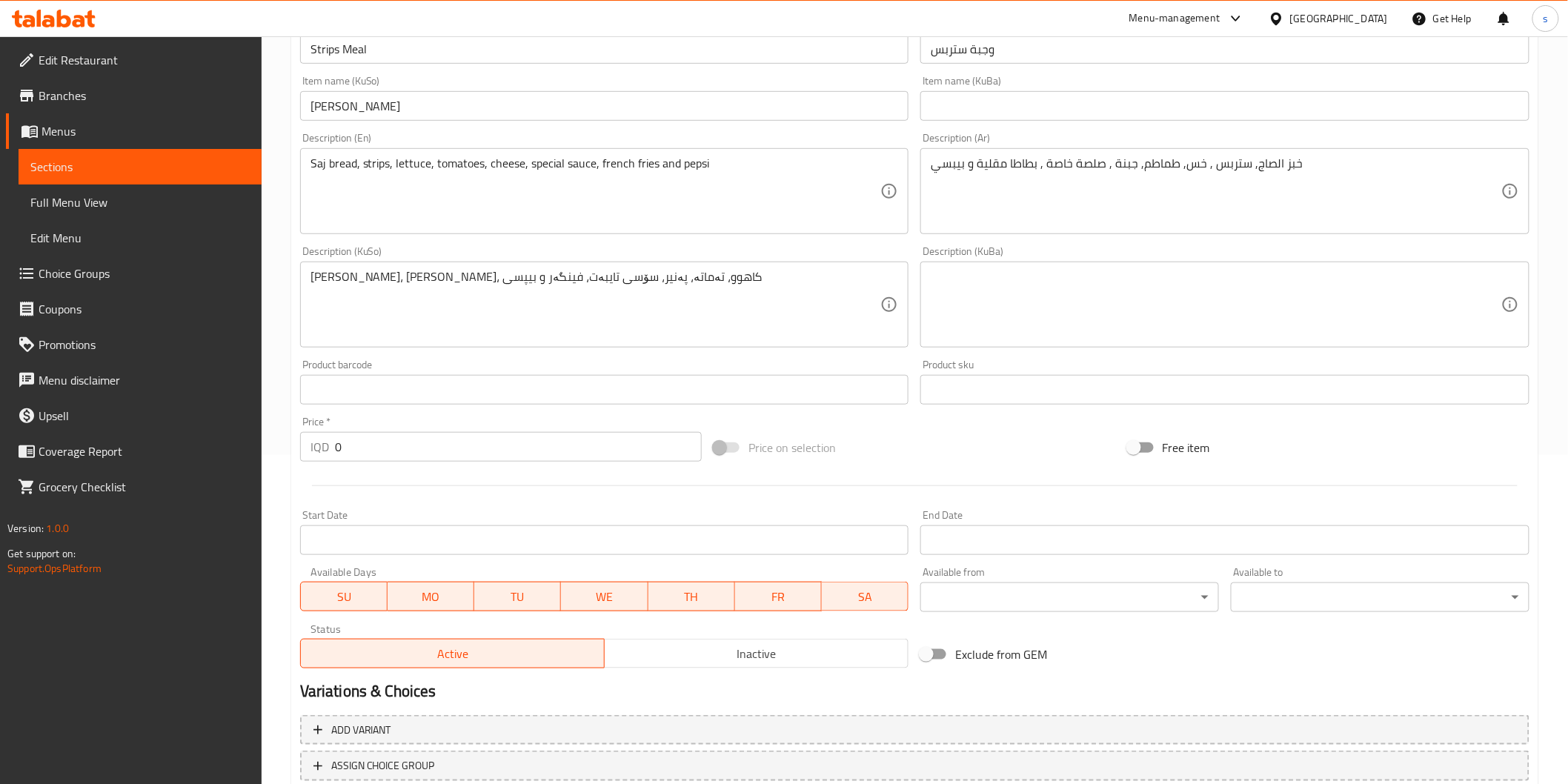
click at [376, 457] on input "0" at bounding box center [519, 447] width 367 height 30
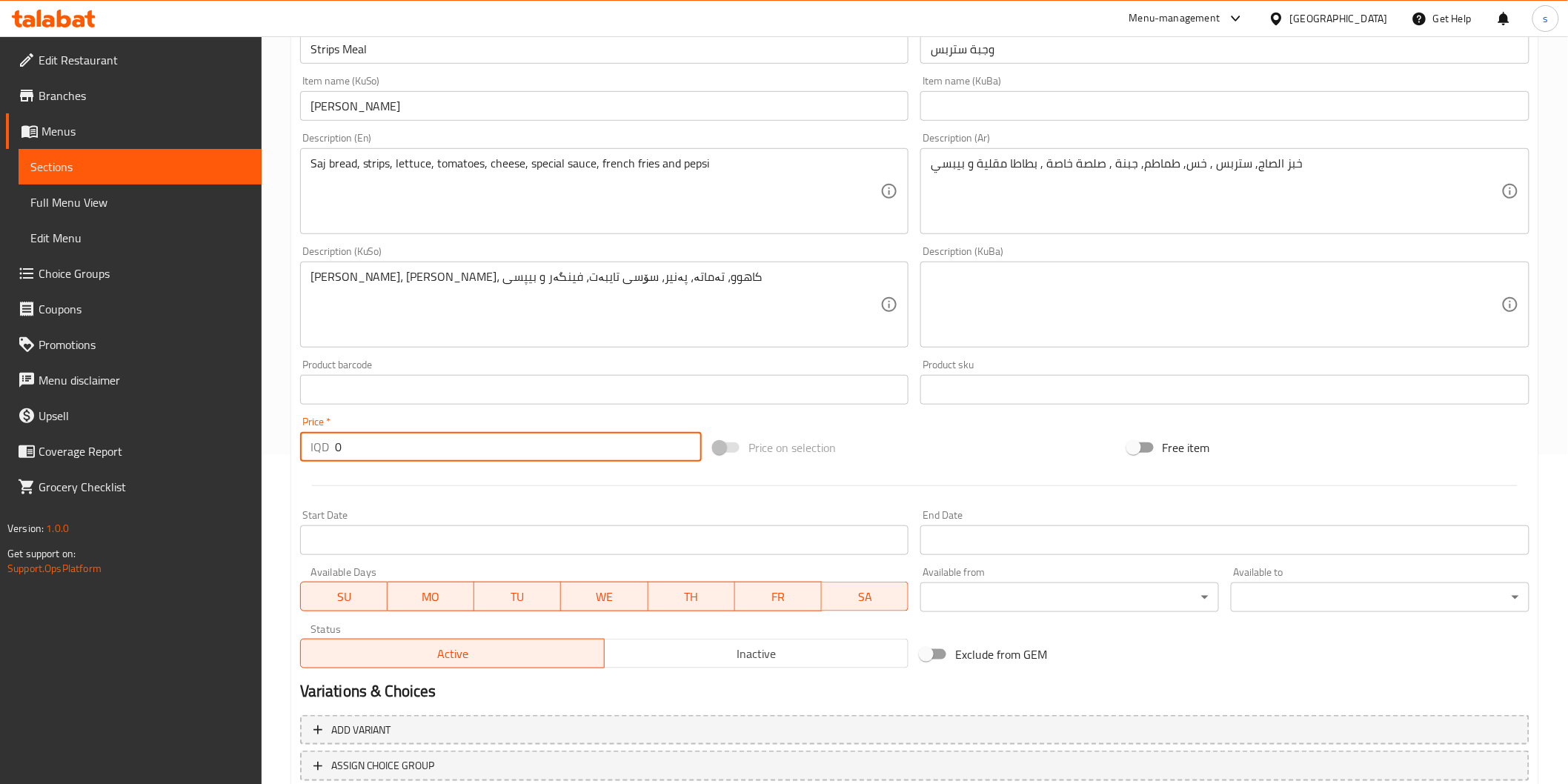
click at [376, 457] on input "0" at bounding box center [519, 447] width 367 height 30
drag, startPoint x: 376, startPoint y: 457, endPoint x: 285, endPoint y: 452, distance: 91.1
click at [285, 452] on div "Home / Restaurants management / Menus / Sections / item / create Meals section …" at bounding box center [915, 298] width 1306 height 1181
paste input "650"
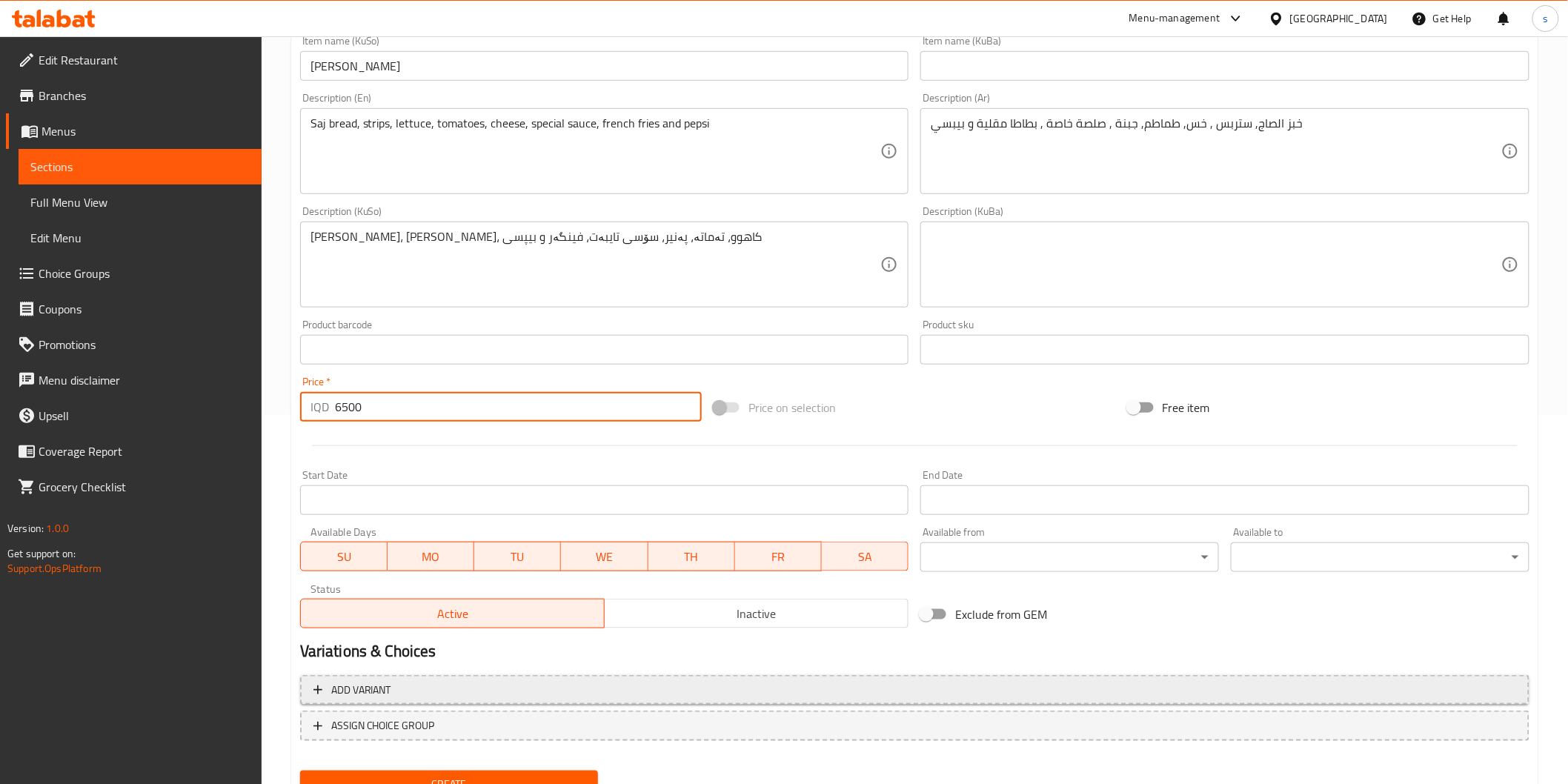
scroll to position [430, 0]
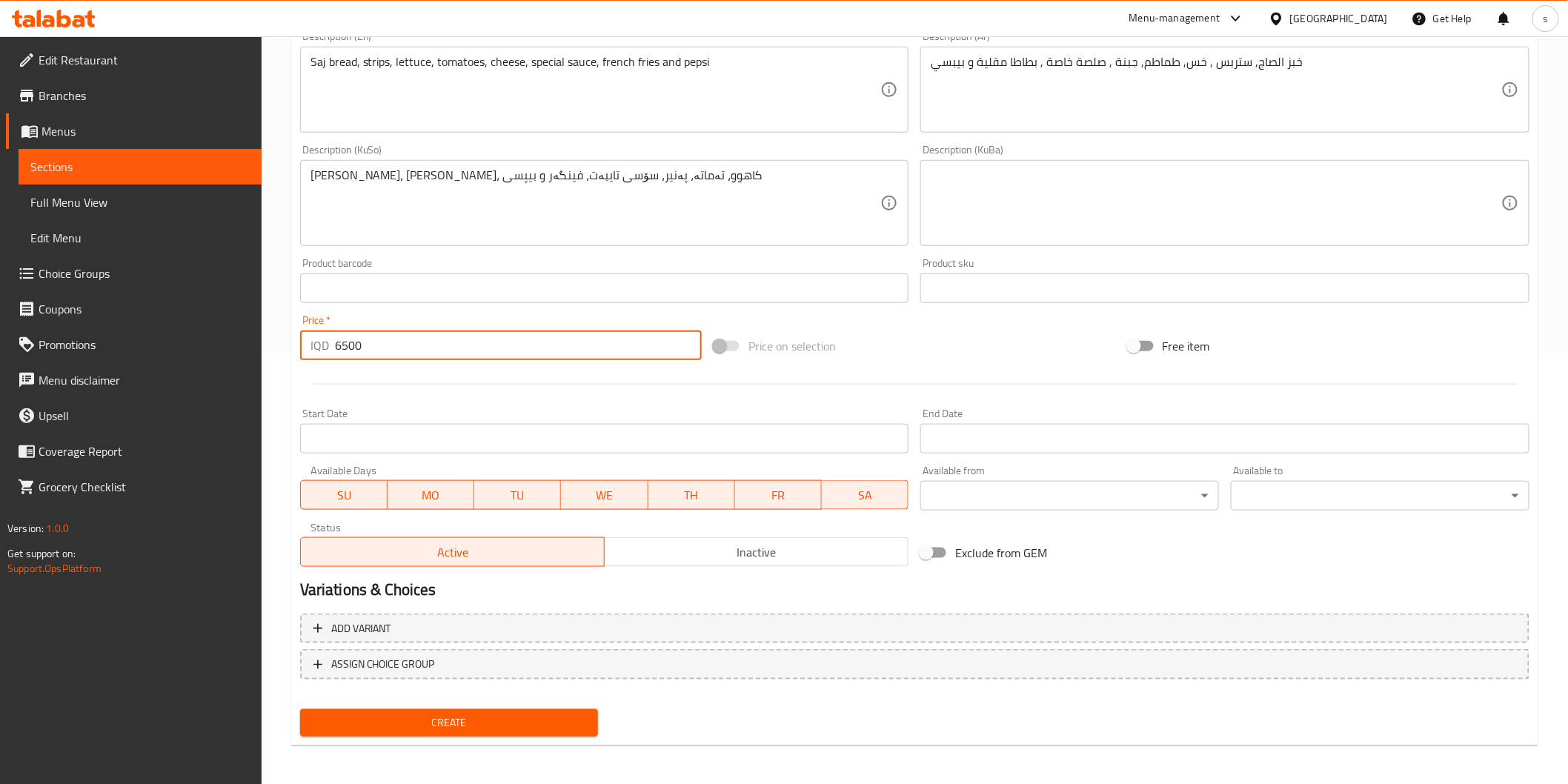
type input "6500"
click at [470, 709] on button "Create" at bounding box center [450, 722] width 299 height 27
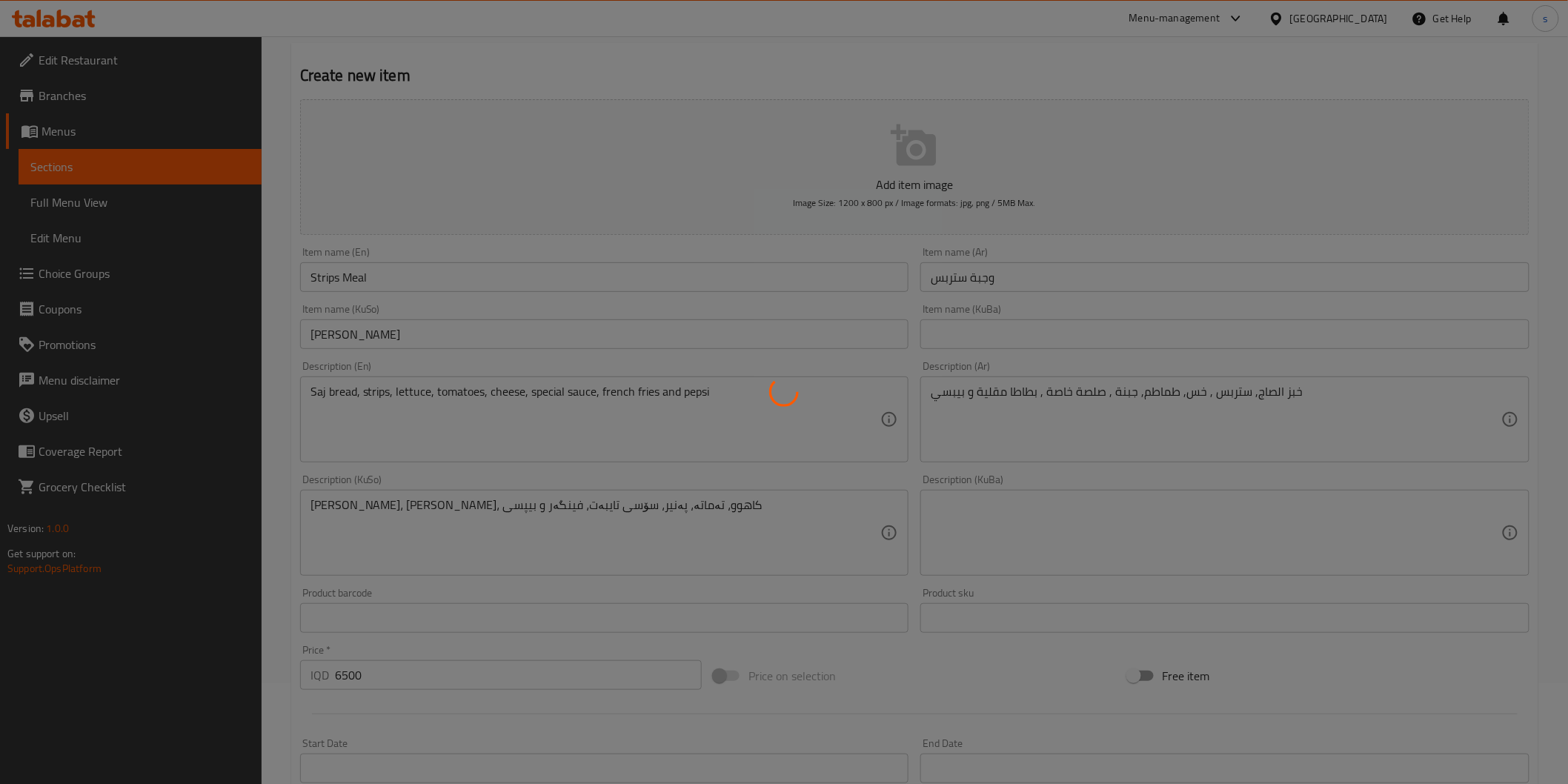
type input "0"
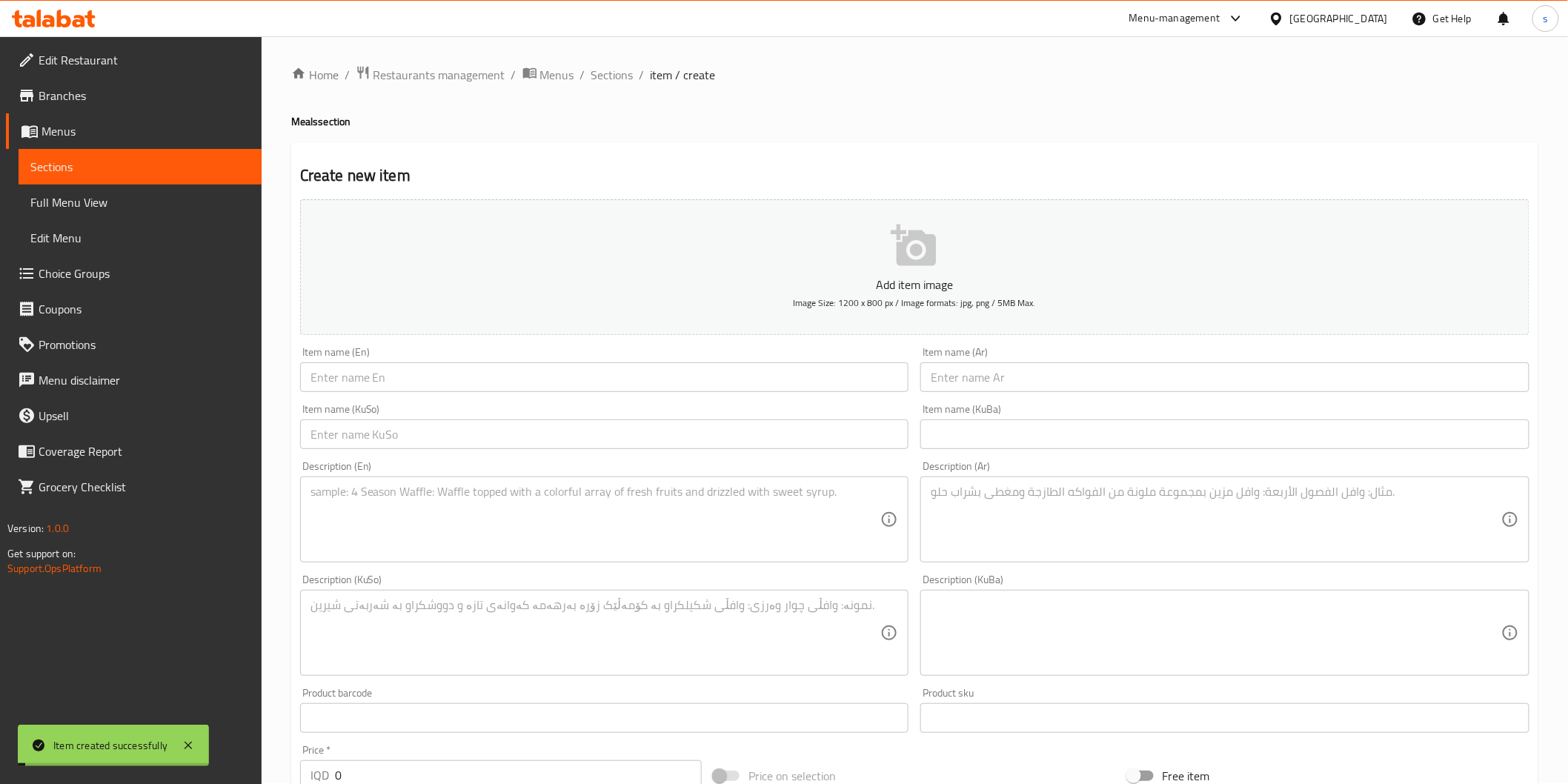
scroll to position [0, 0]
click at [629, 75] on span "Sections" at bounding box center [612, 75] width 42 height 17
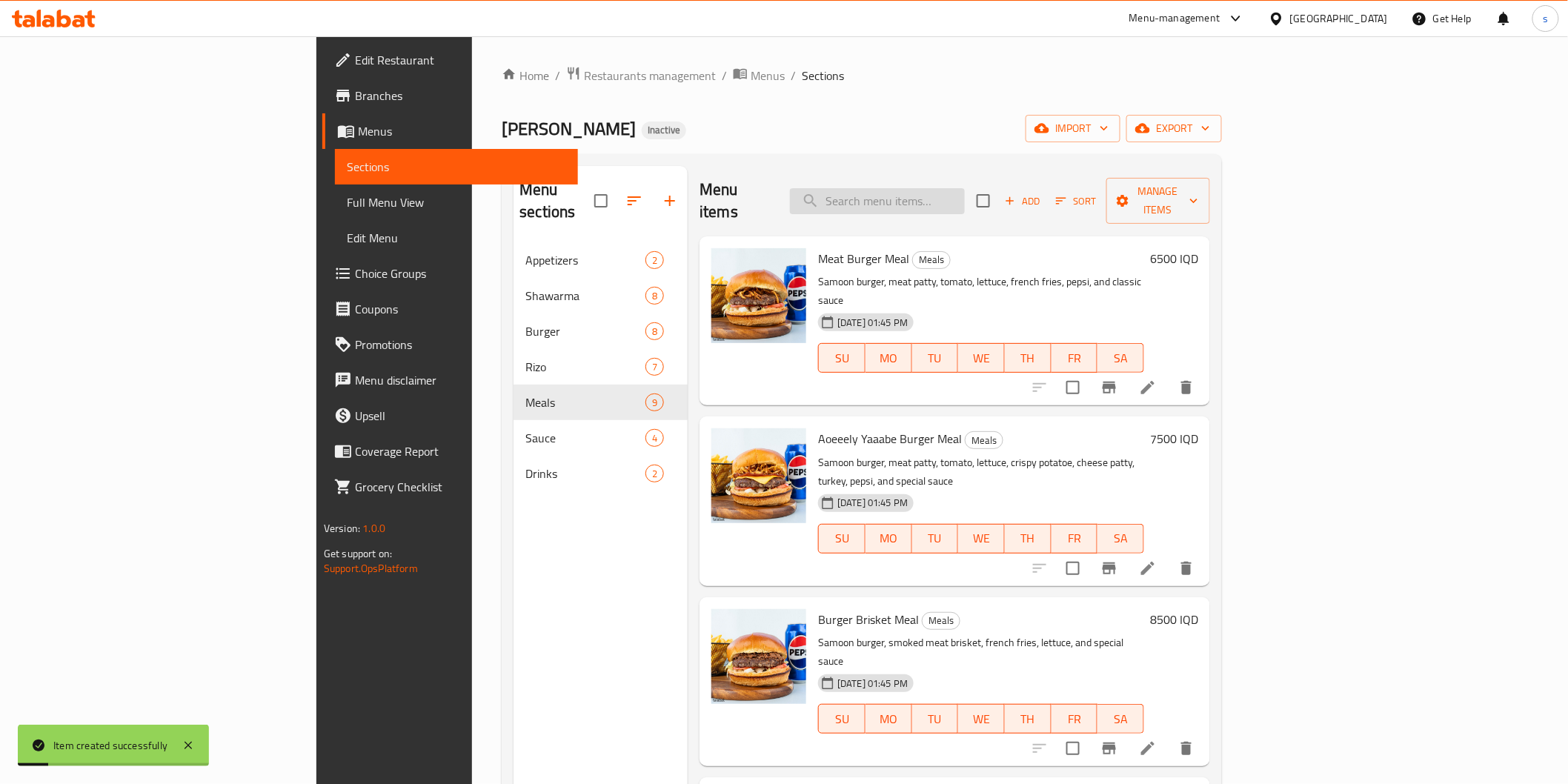
click at [965, 200] on input "search" at bounding box center [877, 202] width 175 height 26
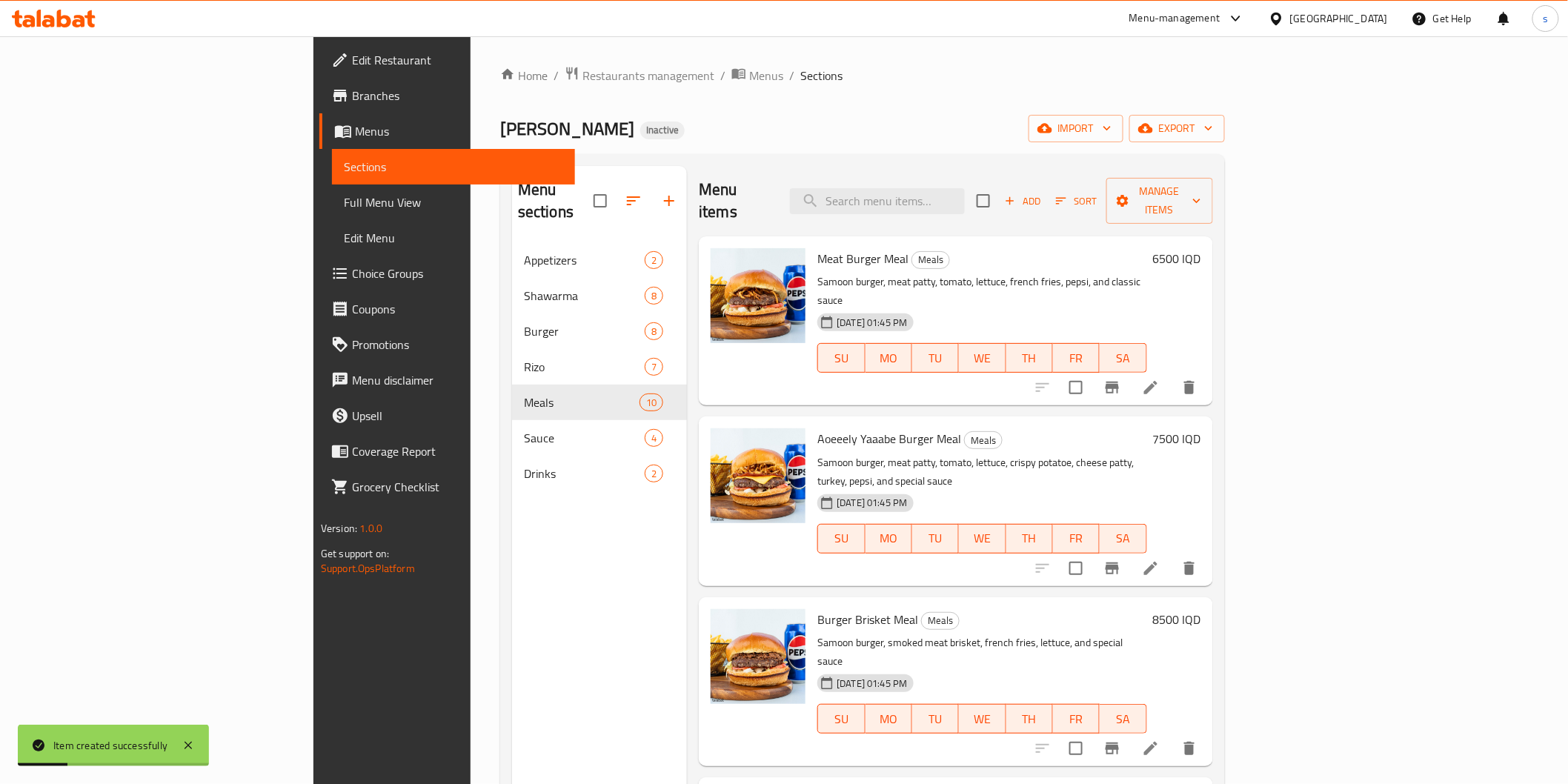
click at [344, 203] on span "Full Menu View" at bounding box center [453, 203] width 219 height 17
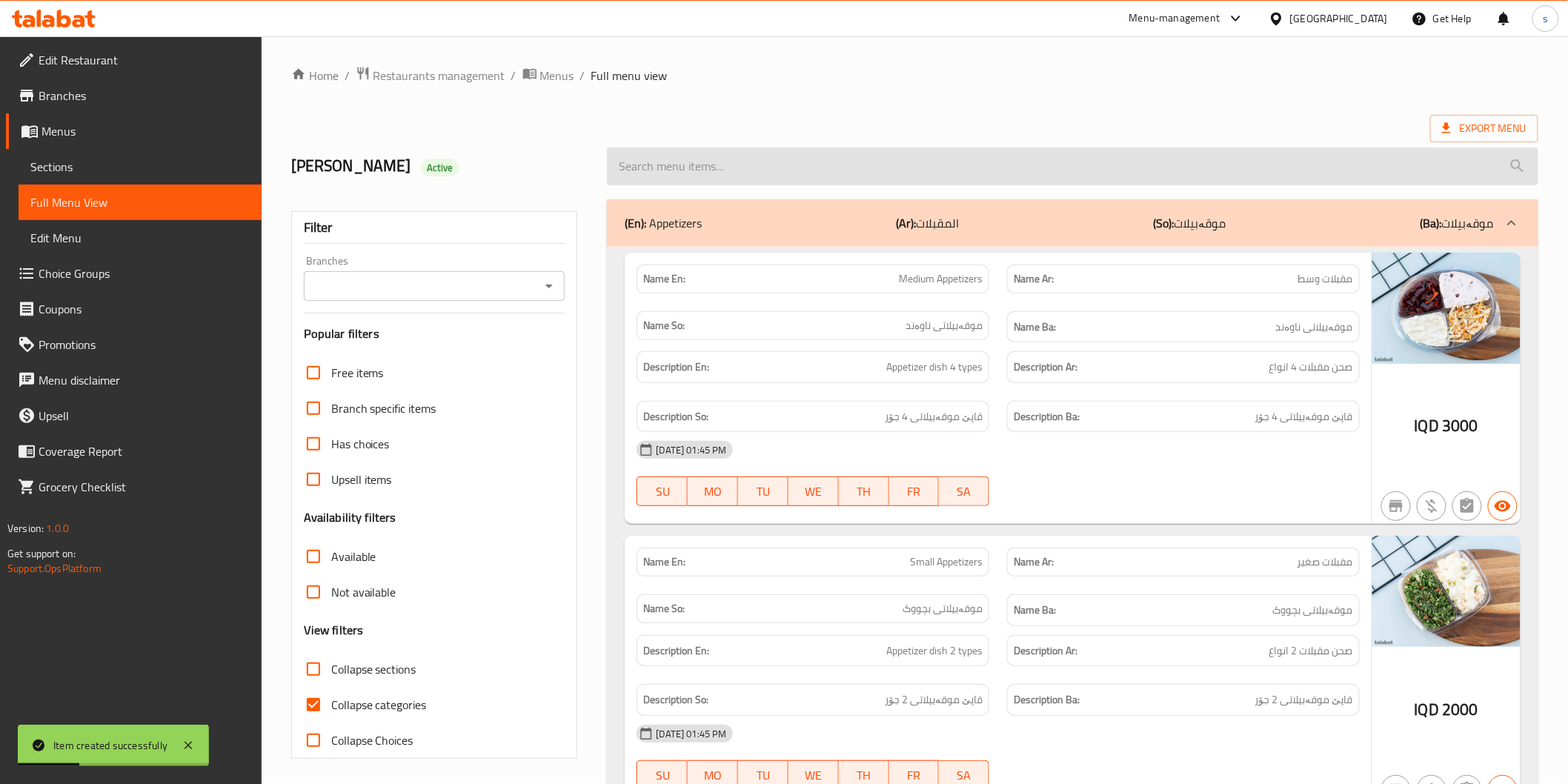
click at [944, 173] on input "search" at bounding box center [1072, 166] width 931 height 38
paste input "Strips Meal"
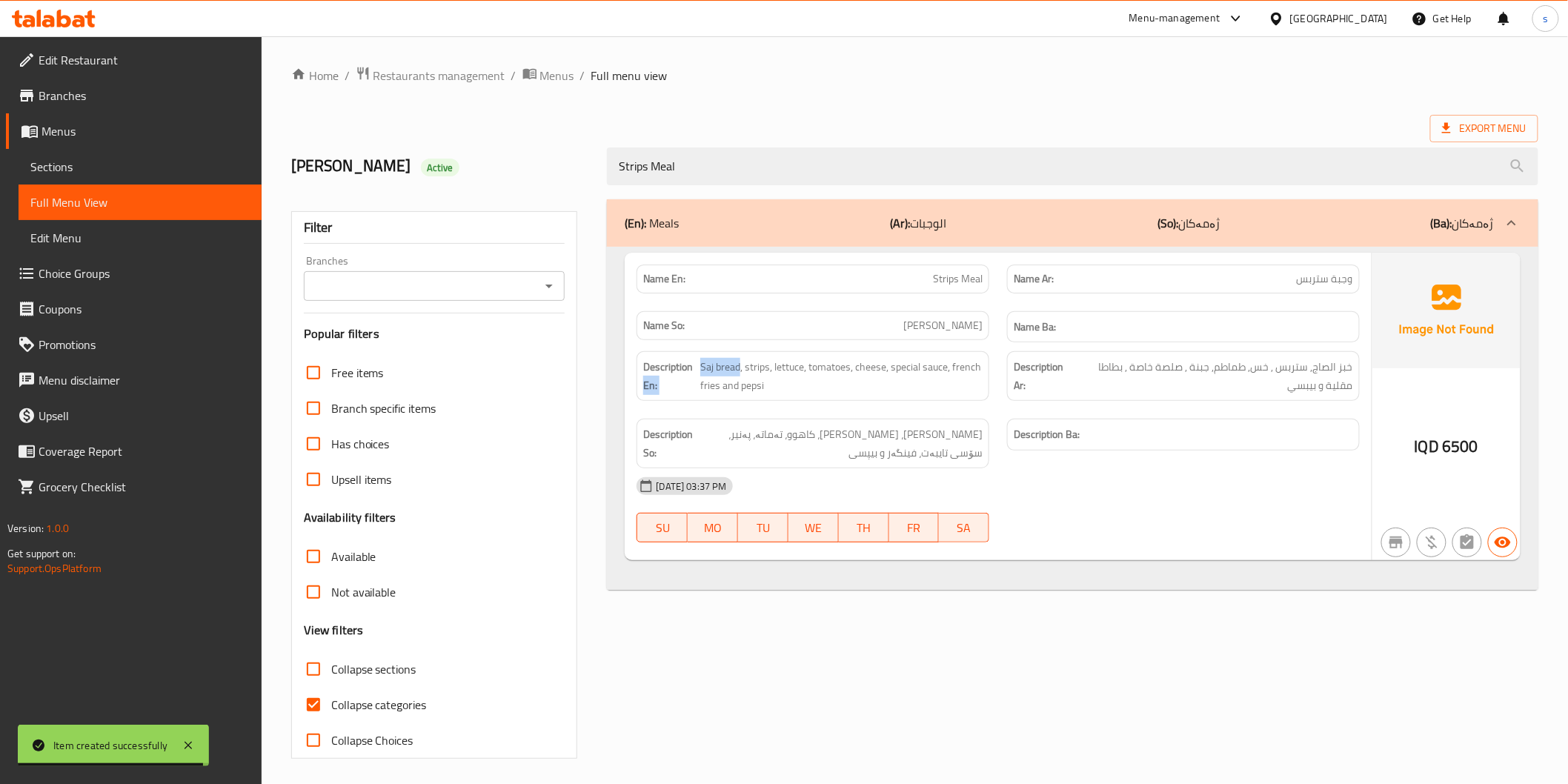
drag, startPoint x: 741, startPoint y: 366, endPoint x: 694, endPoint y: 364, distance: 47.0
click at [694, 364] on h6 "Description En: Saj bread, strips, lettuce, tomatoes, cheese, special sauce, fr…" at bounding box center [813, 376] width 340 height 37
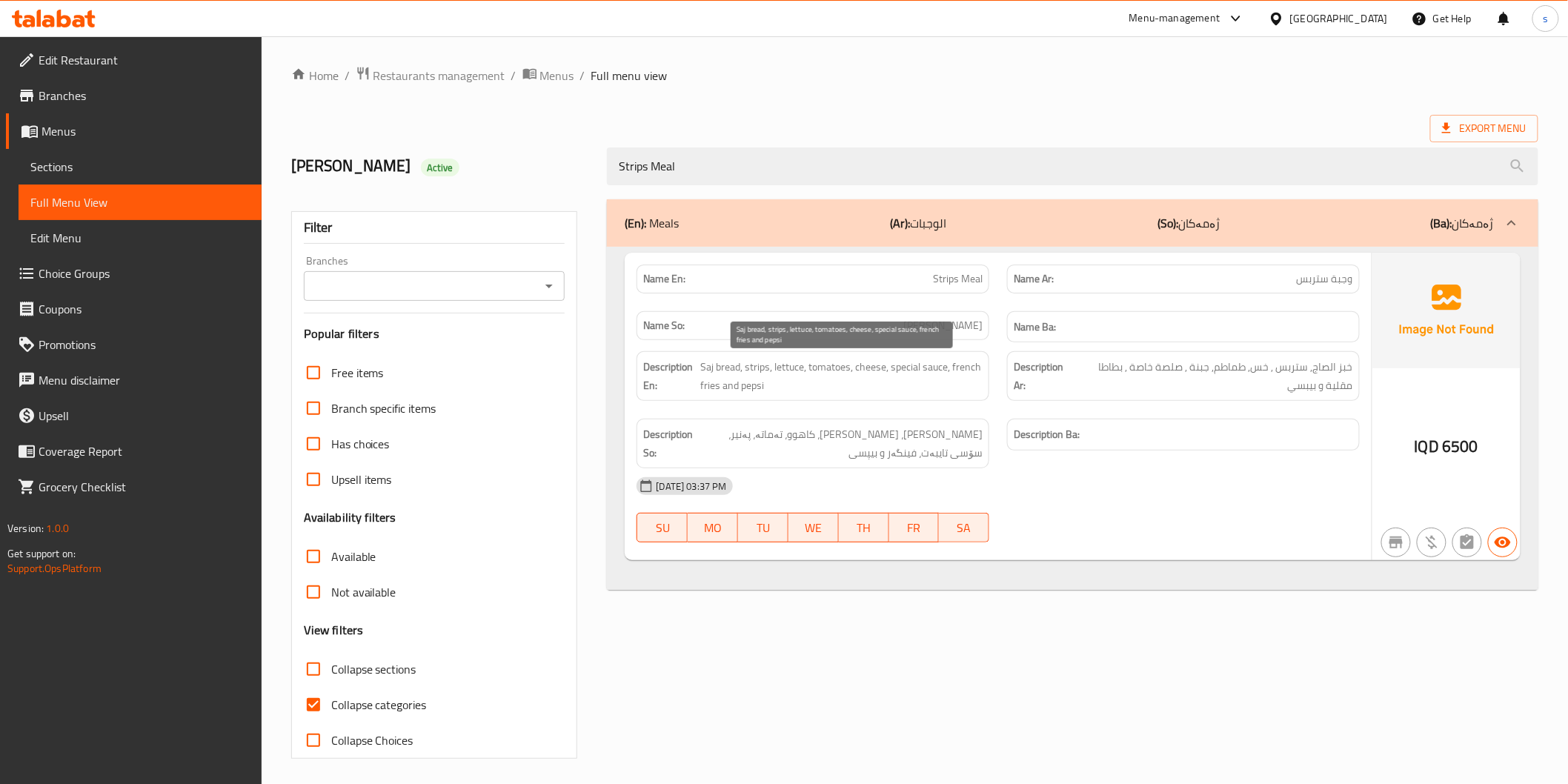
click at [764, 369] on span "Saj bread, strips, lettuce, tomatoes, cheese, special sauce, french fries and p…" at bounding box center [841, 376] width 282 height 37
click at [884, 463] on div "Description So: [PERSON_NAME]، [PERSON_NAME]، کاهوو، تەماتە، پەنیر، سۆسی تایبەت…" at bounding box center [813, 443] width 353 height 50
click at [85, 195] on span "Full Menu View" at bounding box center [140, 203] width 219 height 17
paste input "5.Brisket Meat Burger"
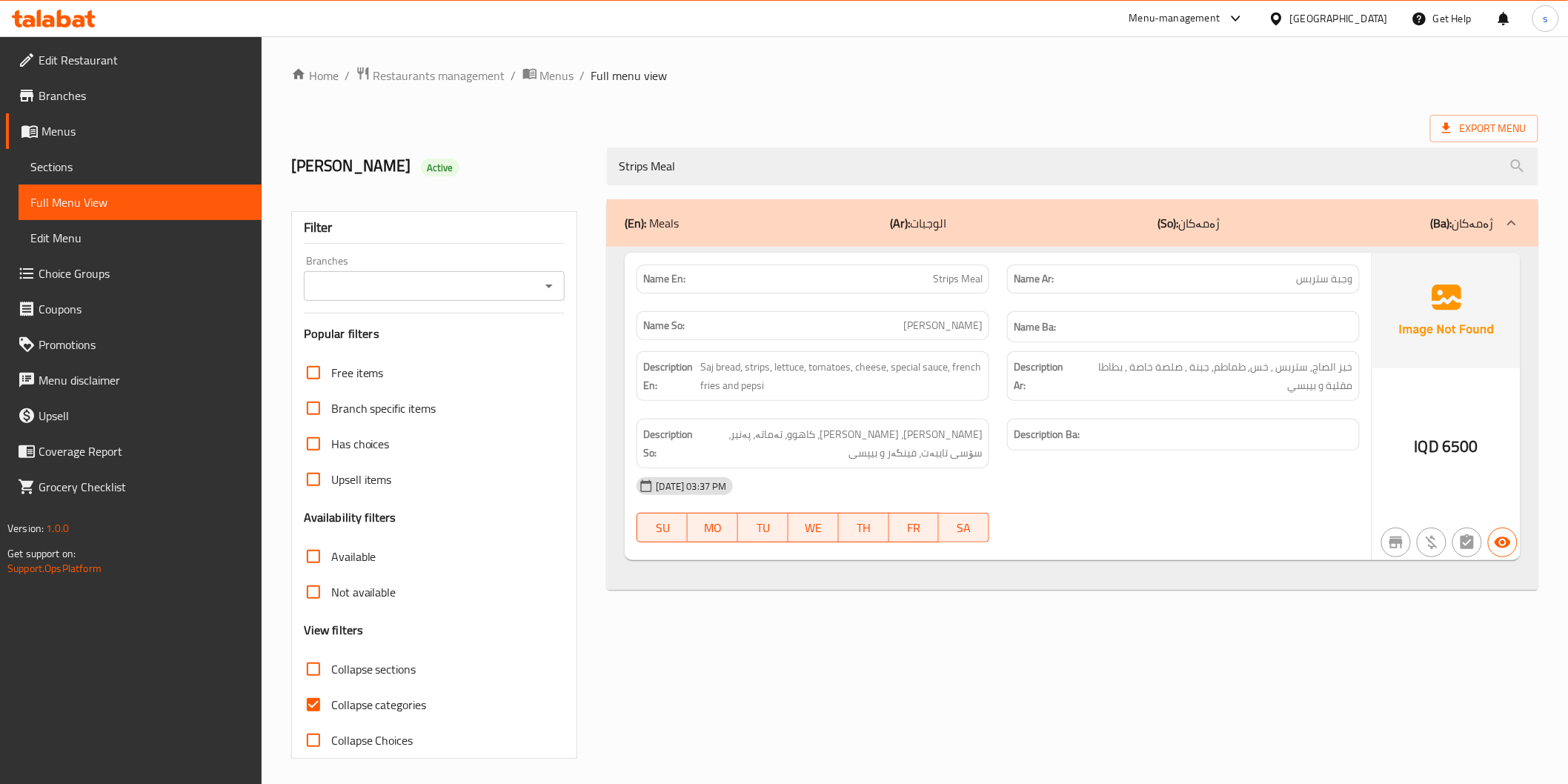
drag, startPoint x: 556, startPoint y: 161, endPoint x: 576, endPoint y: 167, distance: 20.9
click at [547, 161] on div "[PERSON_NAME] Active Strips Meal" at bounding box center [914, 167] width 1265 height 66
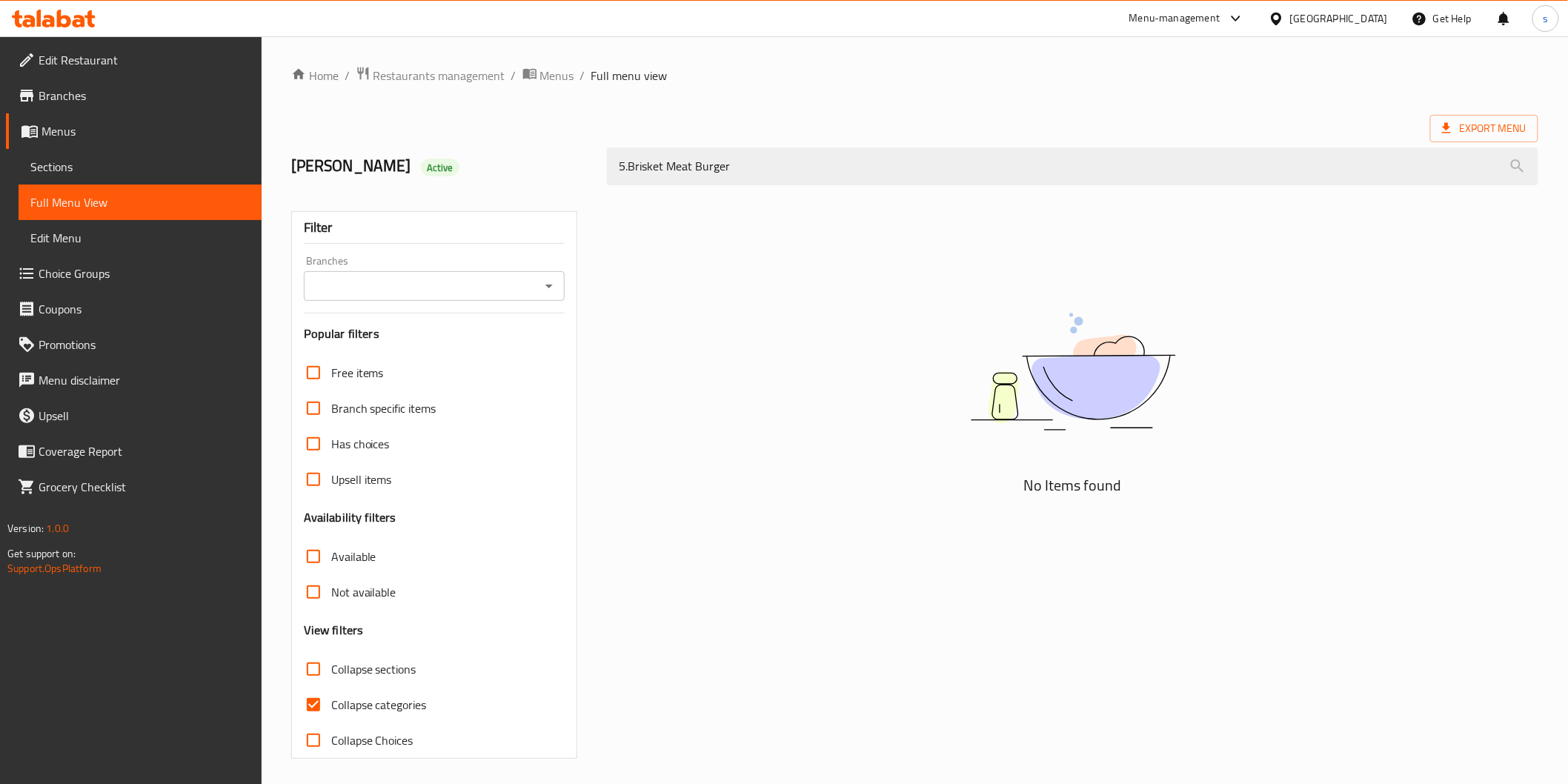
drag, startPoint x: 631, startPoint y: 165, endPoint x: 590, endPoint y: 167, distance: 41.0
click at [591, 167] on div "[PERSON_NAME] Active 5.Brisket Meat Burger" at bounding box center [914, 167] width 1265 height 66
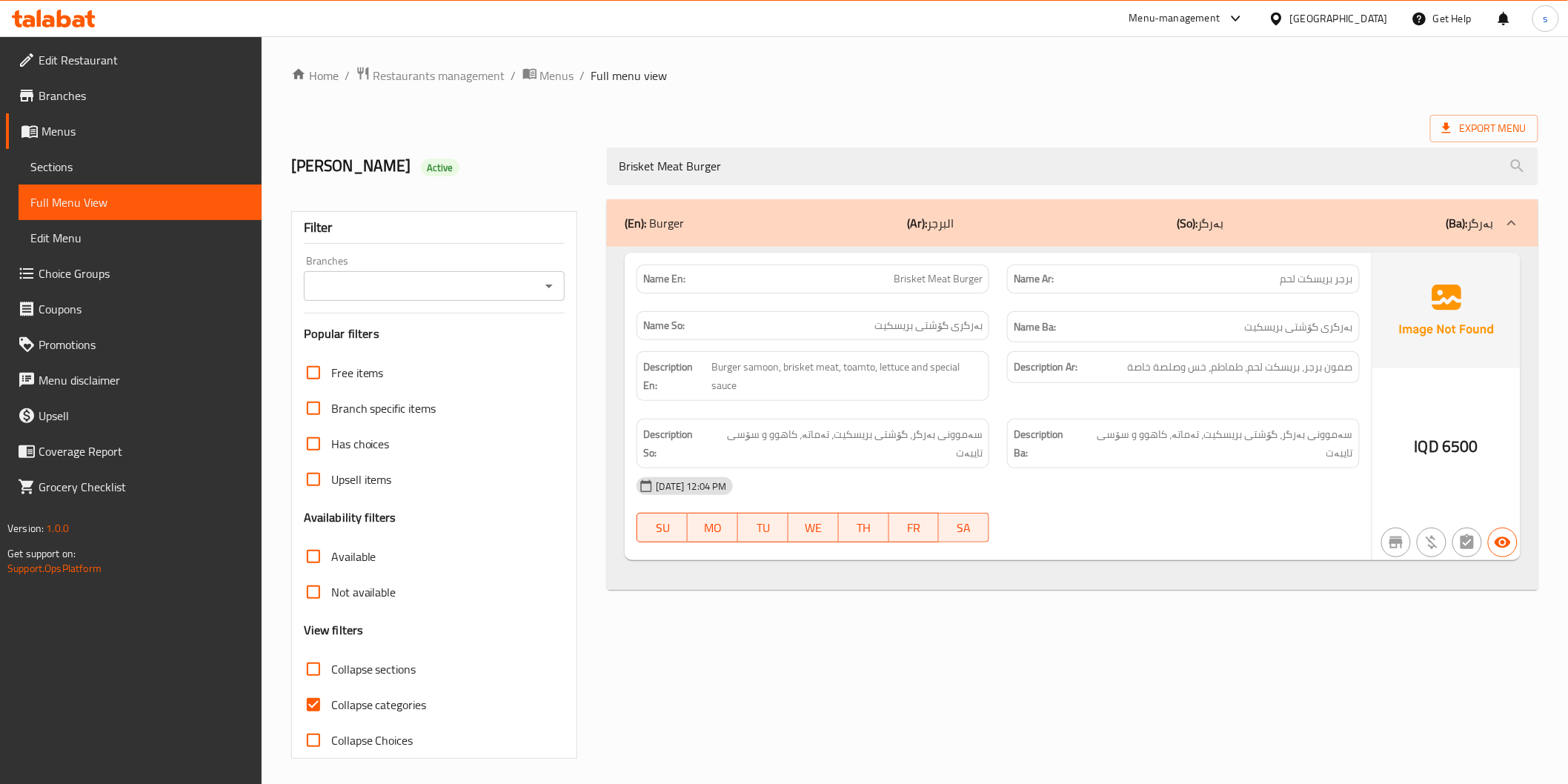
type input "Brisket Meat Burger"
click at [926, 609] on div "(En): Burger (Ar): البرجر (So): بەرگر (Ba): بەرگر Name En: Brisket Meat Burger …" at bounding box center [1072, 478] width 948 height 577
click at [129, 170] on span "Sections" at bounding box center [140, 167] width 219 height 17
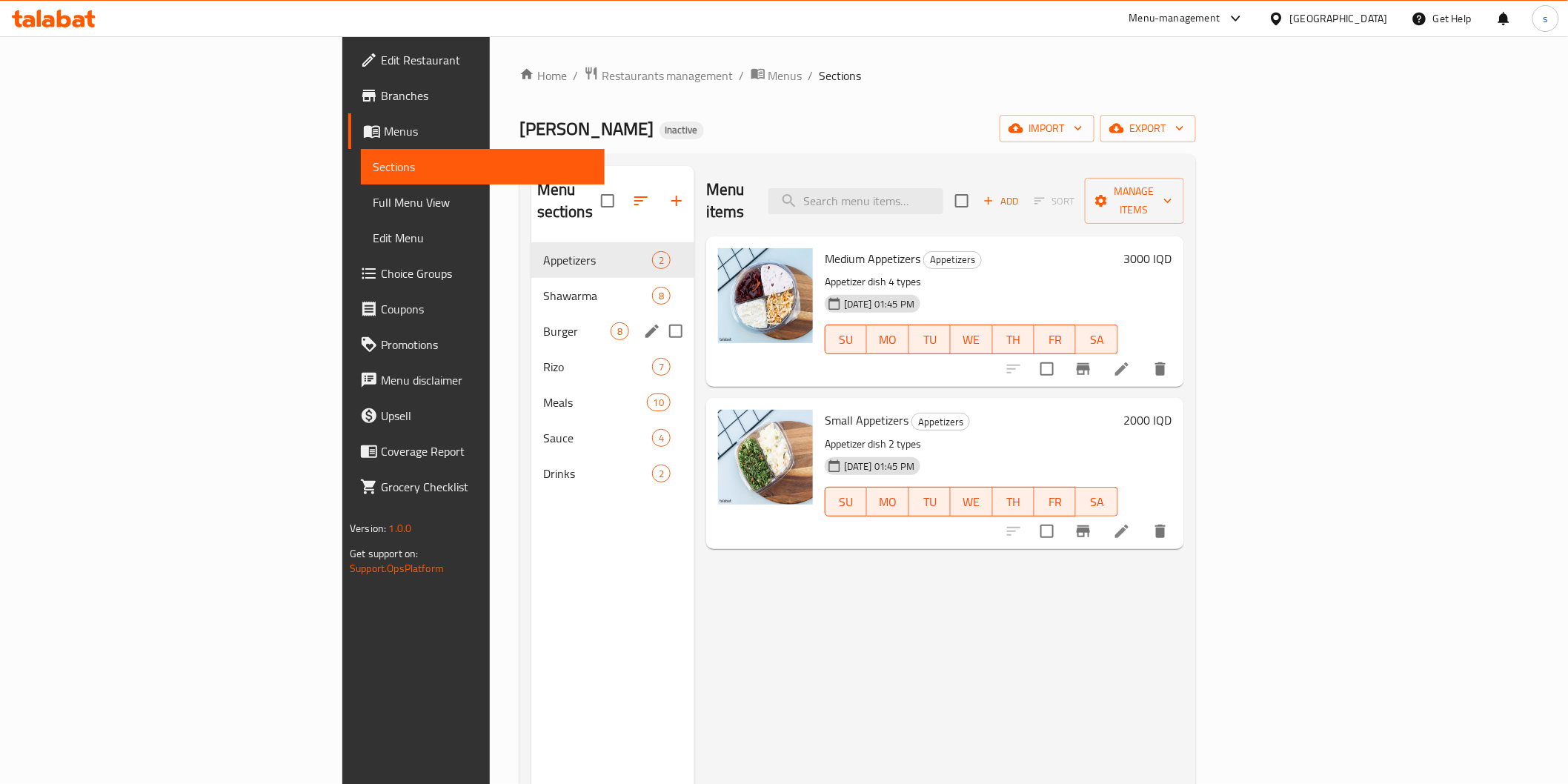
click at [531, 324] on div "Burger 8" at bounding box center [612, 331] width 163 height 36
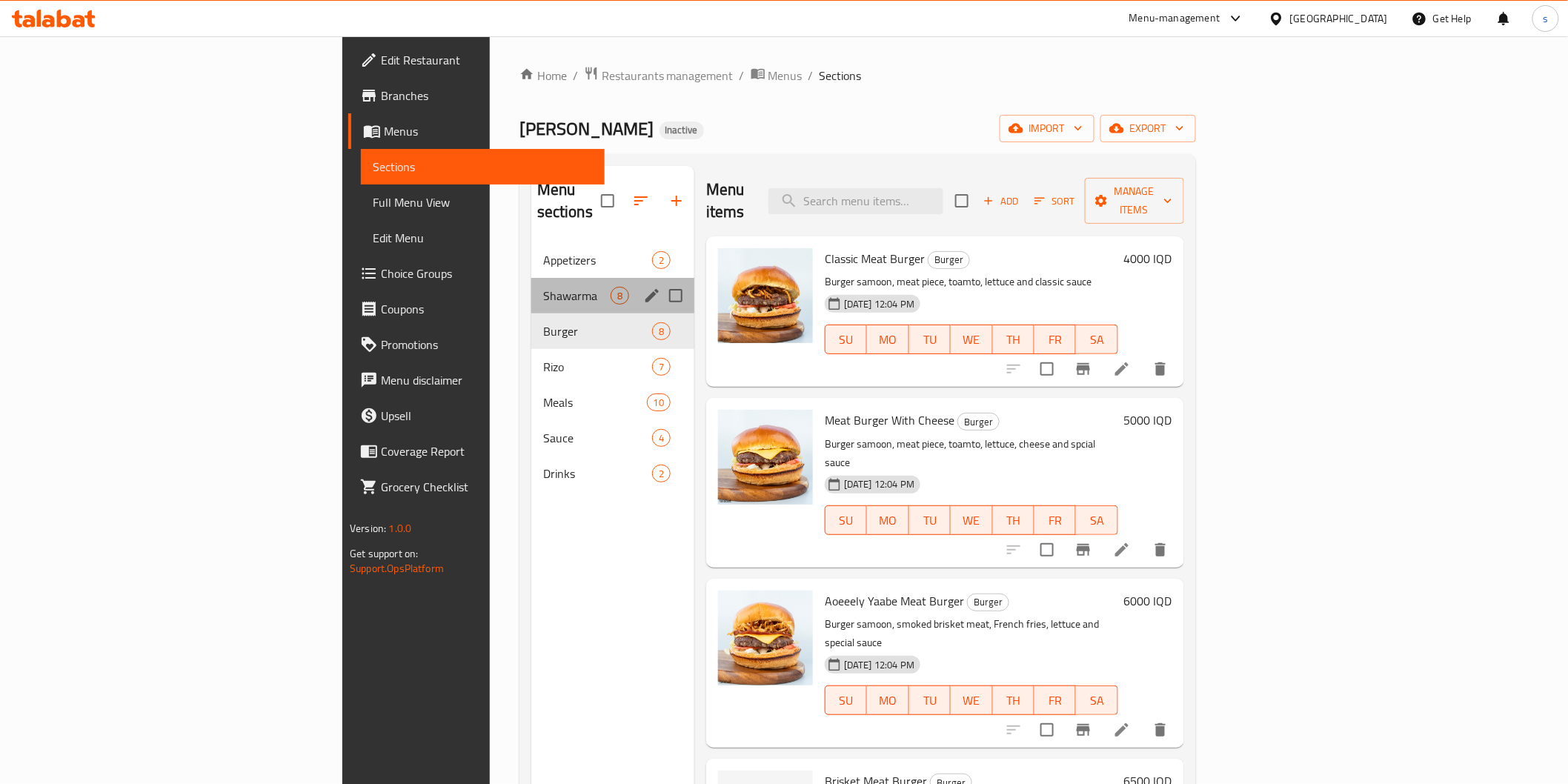
click at [531, 278] on div "Shawarma 8" at bounding box center [612, 295] width 163 height 36
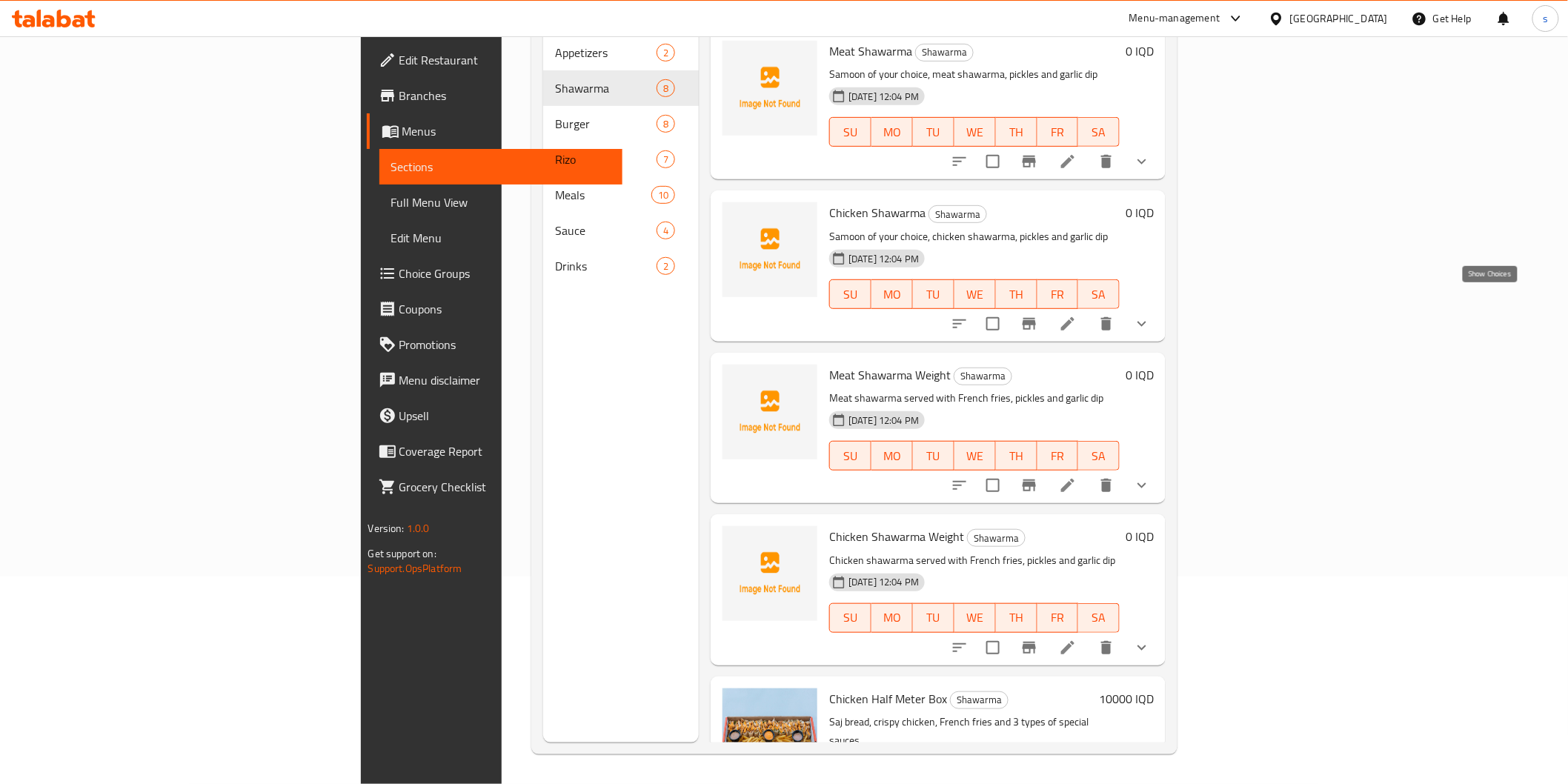
click at [1151, 315] on icon "show more" at bounding box center [1142, 324] width 17 height 17
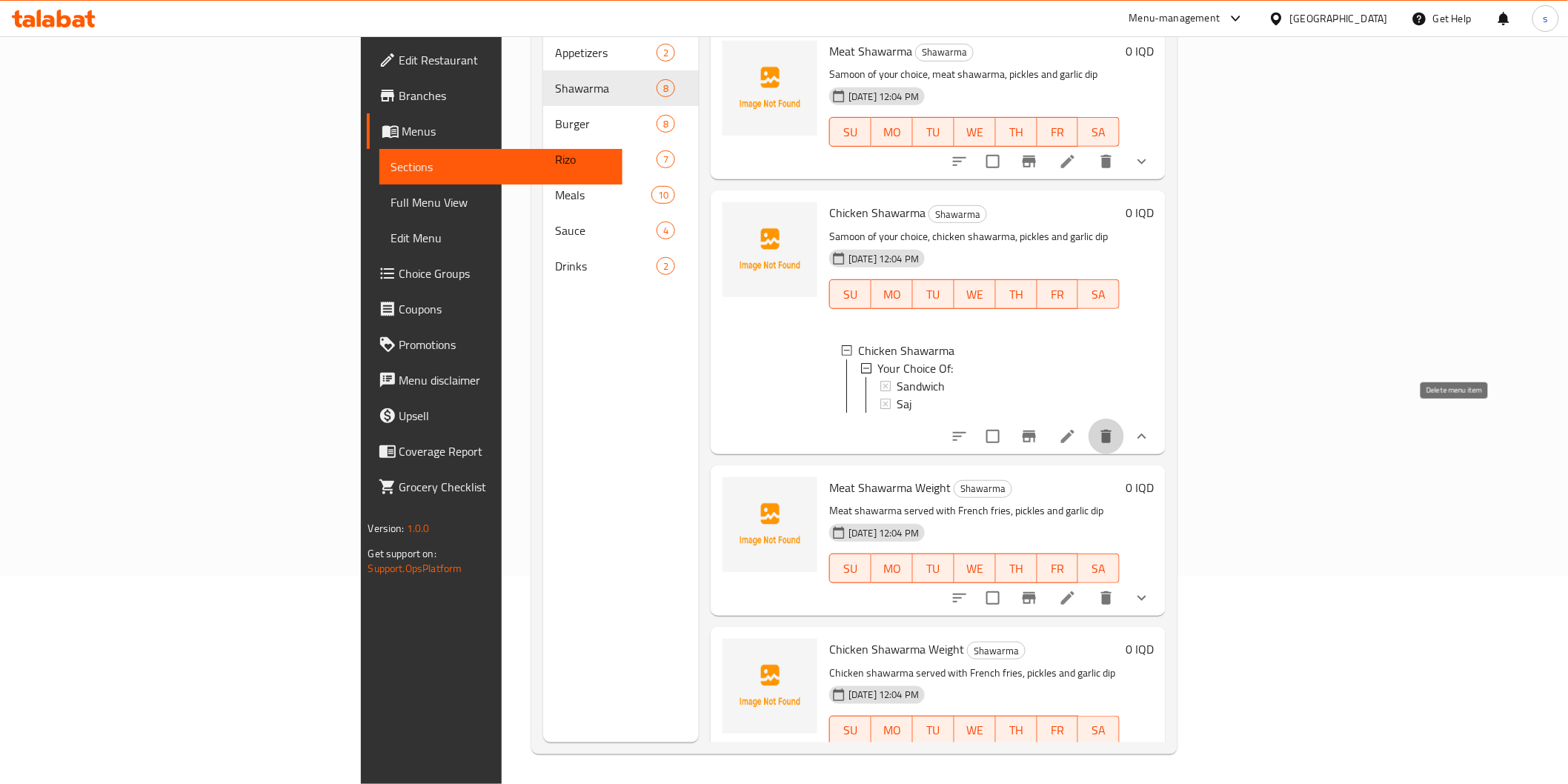
click at [1111, 430] on icon "delete" at bounding box center [1106, 436] width 10 height 13
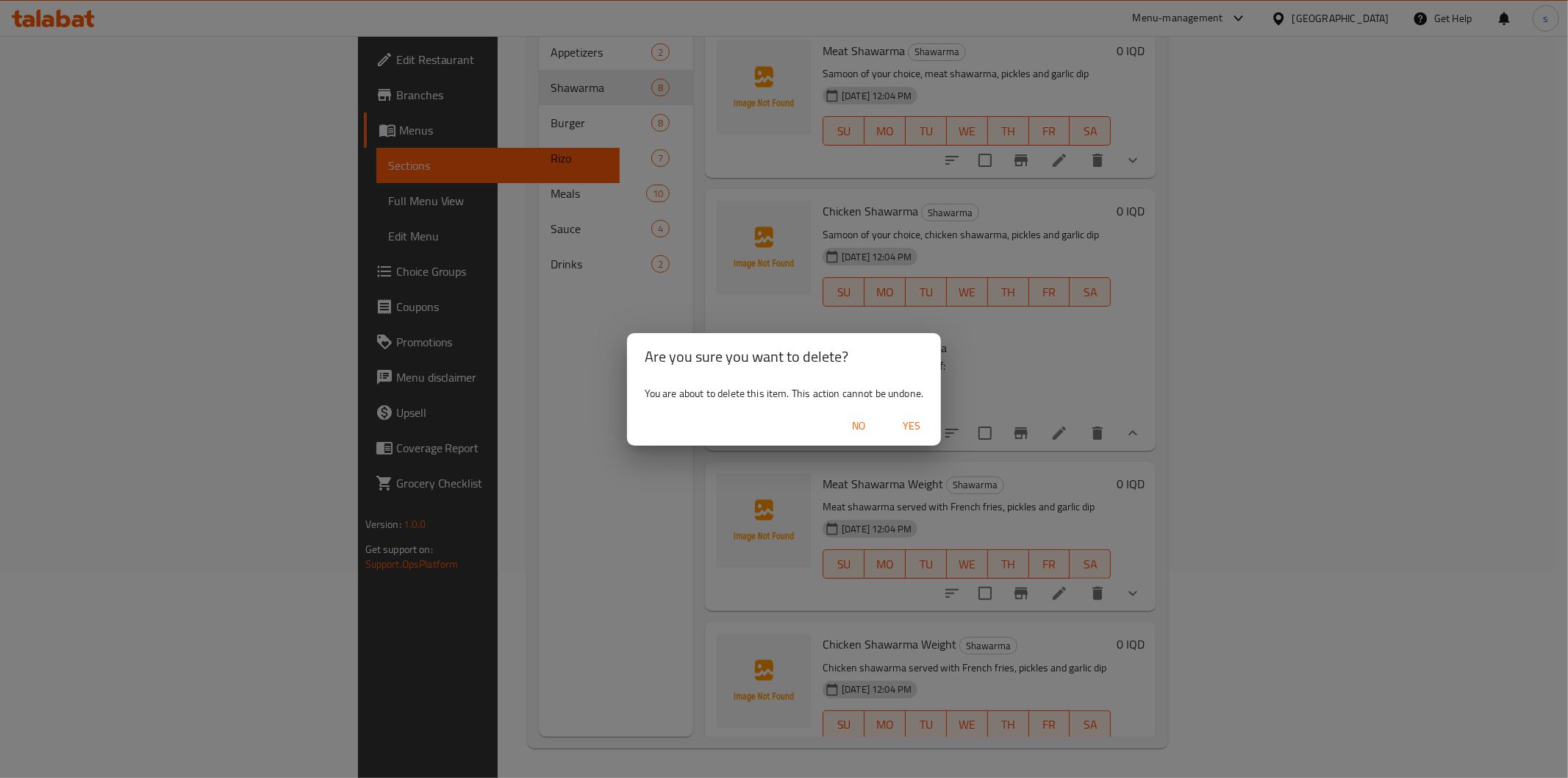
click at [917, 429] on span "Yes" at bounding box center [911, 425] width 36 height 18
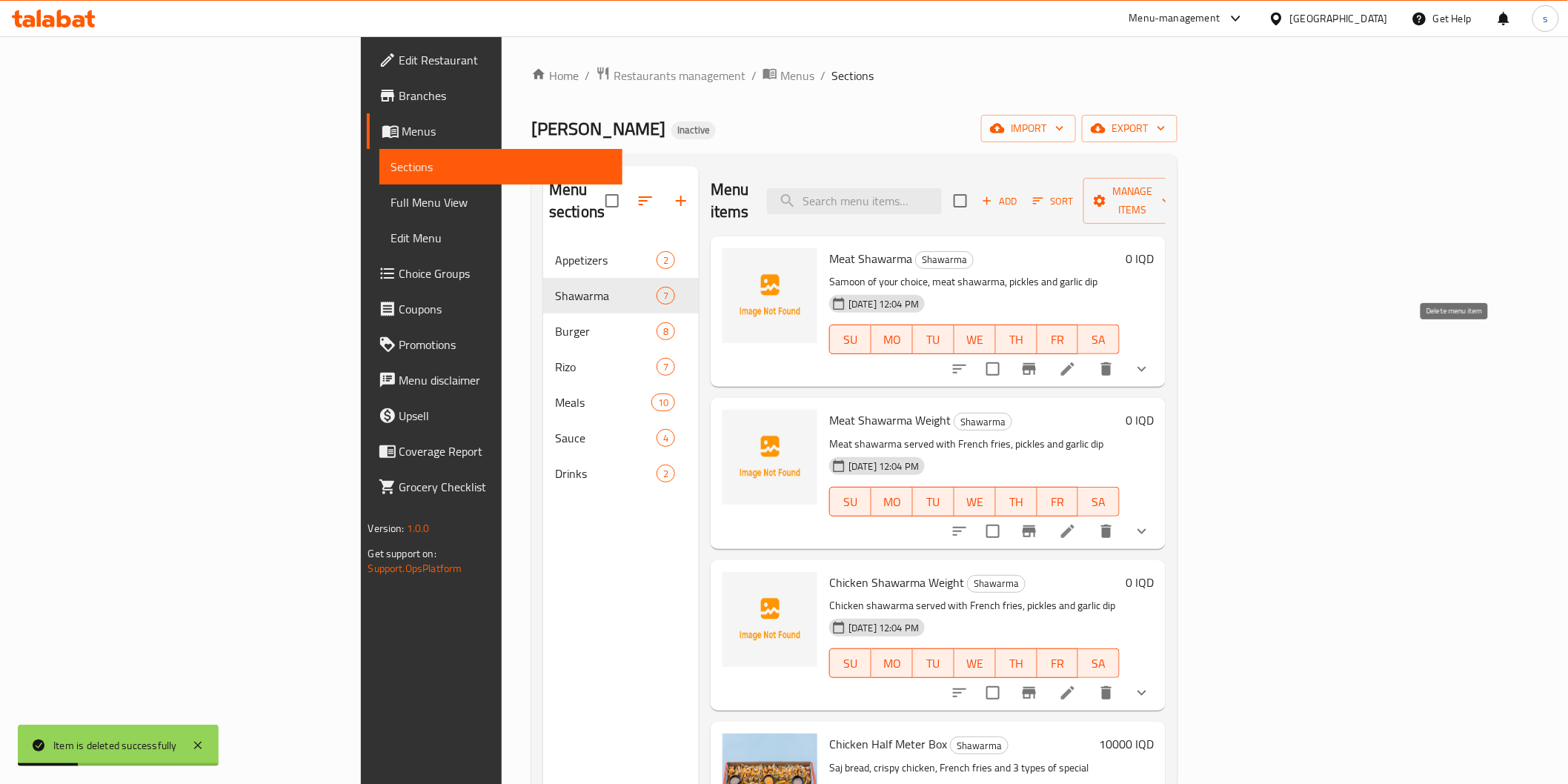
click at [1115, 360] on icon "delete" at bounding box center [1106, 368] width 17 height 17
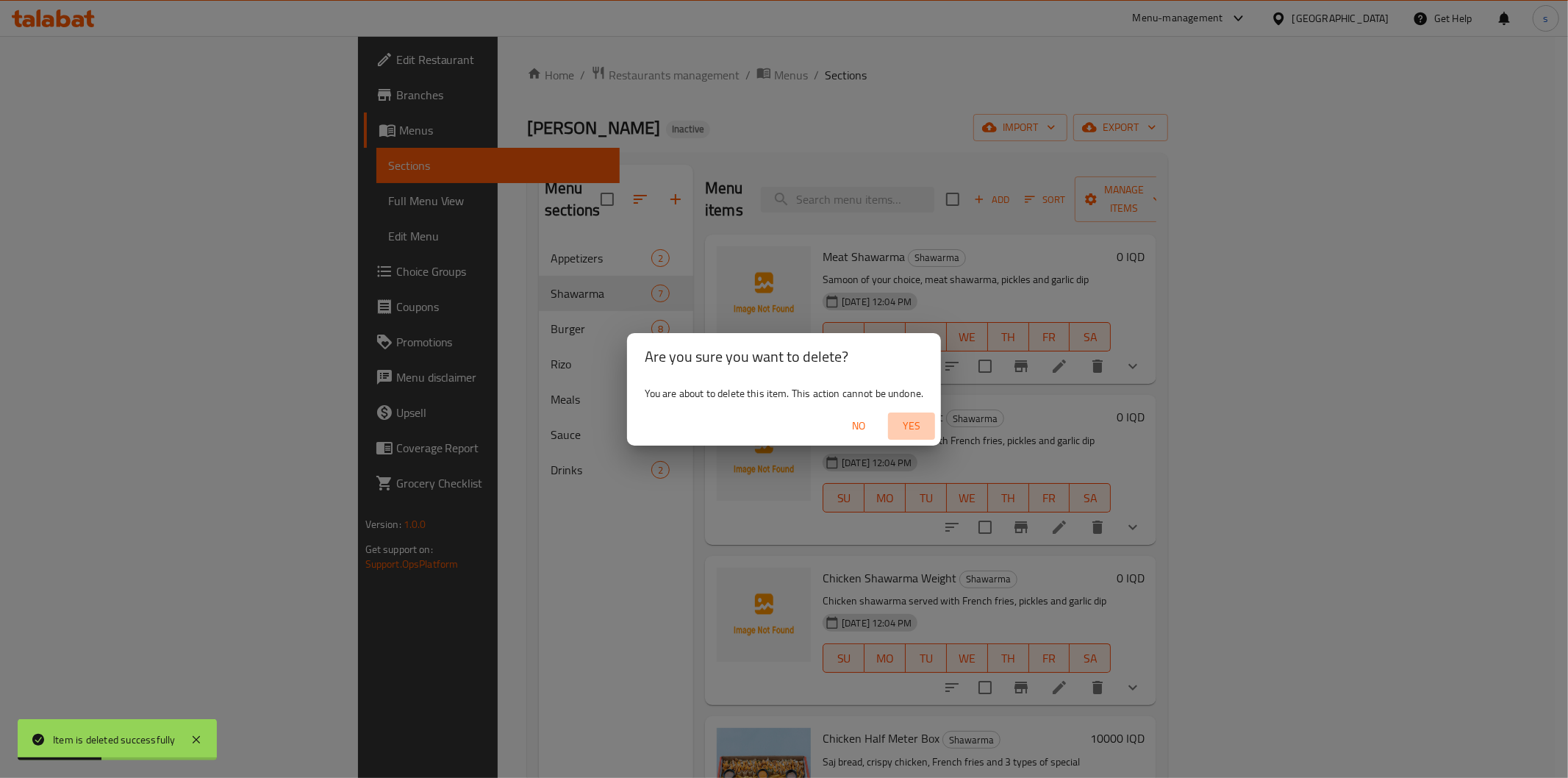
click at [915, 417] on span "Yes" at bounding box center [911, 425] width 36 height 18
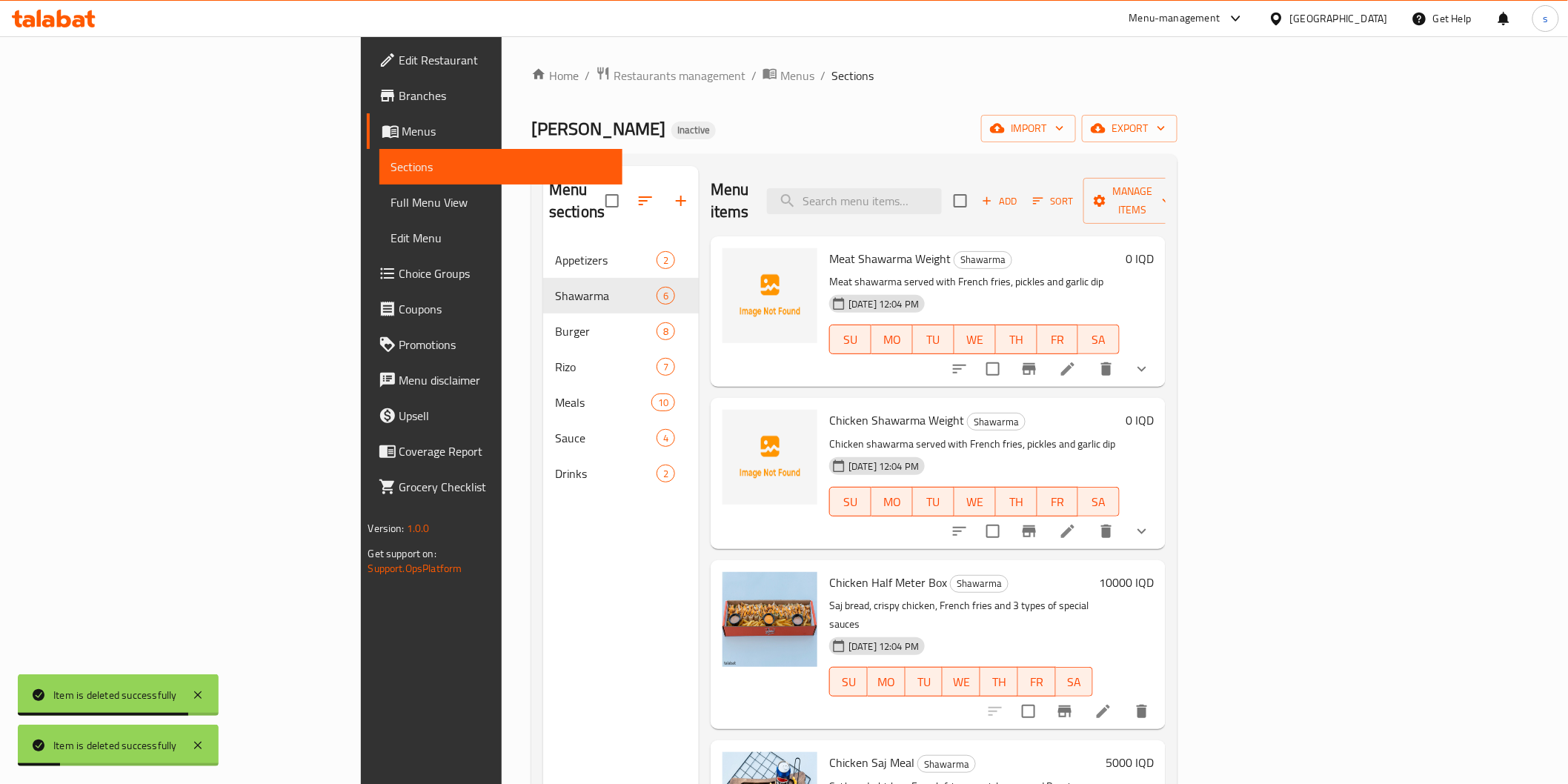
click at [391, 203] on span "Full Menu View" at bounding box center [500, 203] width 219 height 17
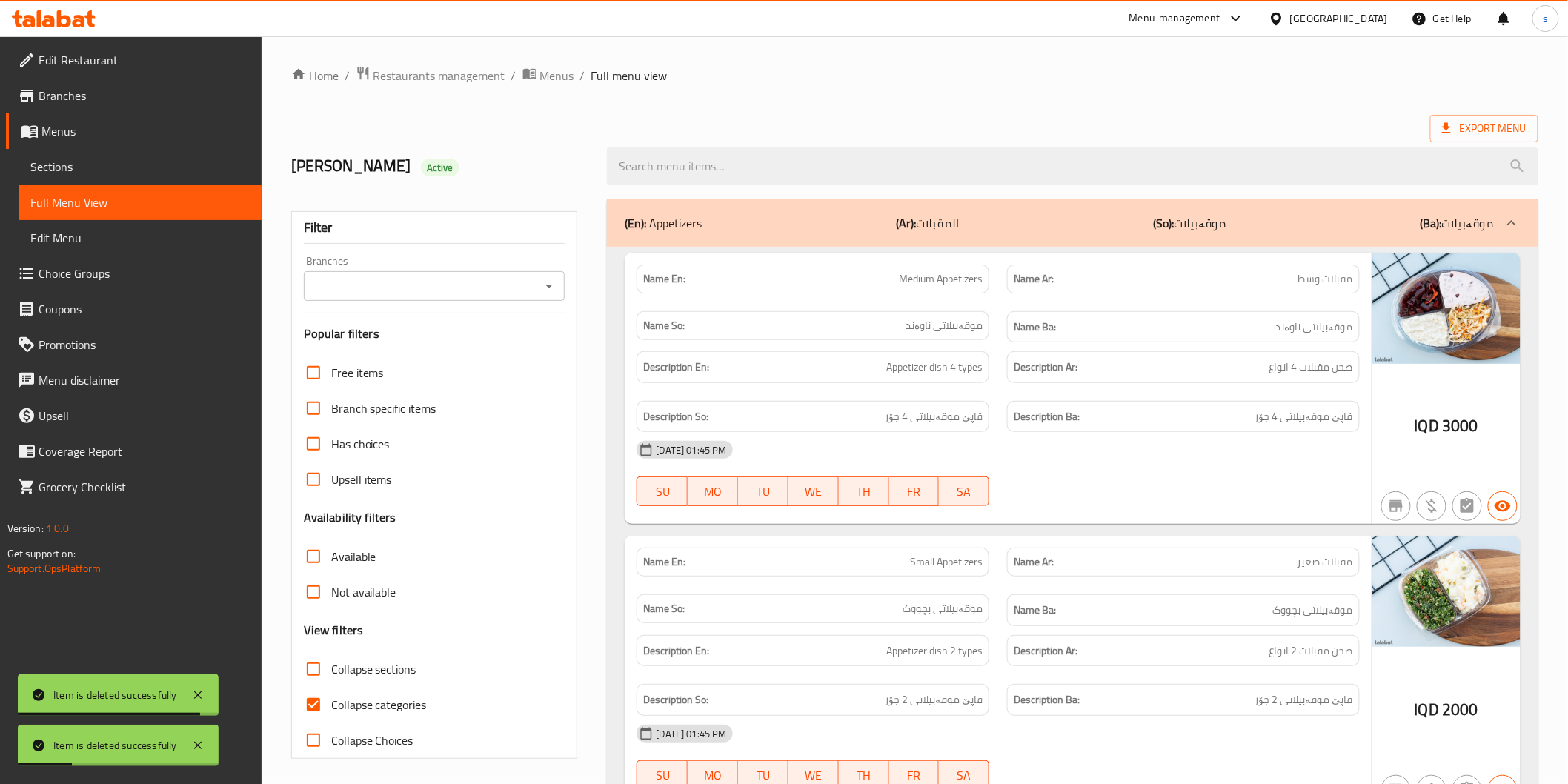
click at [506, 287] on input "Branches" at bounding box center [422, 286] width 228 height 21
click at [550, 299] on div "Branches" at bounding box center [435, 286] width 262 height 30
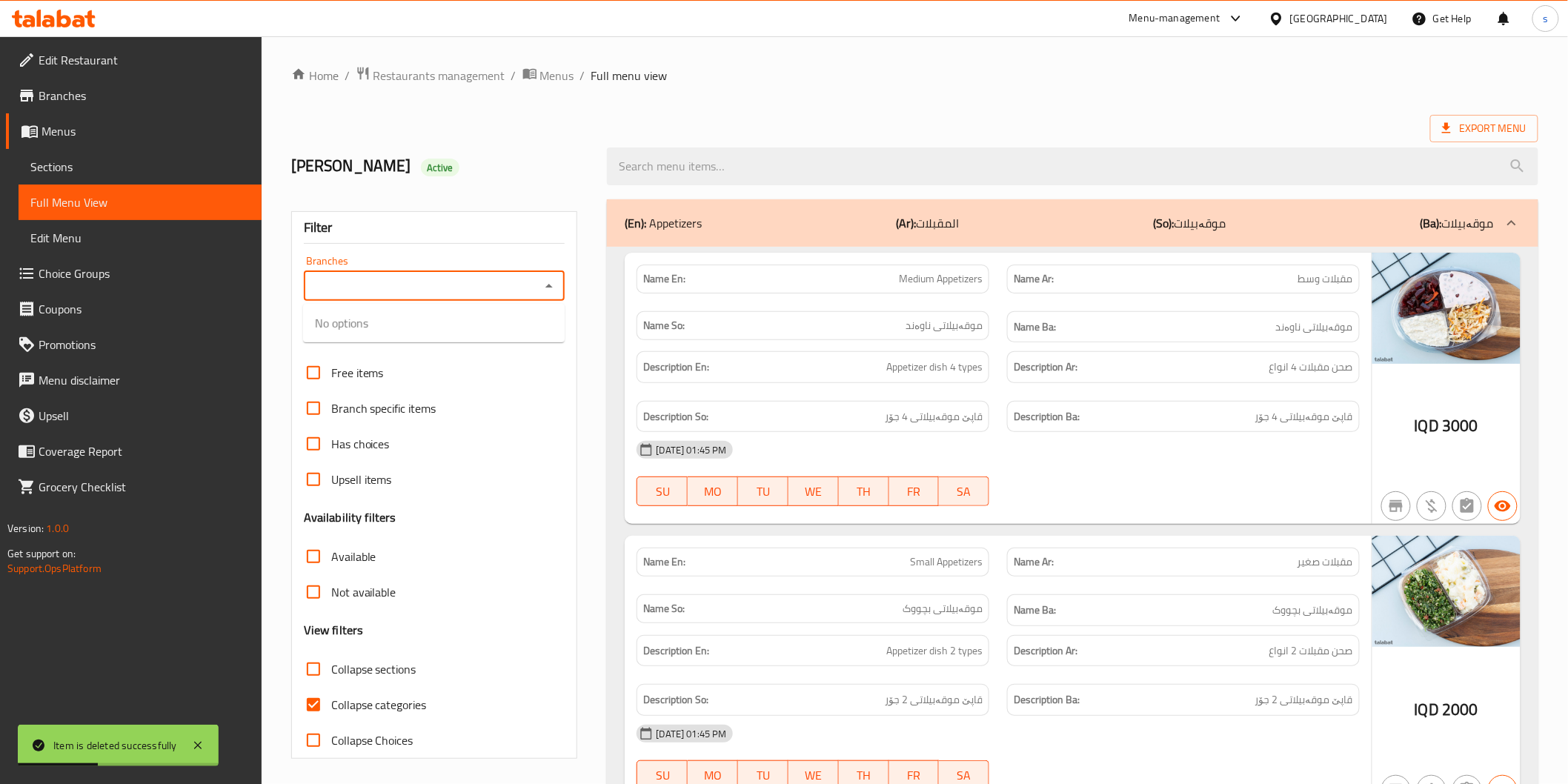
click at [548, 293] on icon "Close" at bounding box center [549, 285] width 17 height 17
click at [547, 292] on icon "Open" at bounding box center [549, 285] width 17 height 17
click at [513, 339] on li "[PERSON_NAME], Al-za'afaraniya" at bounding box center [434, 349] width 262 height 27
type input "[PERSON_NAME], Al-za'afaraniya"
click at [336, 705] on span "Collapse categories" at bounding box center [378, 705] width 95 height 17
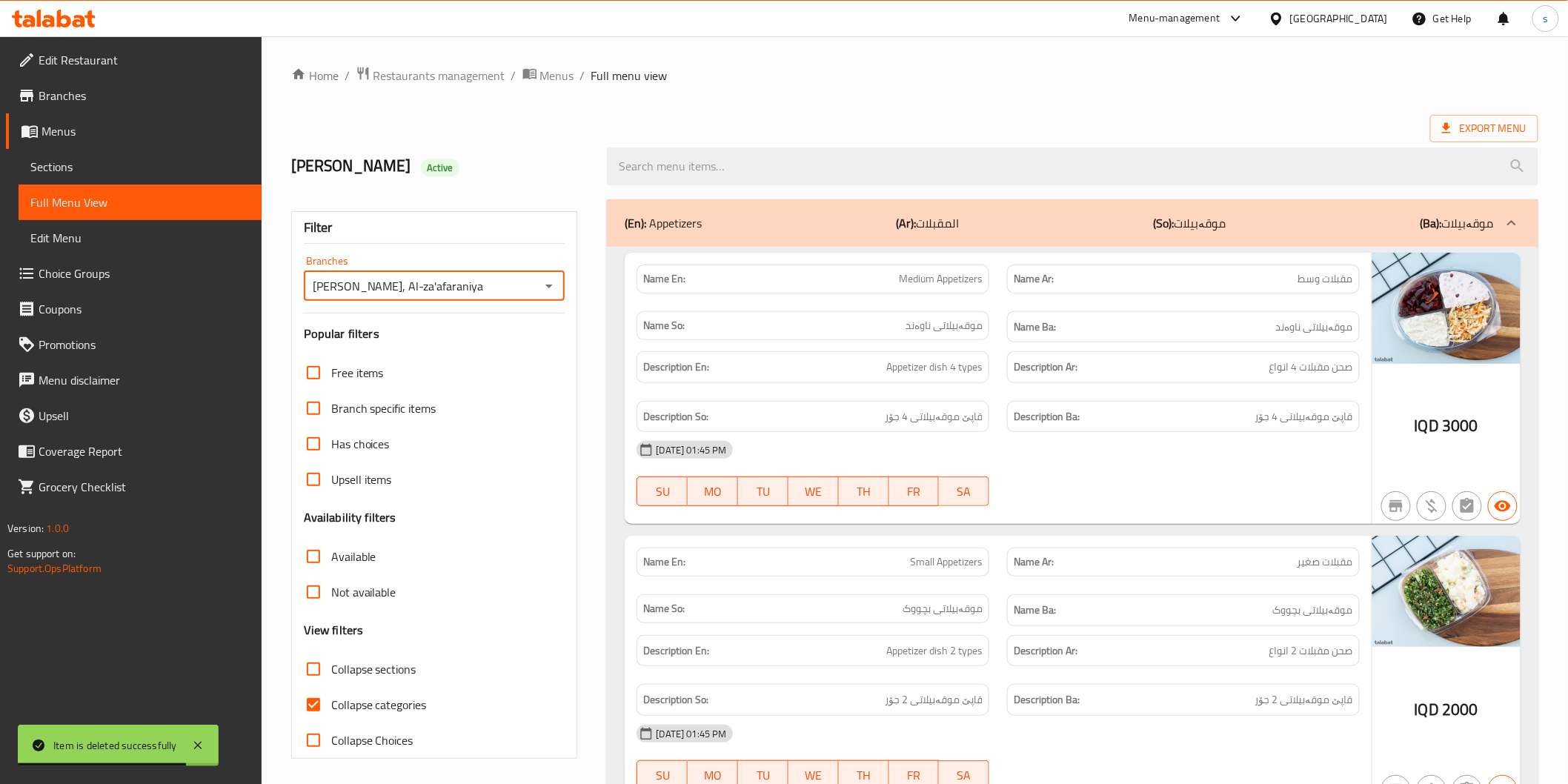
click at [331, 705] on input "Collapse categories" at bounding box center [313, 705] width 36 height 36
checkbox input "false"
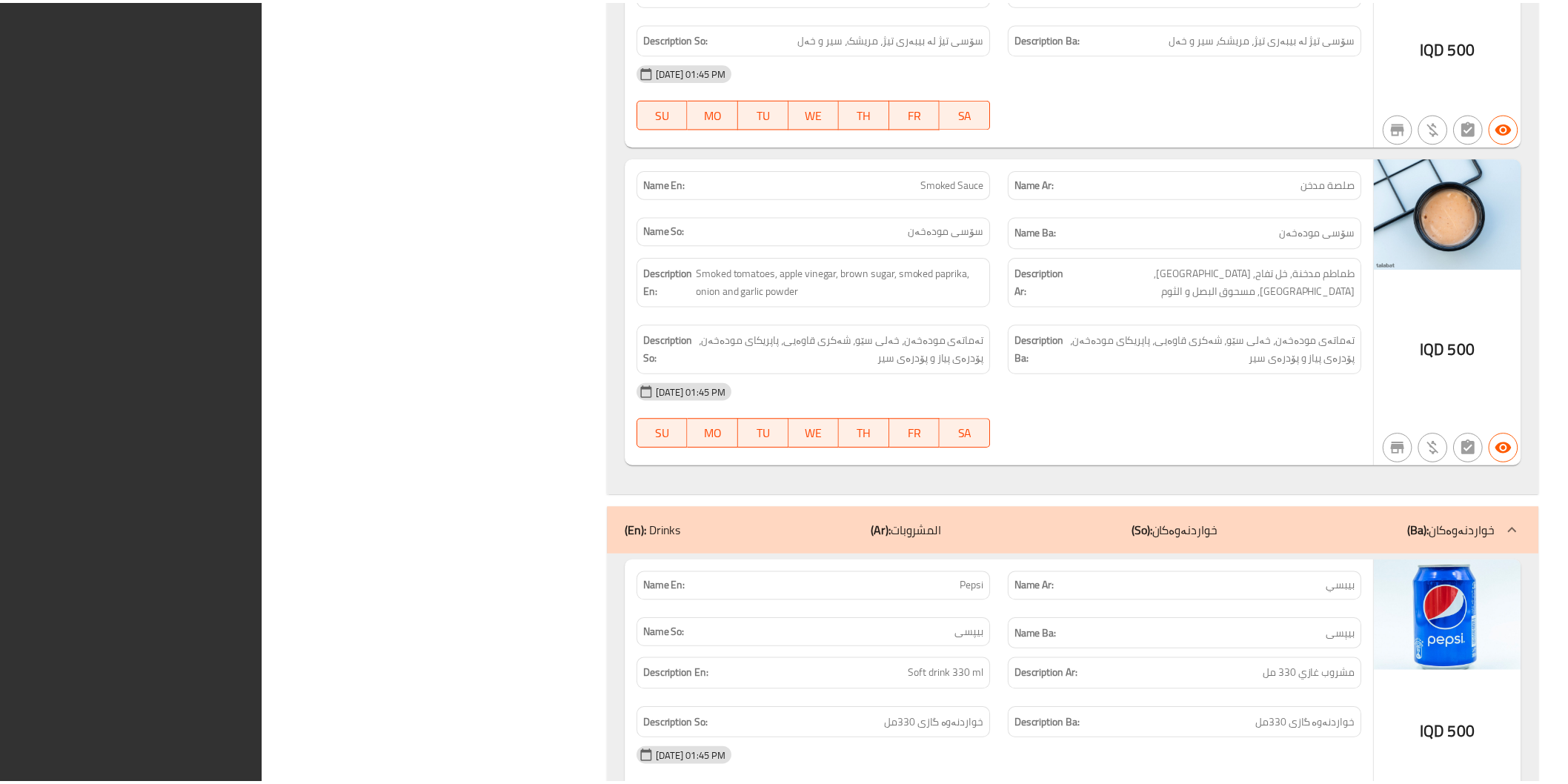
scroll to position [12331, 0]
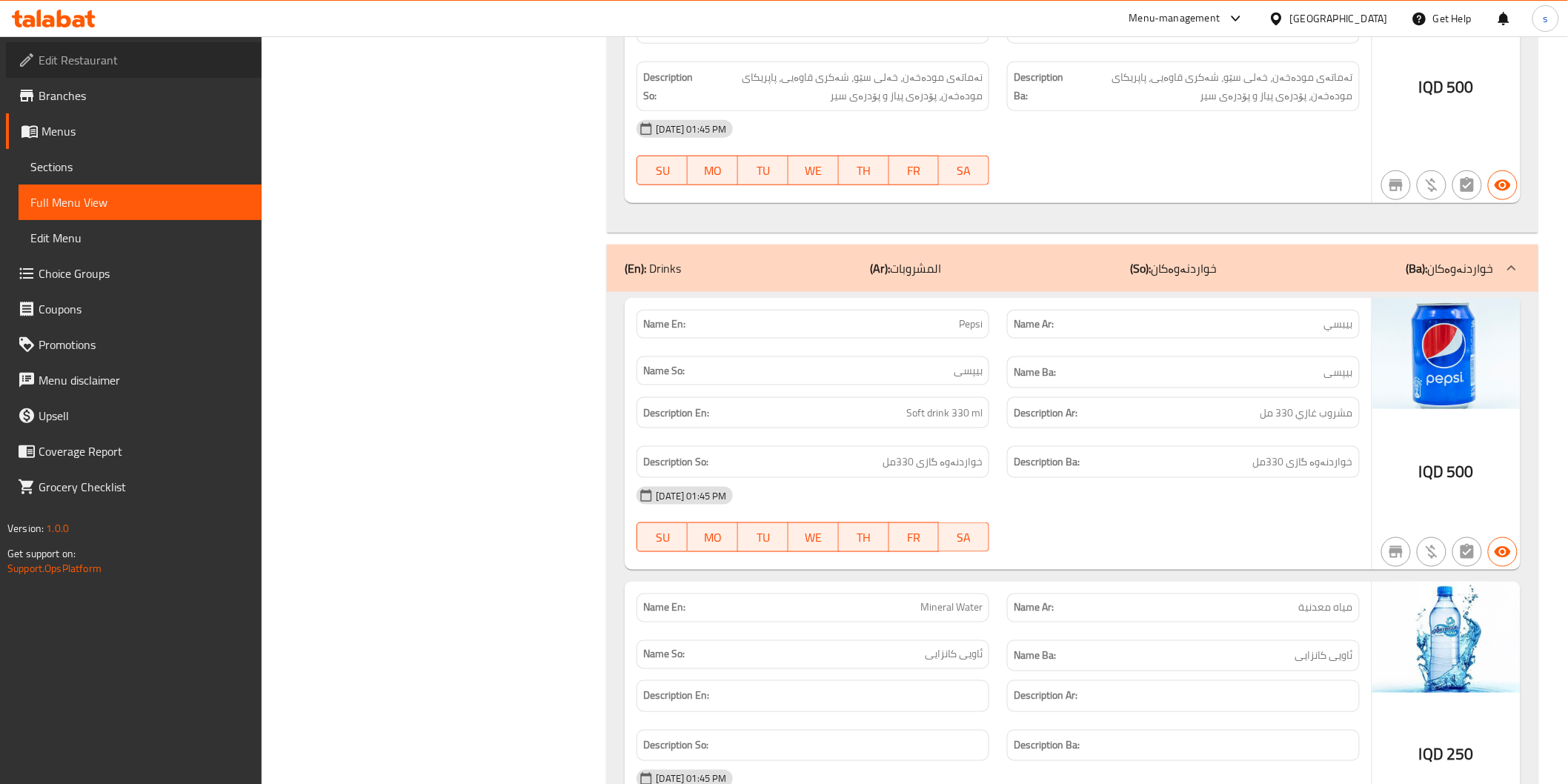
click at [198, 65] on span "Edit Restaurant" at bounding box center [144, 60] width 211 height 17
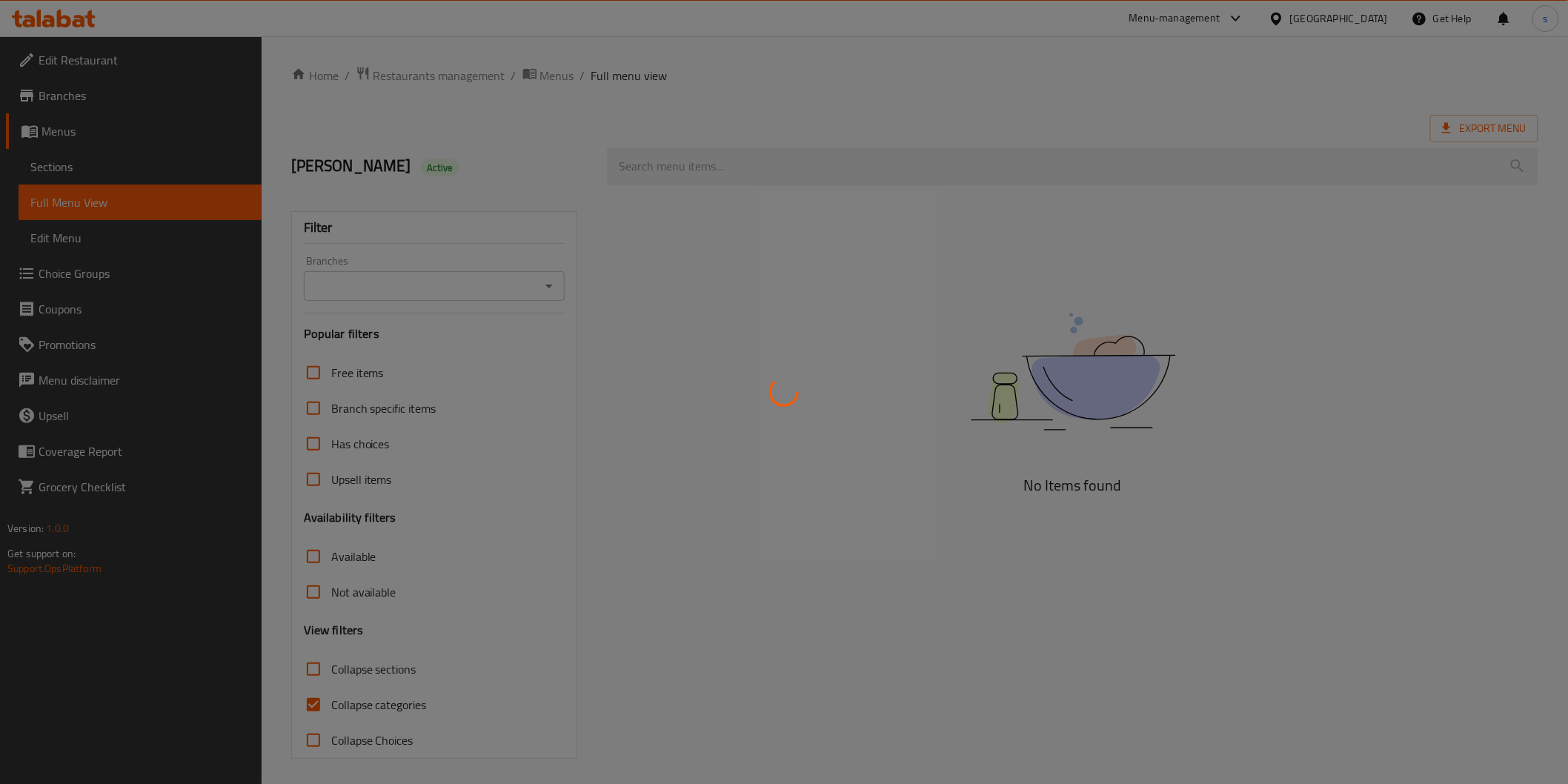
click at [65, 168] on div at bounding box center [784, 392] width 1568 height 784
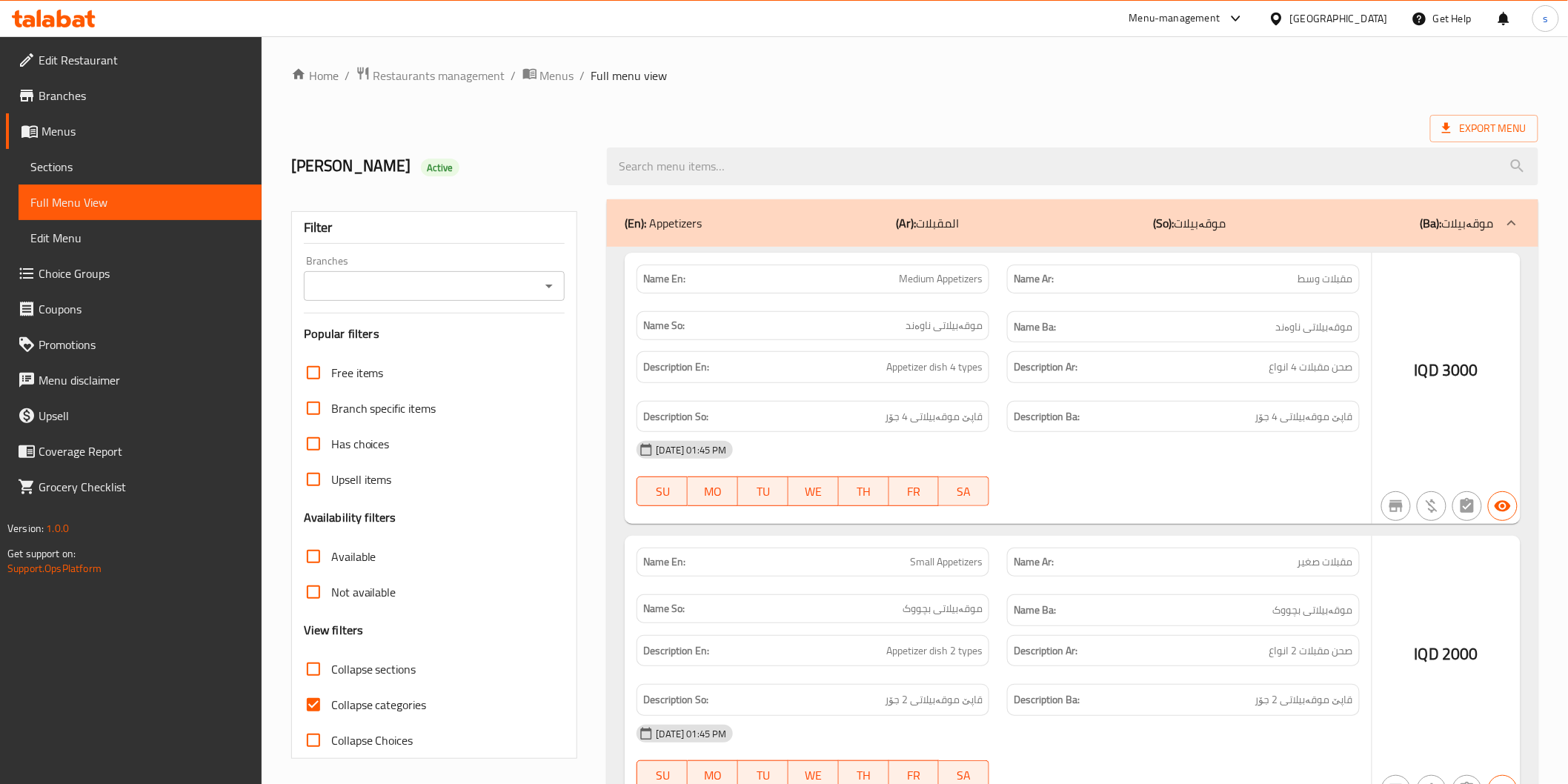
click at [65, 168] on div at bounding box center [784, 392] width 1568 height 784
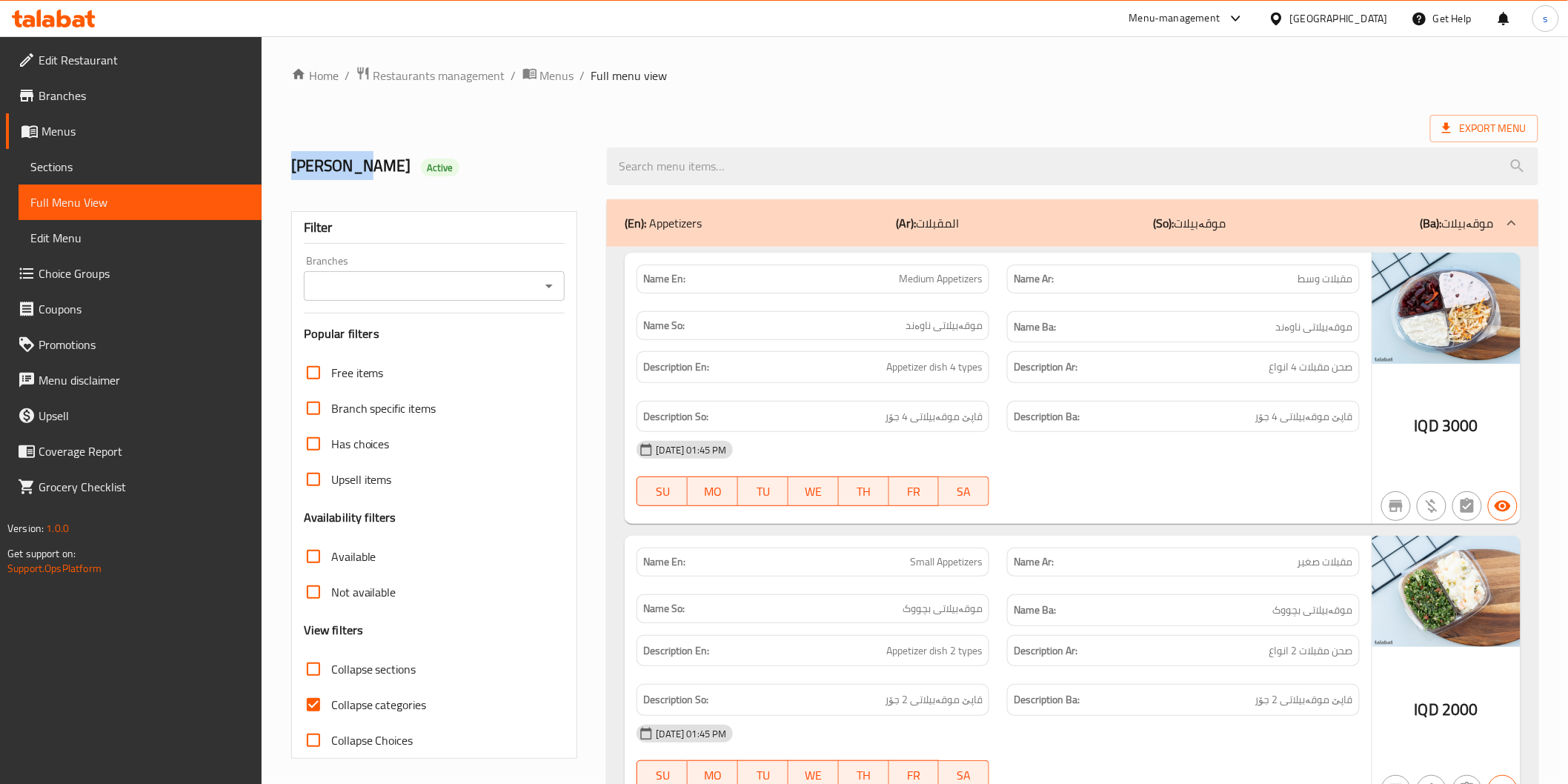
click at [65, 168] on span "Sections" at bounding box center [140, 167] width 219 height 17
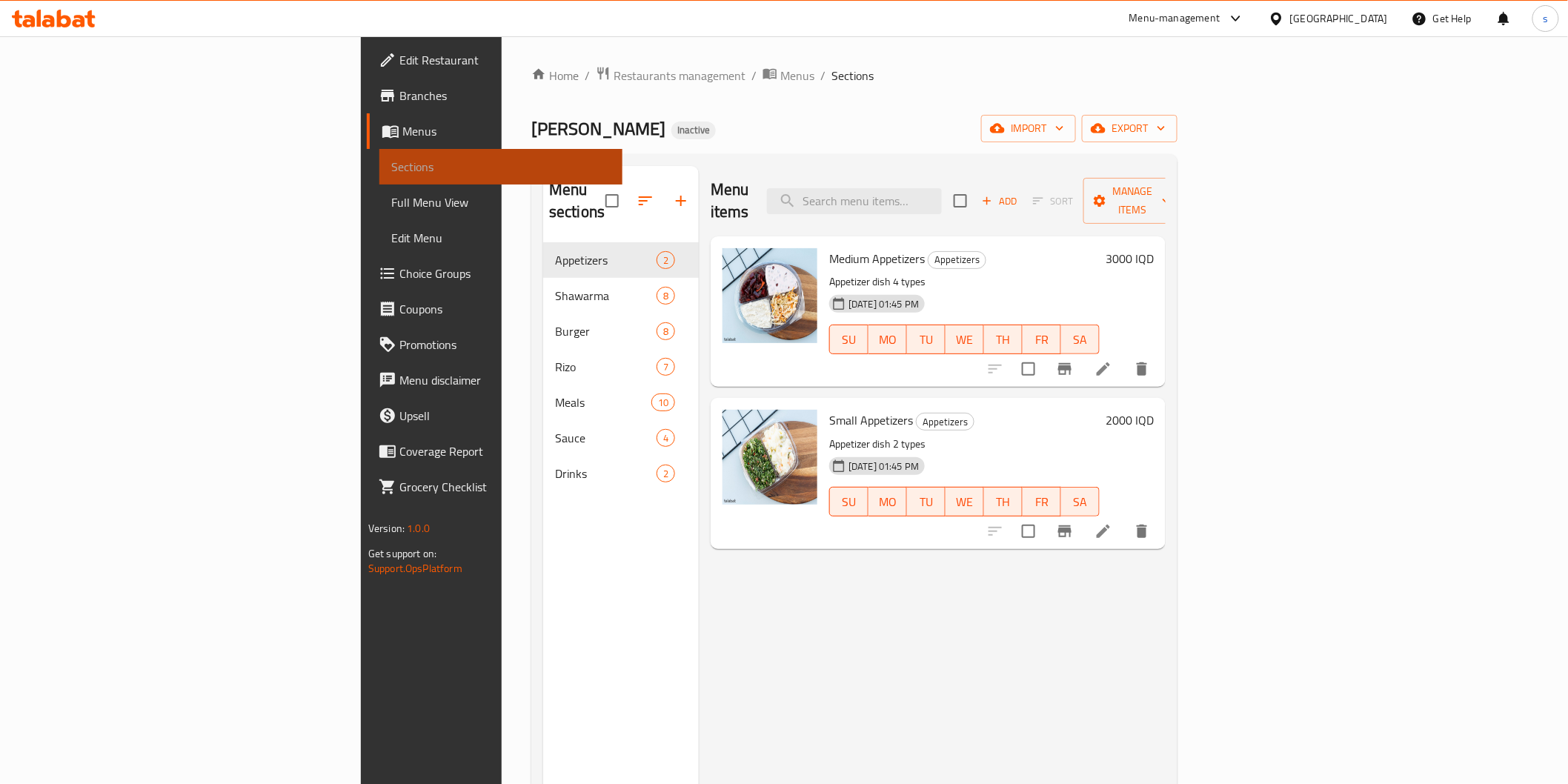
click at [391, 168] on span "Sections" at bounding box center [500, 167] width 219 height 17
click at [942, 189] on input "search" at bounding box center [854, 202] width 175 height 26
paste input "Meat Shawarma Weight"
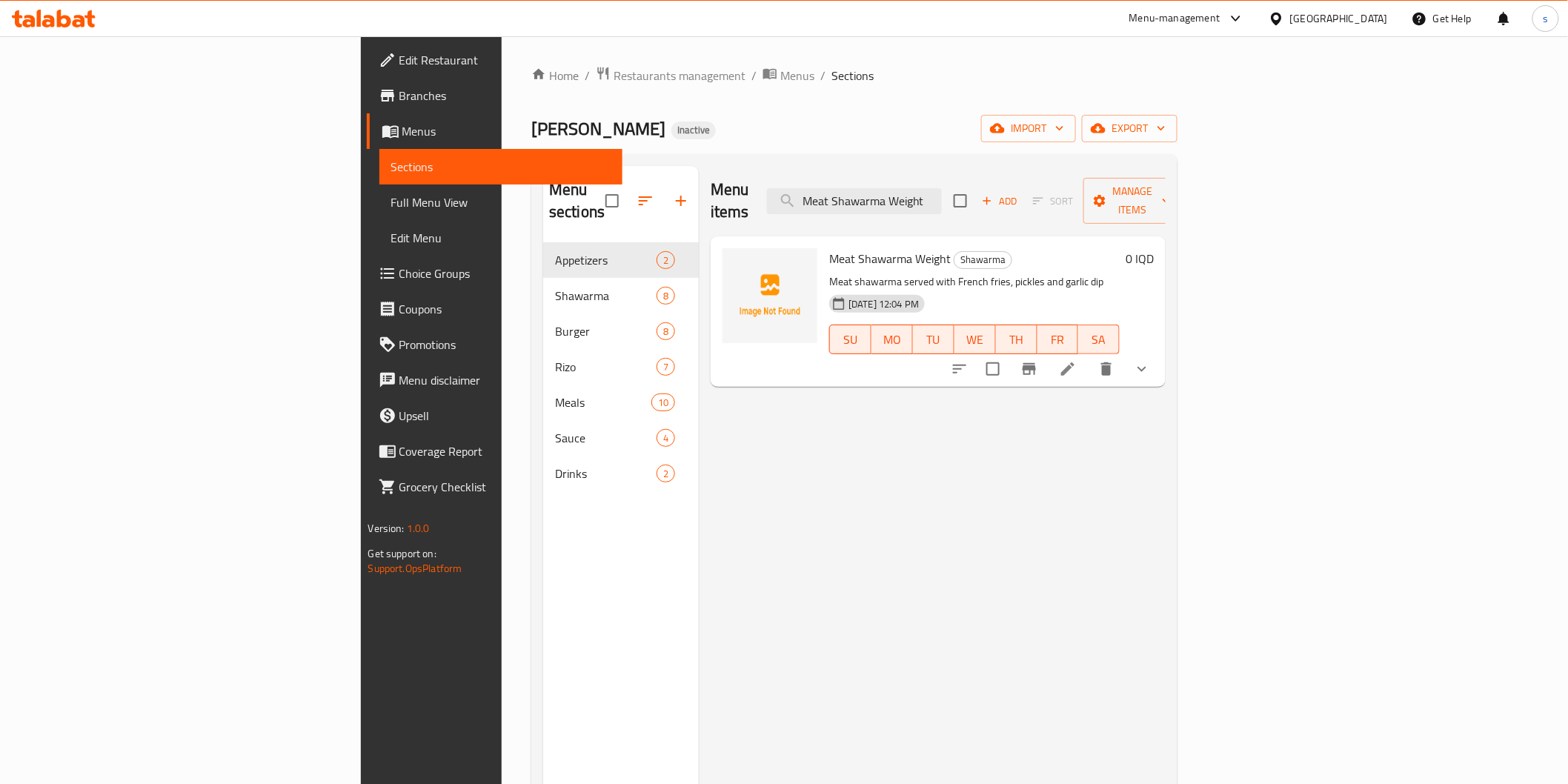
type input "Meat Shawarma Weight"
click at [1089, 355] on li at bounding box center [1068, 368] width 42 height 27
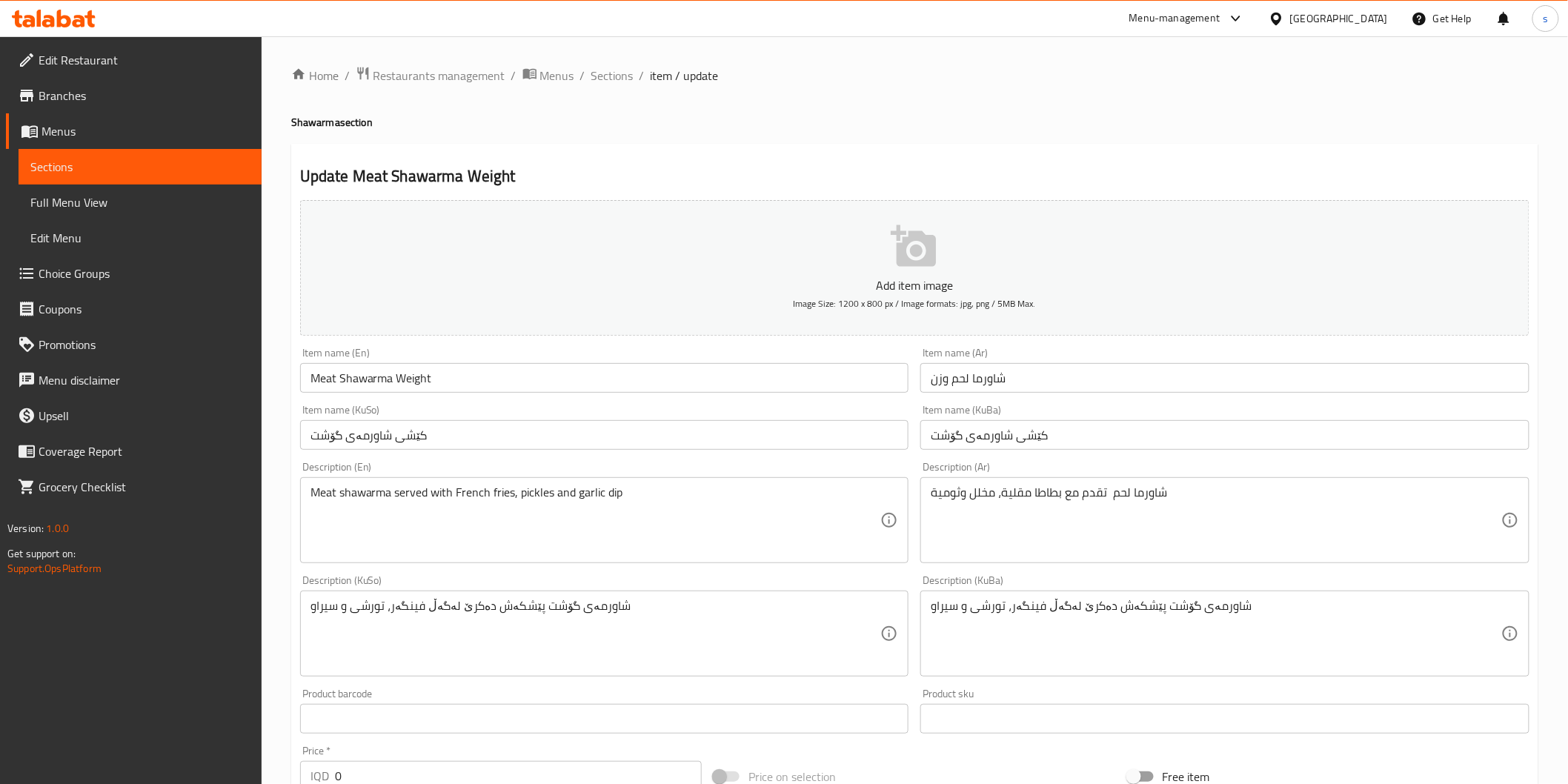
click at [490, 416] on div "Item name (KuSo) کێشی شاورمەی گۆشت Item name (KuSo)" at bounding box center [605, 427] width 609 height 45
click at [499, 439] on input "کێشی شاورمەی گۆشت" at bounding box center [605, 435] width 609 height 30
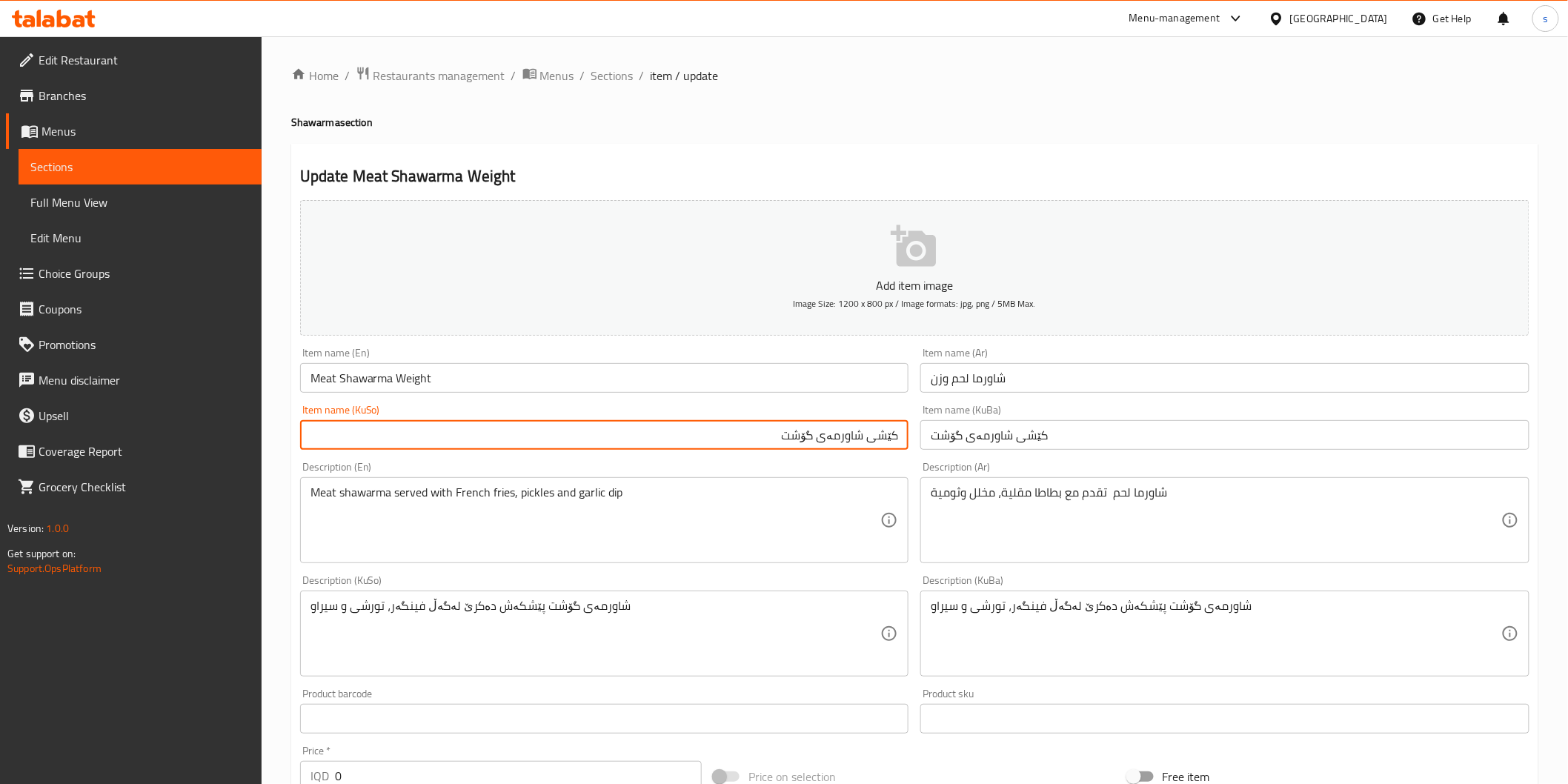
click at [875, 440] on input "کێشی شاورمەی گۆشت" at bounding box center [605, 435] width 609 height 30
click at [739, 430] on input "شاورمەی گۆشت" at bounding box center [605, 435] width 609 height 30
click at [801, 444] on input "شاورمەی گۆشت بە پێی کێش" at bounding box center [605, 435] width 609 height 30
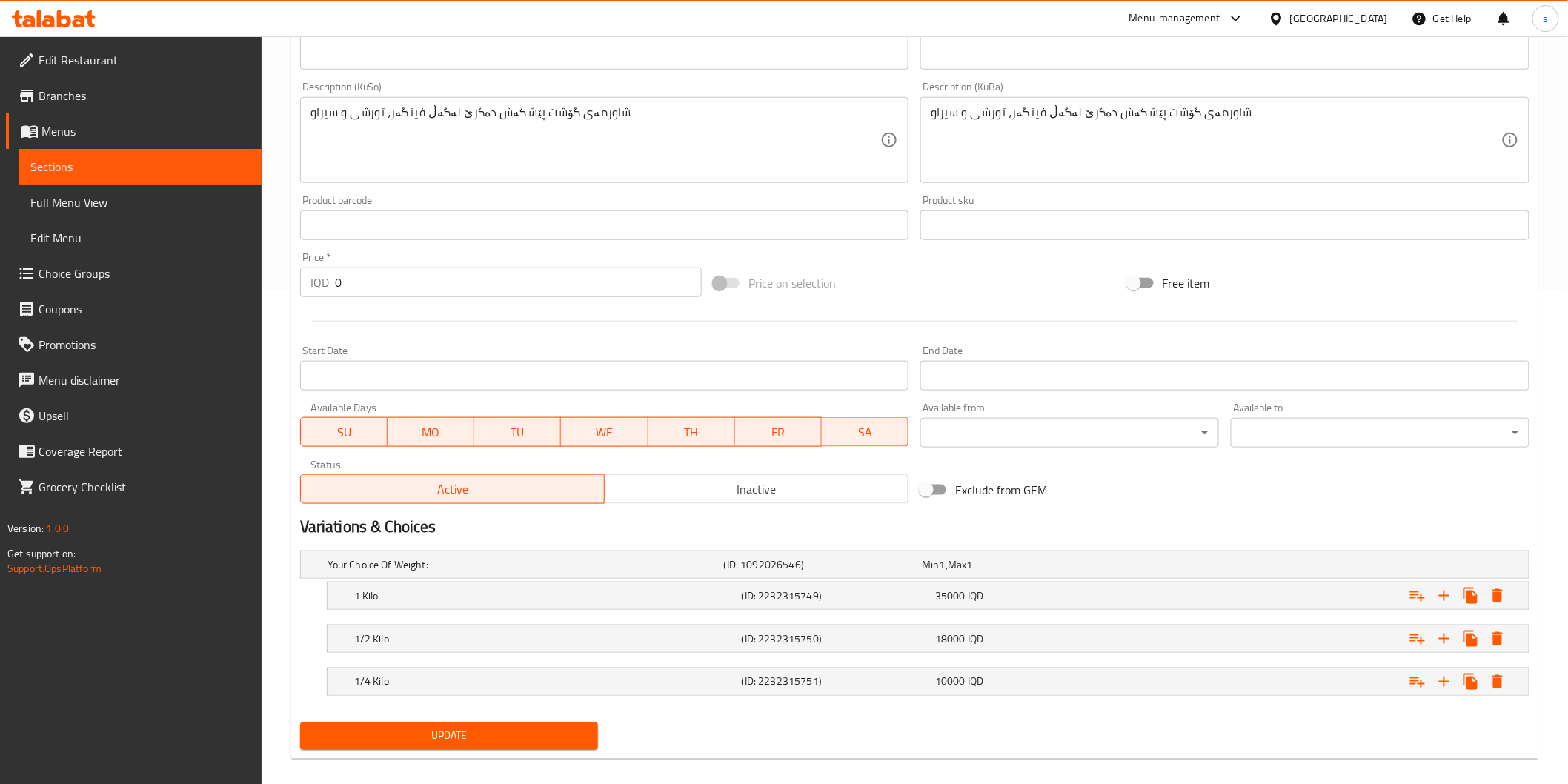
type input "شاورمەی گۆشت بە کێش"
click at [539, 736] on span "Update" at bounding box center [449, 736] width 275 height 18
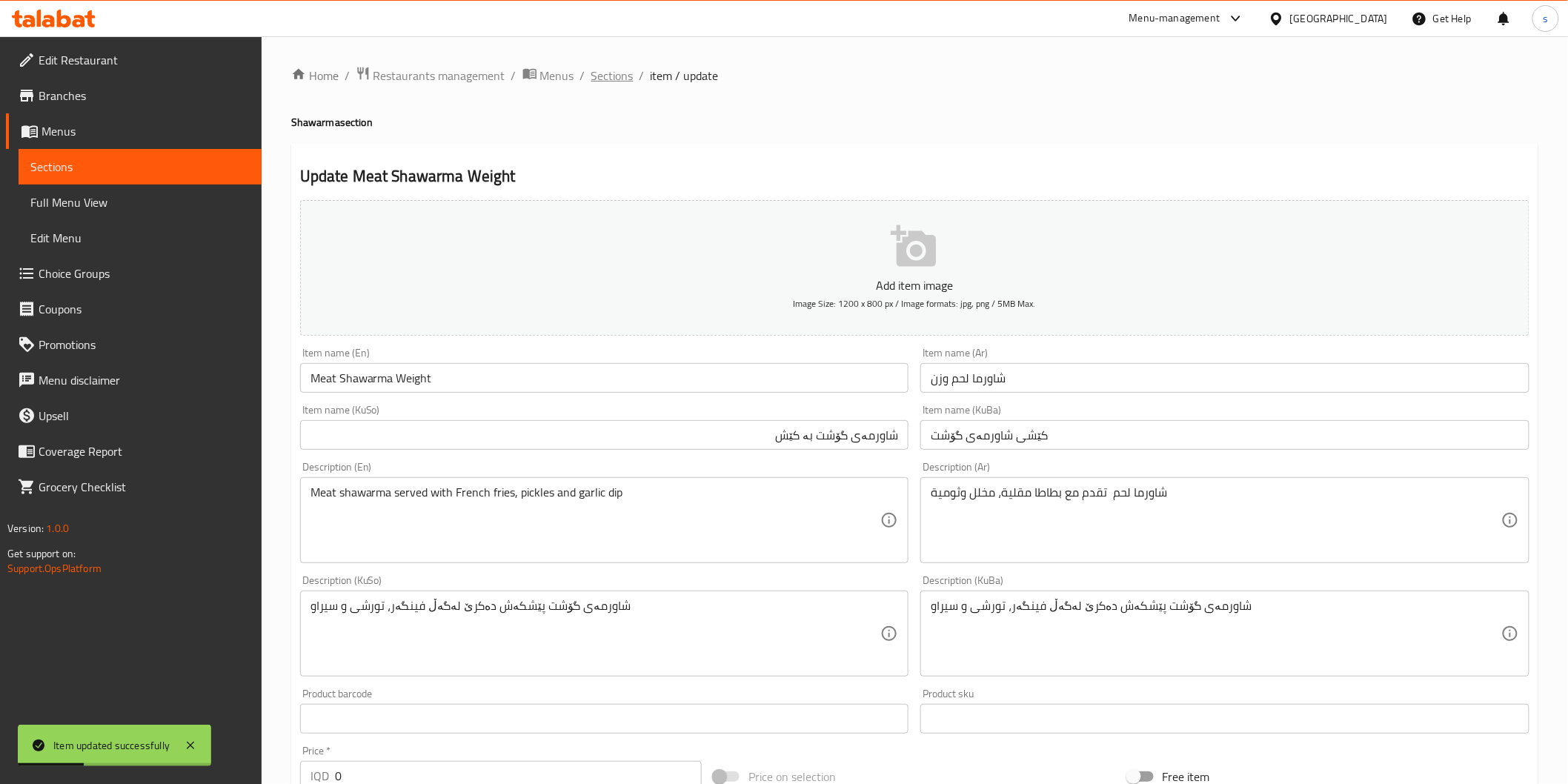
click at [621, 77] on span "Sections" at bounding box center [612, 75] width 42 height 17
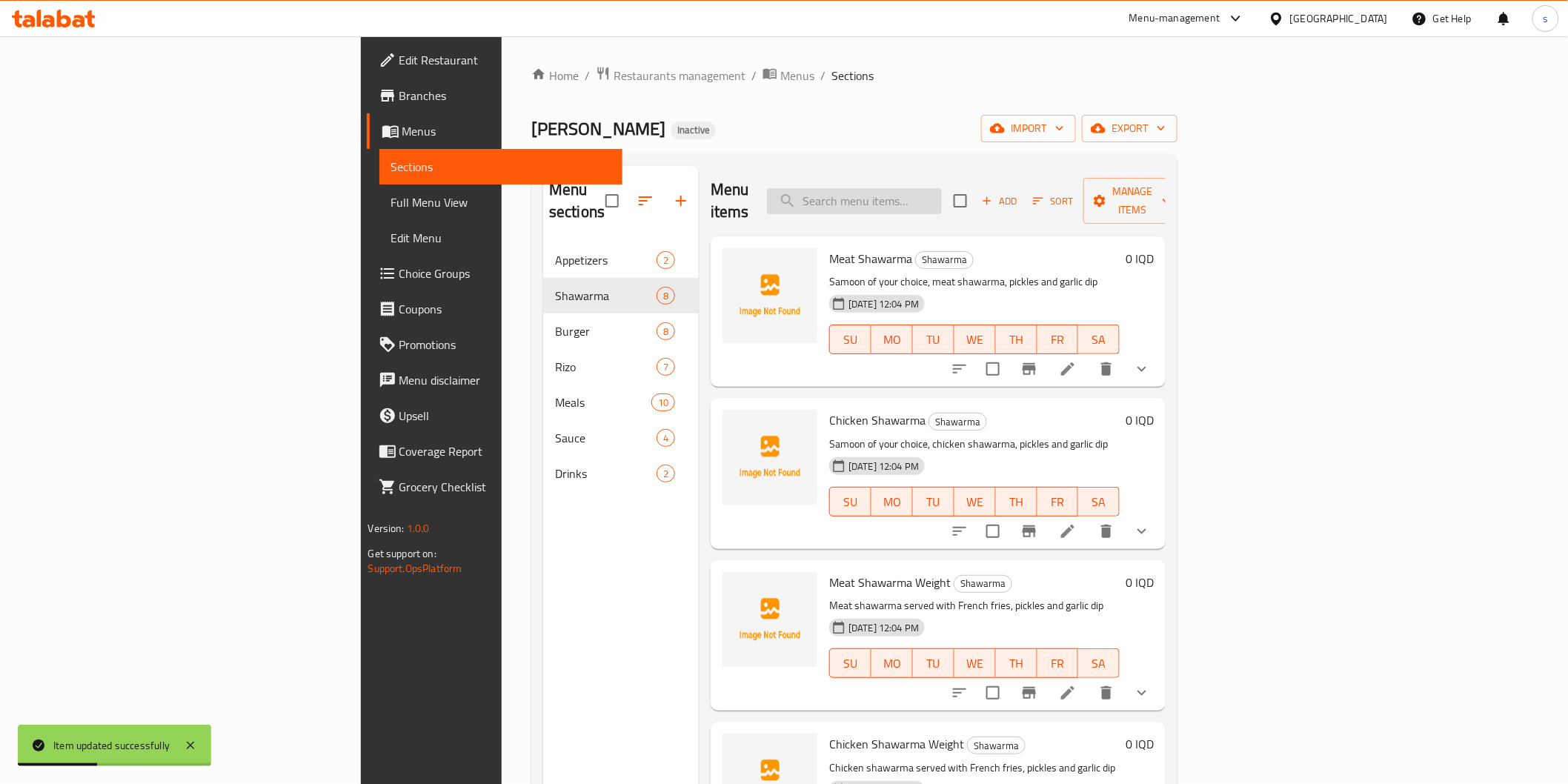
click at [942, 189] on input "search" at bounding box center [854, 202] width 175 height 26
paste input "Chicken Shawarma Weight"
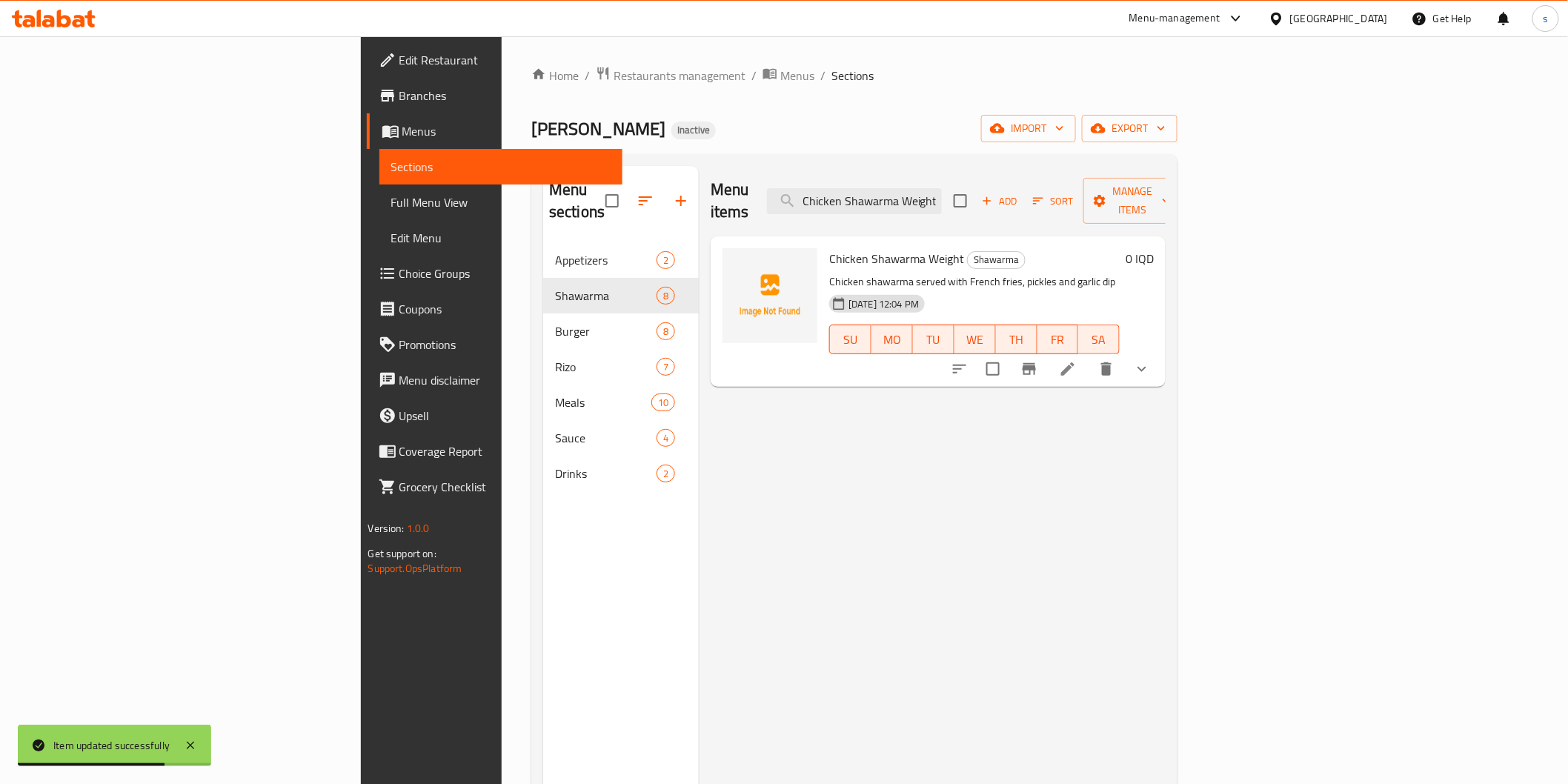
type input "Chicken Shawarma Weight"
click at [1089, 355] on li at bounding box center [1068, 368] width 42 height 27
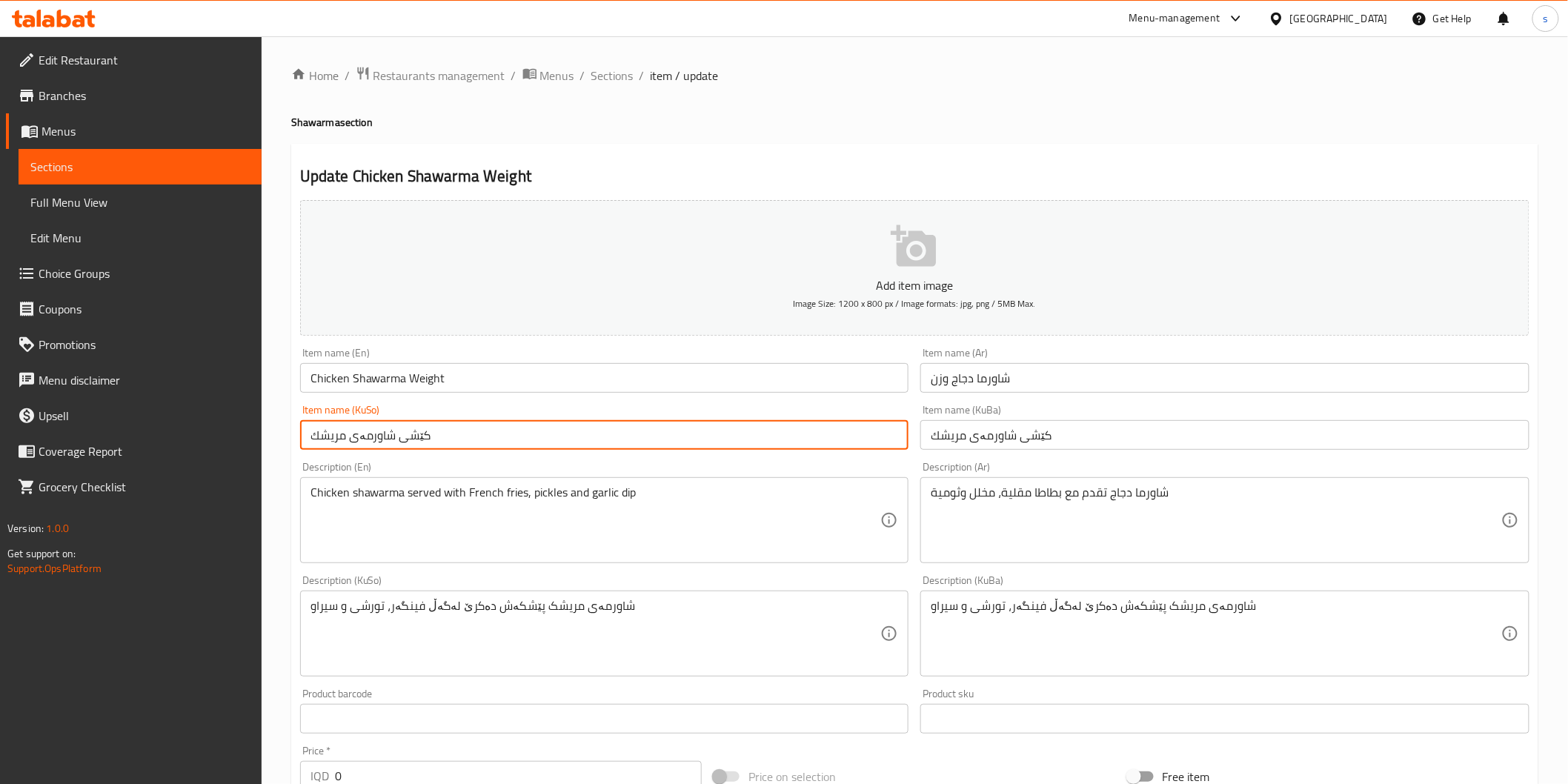
click at [410, 433] on input "کێشی شاورمەی مریشك" at bounding box center [605, 435] width 609 height 30
click at [410, 433] on input "شاورمەی مریشك" at bounding box center [605, 435] width 609 height 30
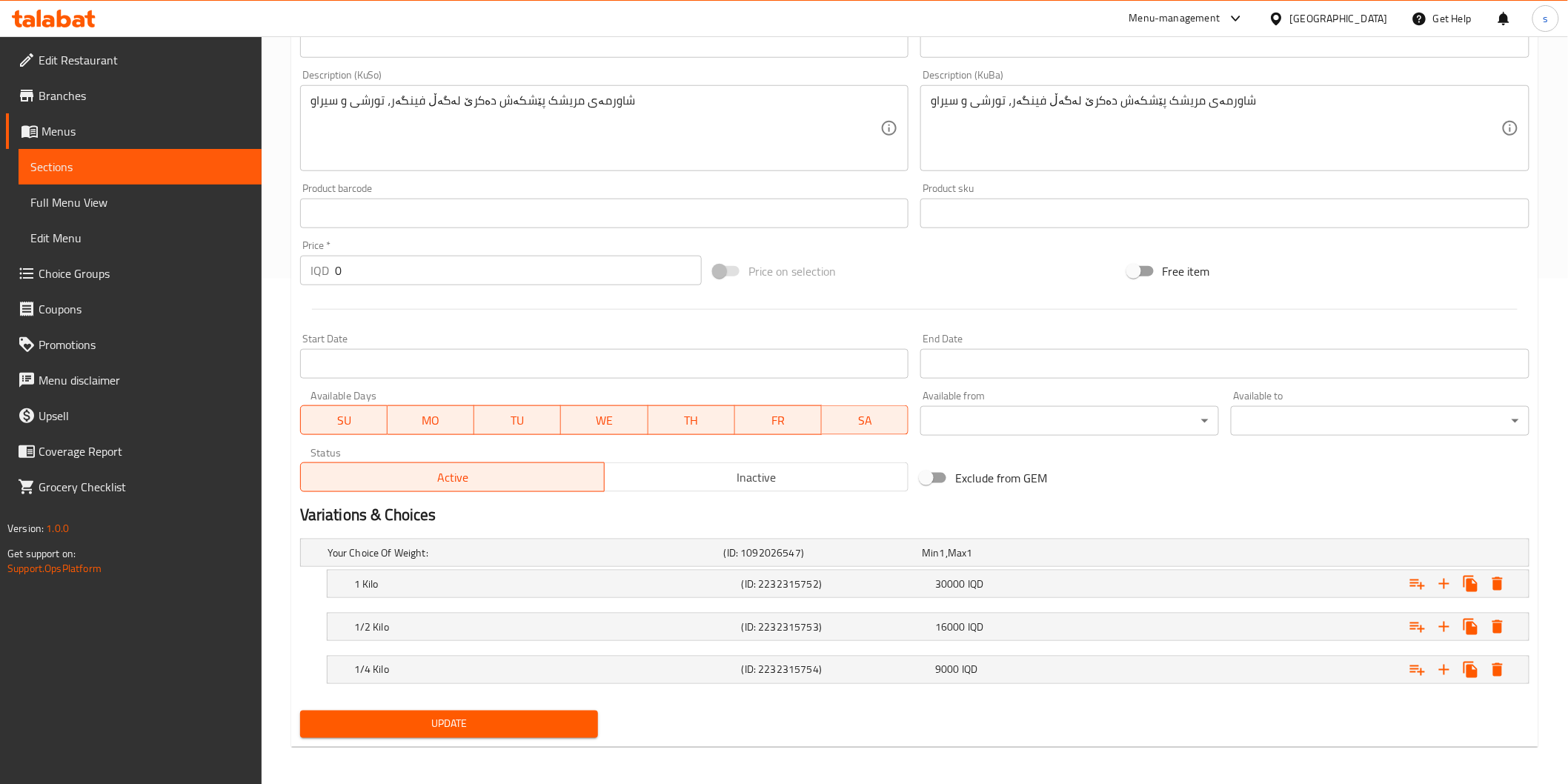
scroll to position [508, 0]
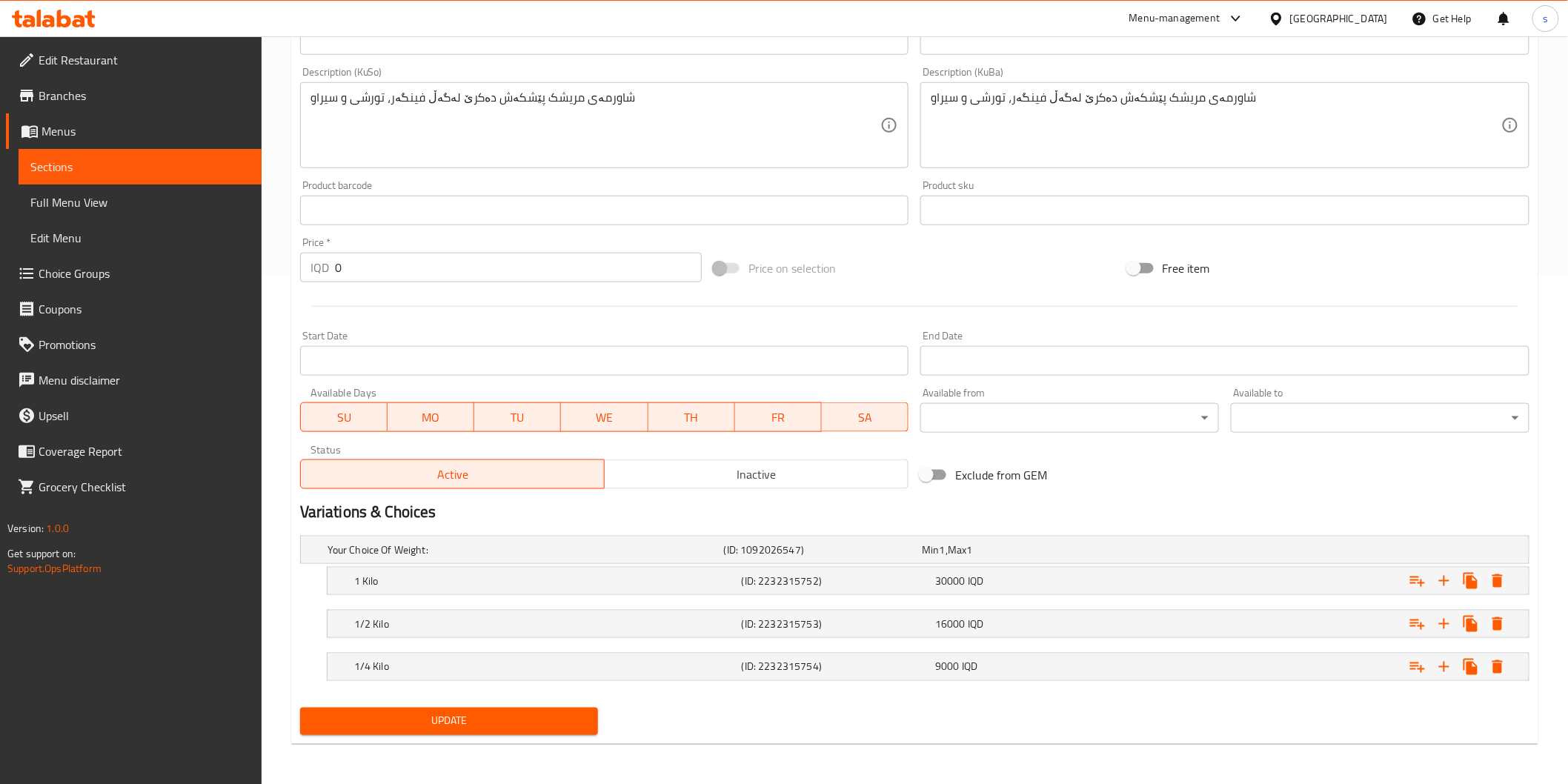
type input "شاورمەی مریشك بە کێش"
click at [537, 733] on button "Update" at bounding box center [450, 720] width 299 height 27
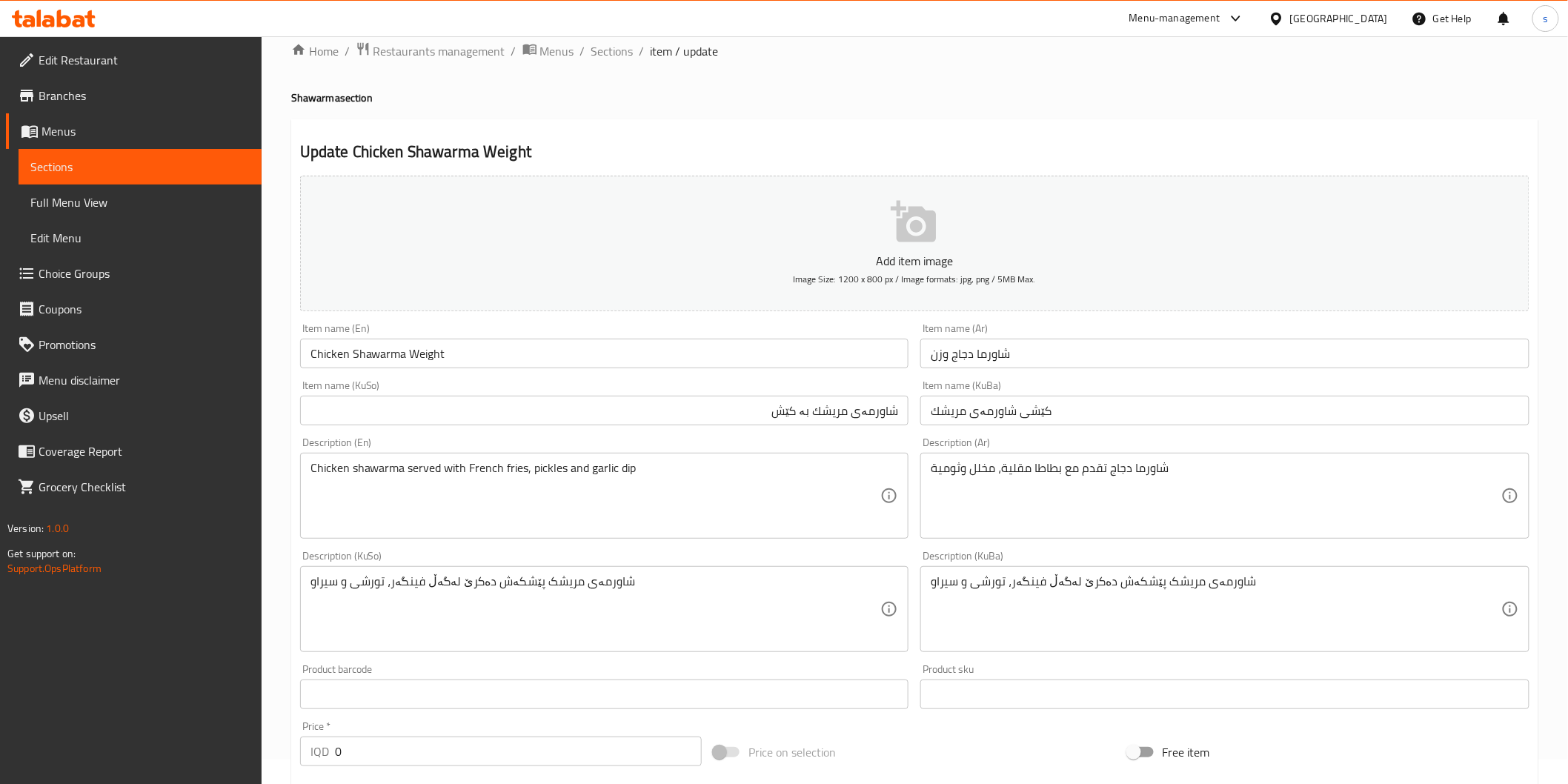
scroll to position [0, 0]
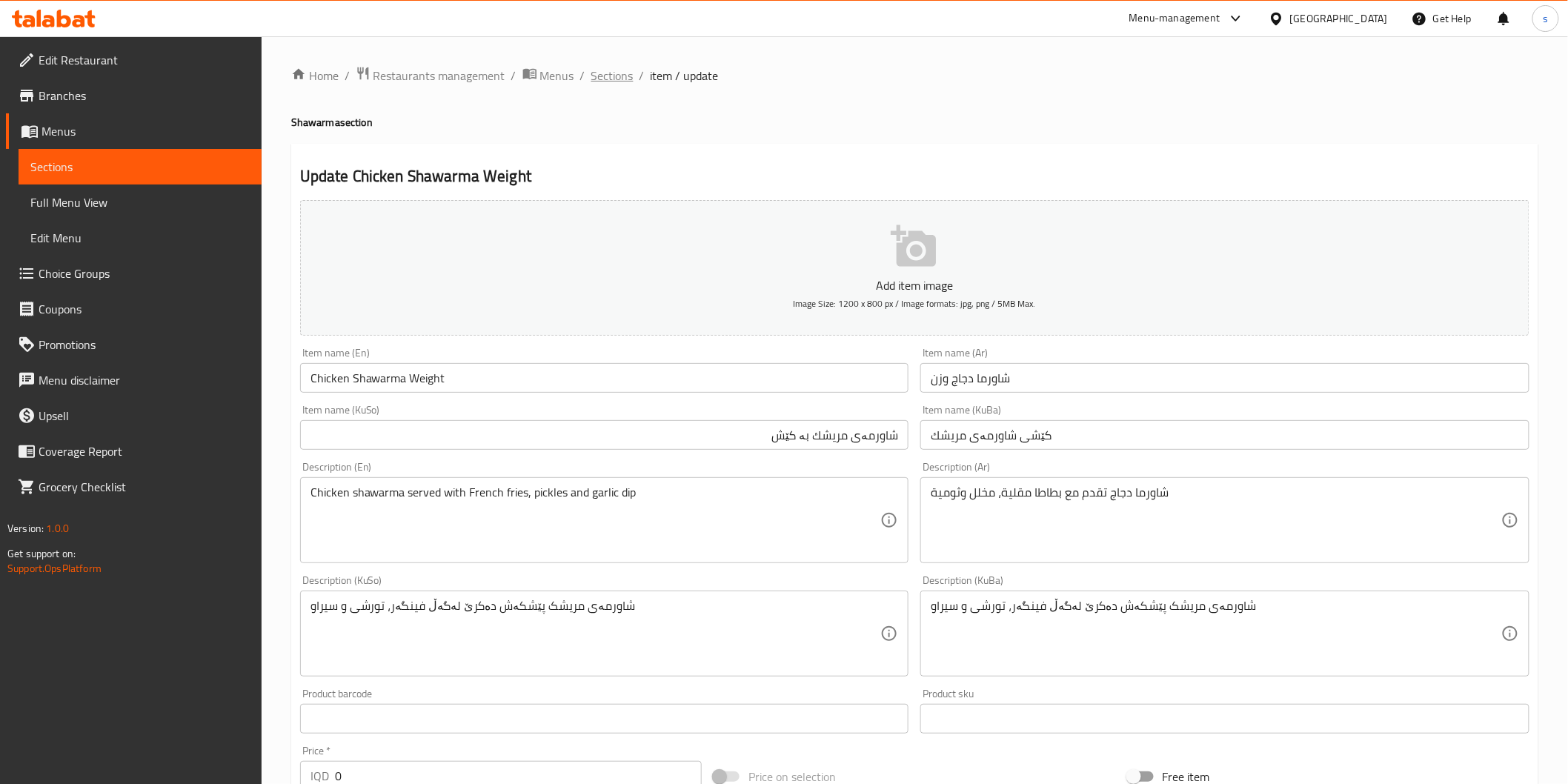
click at [611, 70] on span "Sections" at bounding box center [612, 75] width 42 height 17
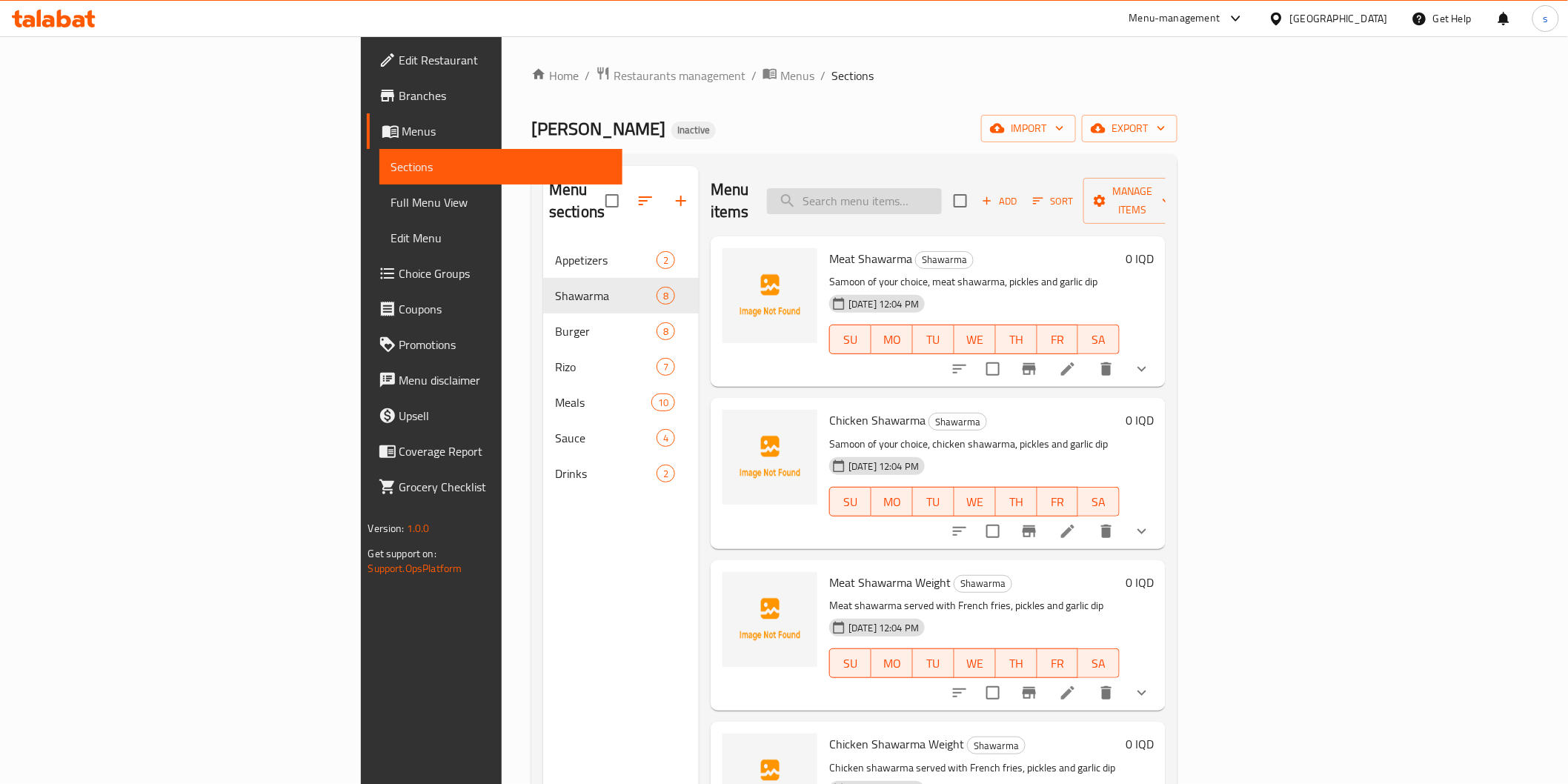
click at [942, 189] on input "search" at bounding box center [854, 202] width 175 height 26
paste input "Oily Yaba Burger Meal"
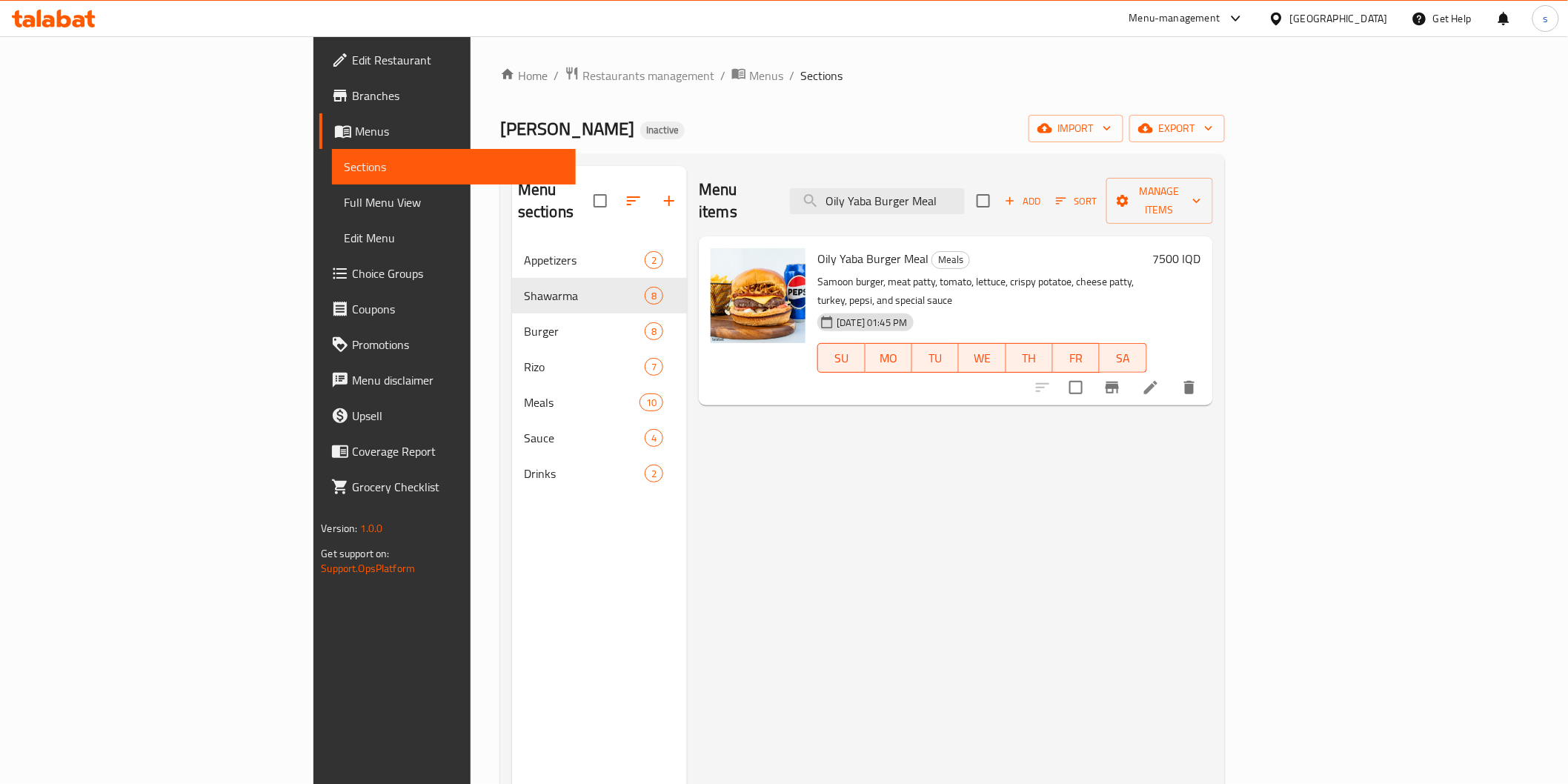
type input "Oily Yaba Burger Meal"
click at [1159, 379] on icon at bounding box center [1151, 388] width 17 height 17
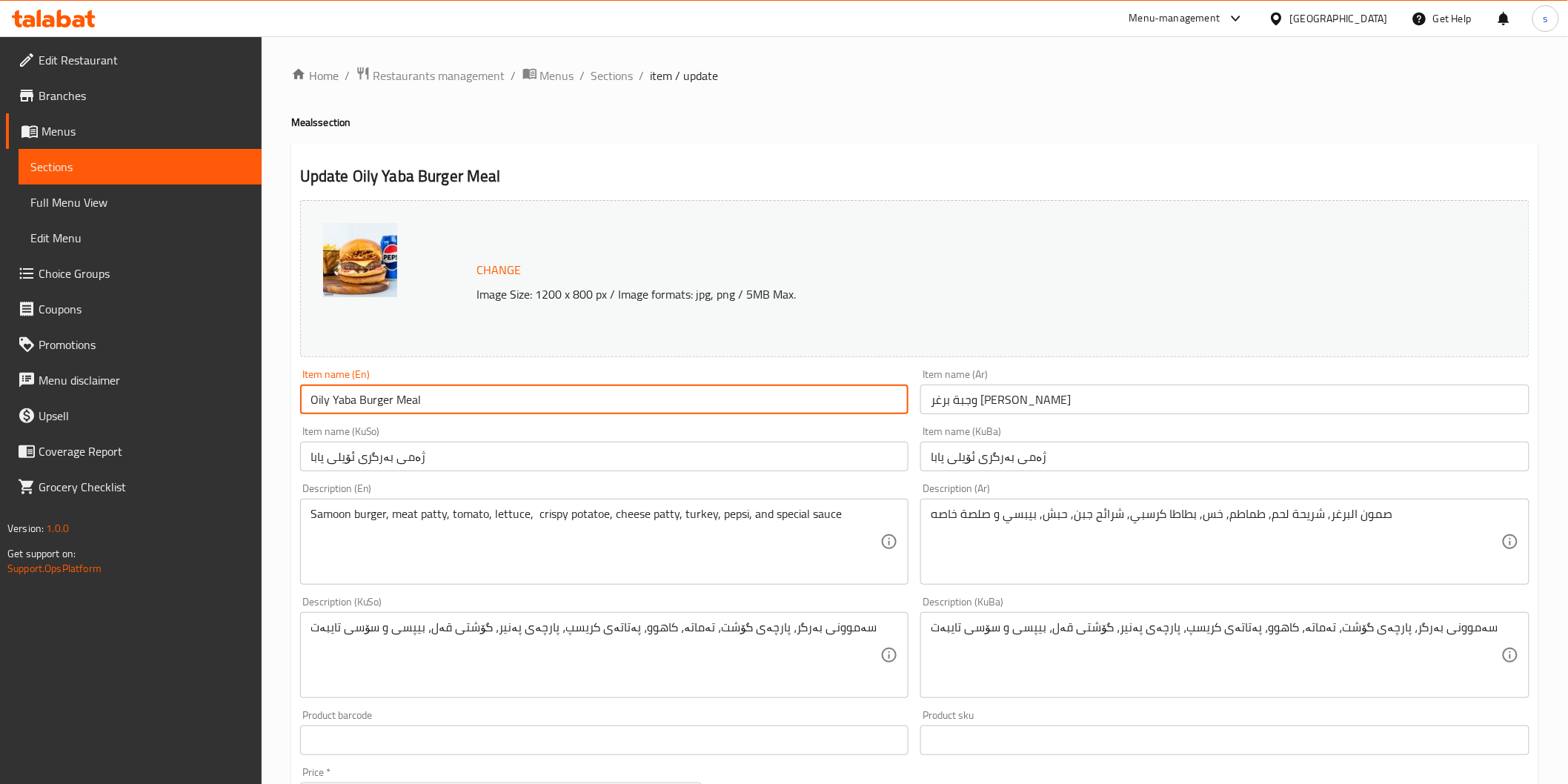
paste input "[PERSON_NAME]"
drag, startPoint x: 315, startPoint y: 394, endPoint x: 269, endPoint y: 387, distance: 46.5
click at [269, 387] on div "Home / Restaurants management / Menus / Sections / item / update Meals section …" at bounding box center [915, 637] width 1306 height 1202
click at [388, 401] on input "Aoeeely Yaaabe Burger Meal" at bounding box center [605, 399] width 609 height 30
type input "Aoeeely Yaaabe Burger Meal"
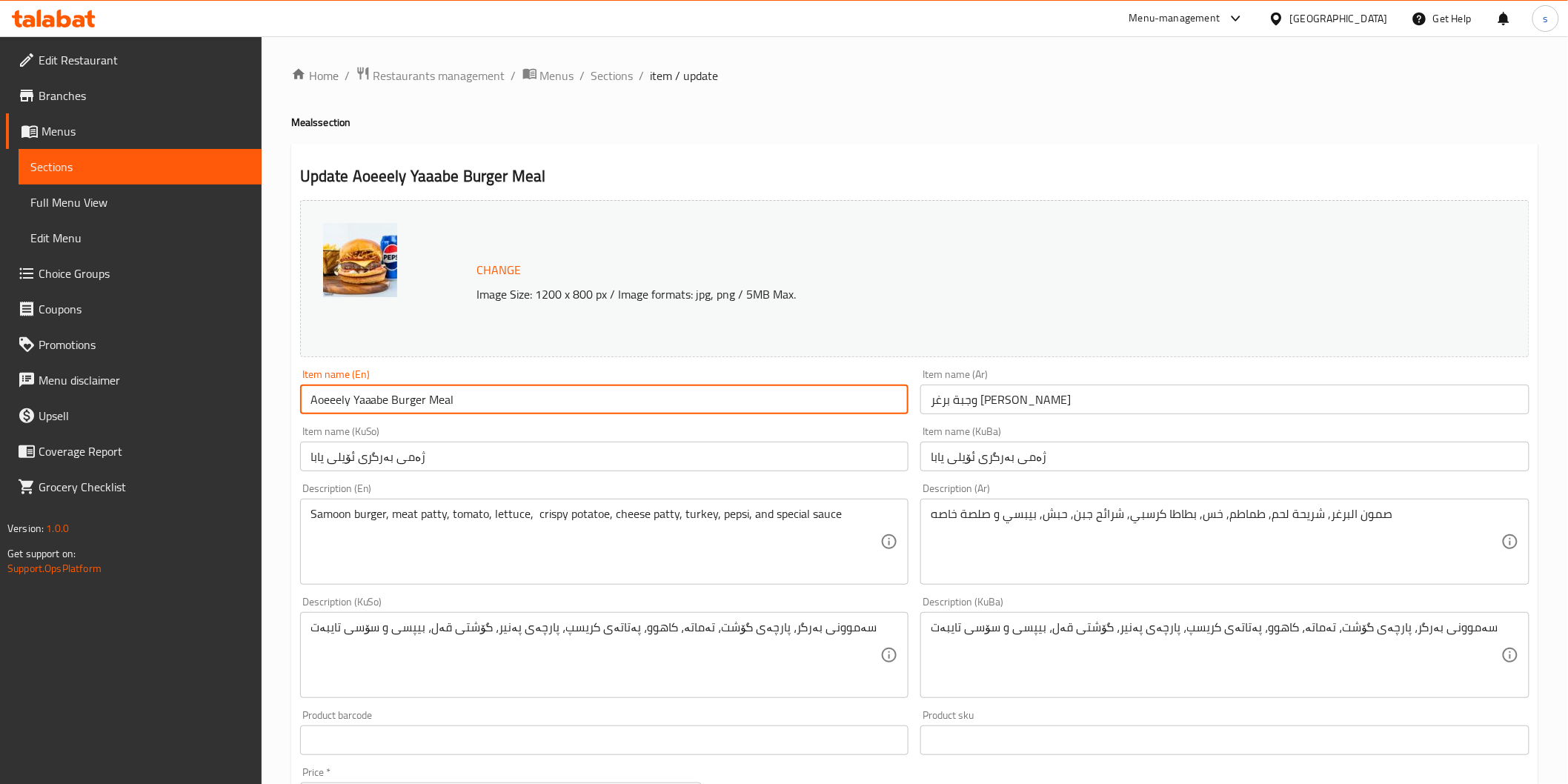
click at [428, 462] on input "ژەمی بەرگری ئۆیلی یابا" at bounding box center [605, 457] width 609 height 30
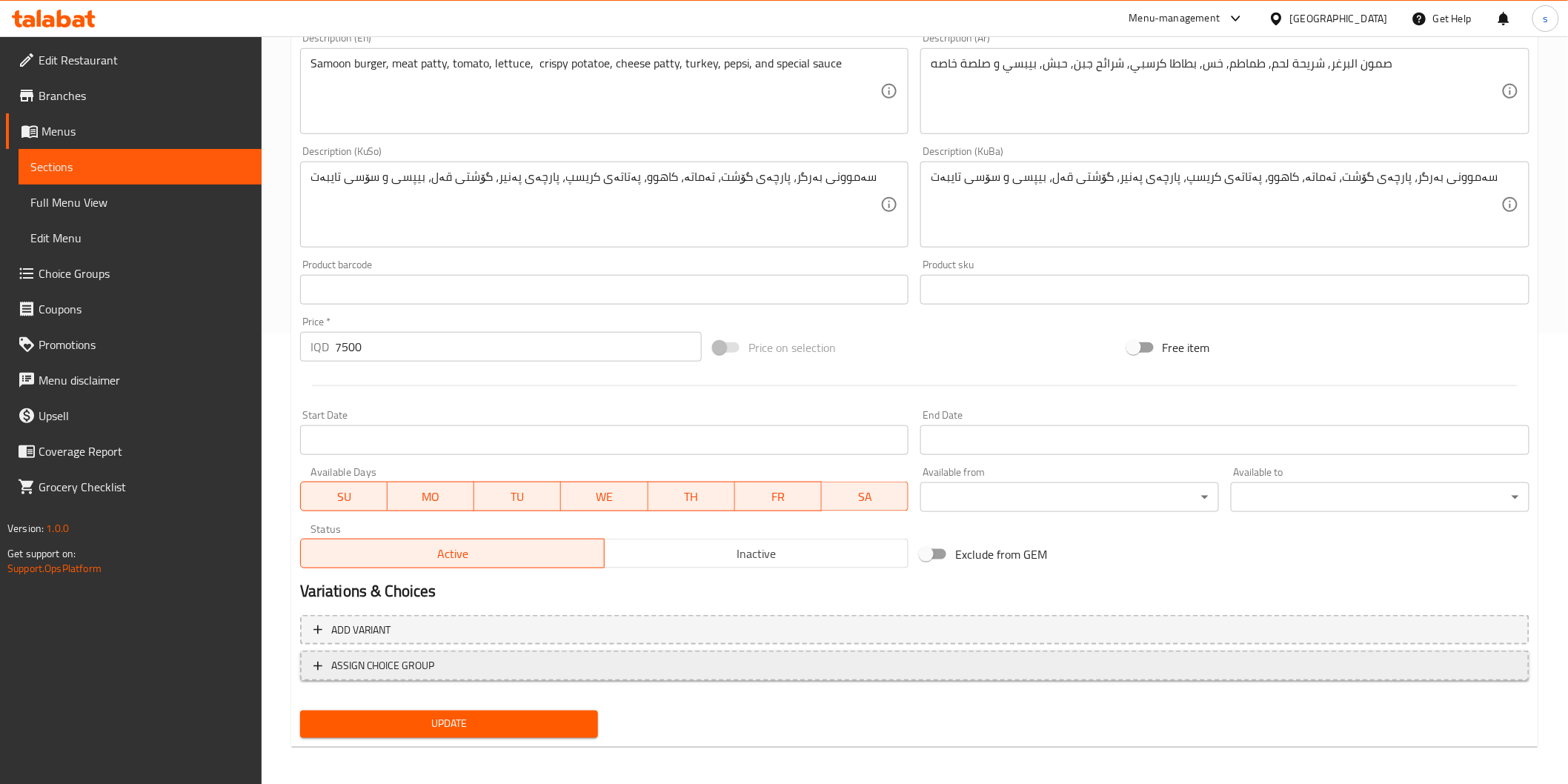
scroll to position [452, 0]
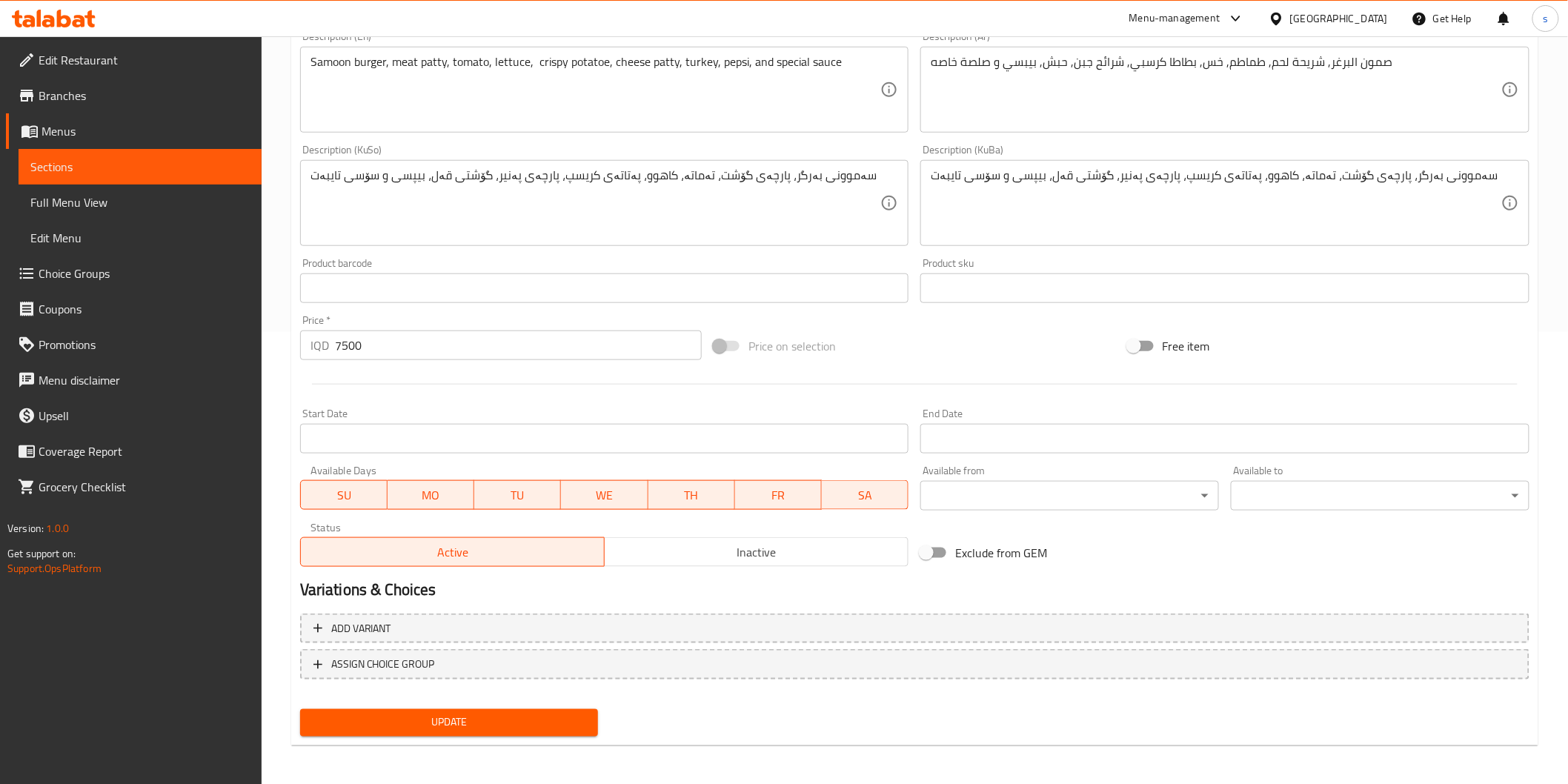
click at [565, 726] on span "Update" at bounding box center [449, 722] width 275 height 18
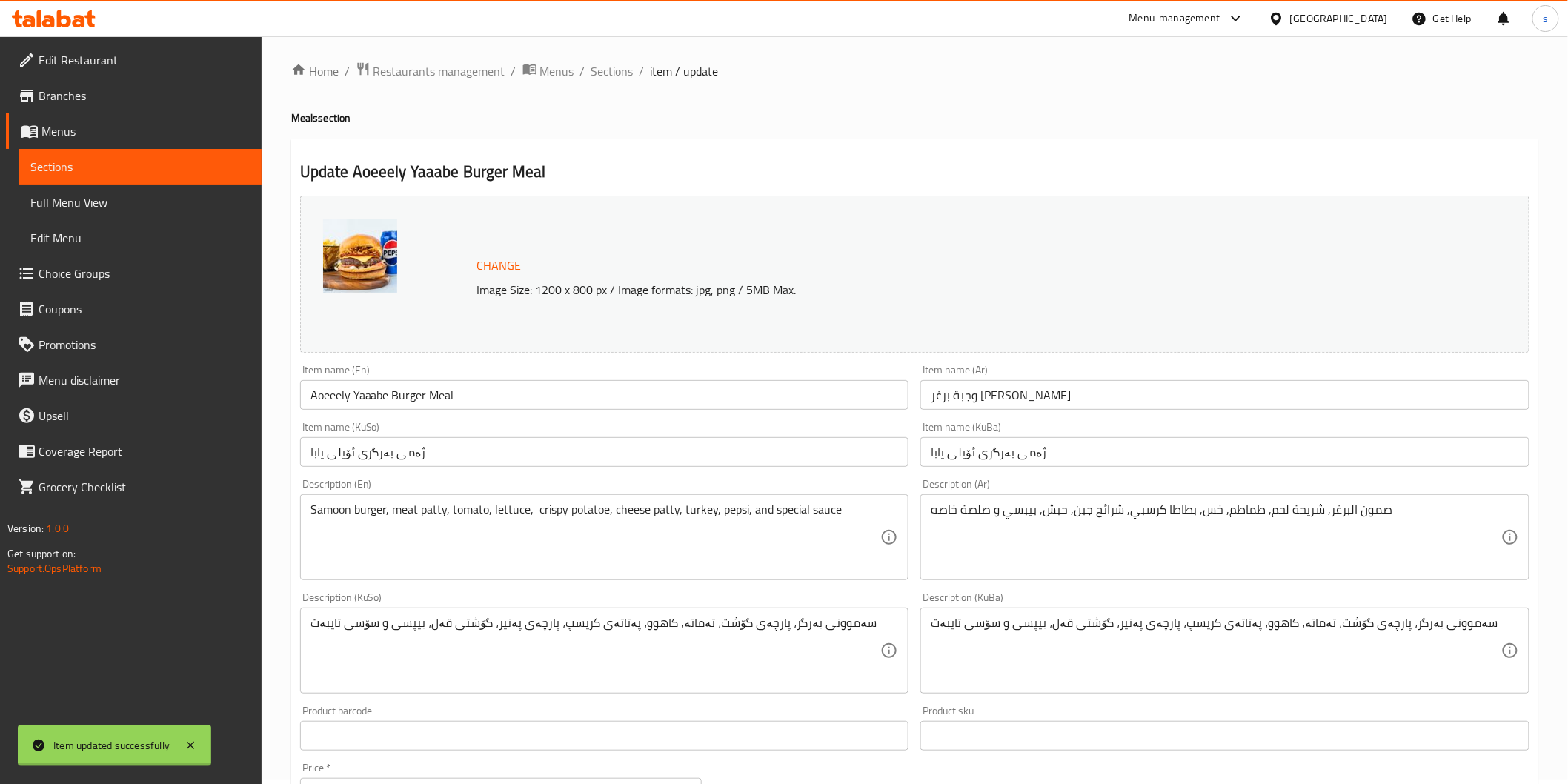
scroll to position [0, 0]
click at [629, 72] on span "Sections" at bounding box center [612, 75] width 42 height 17
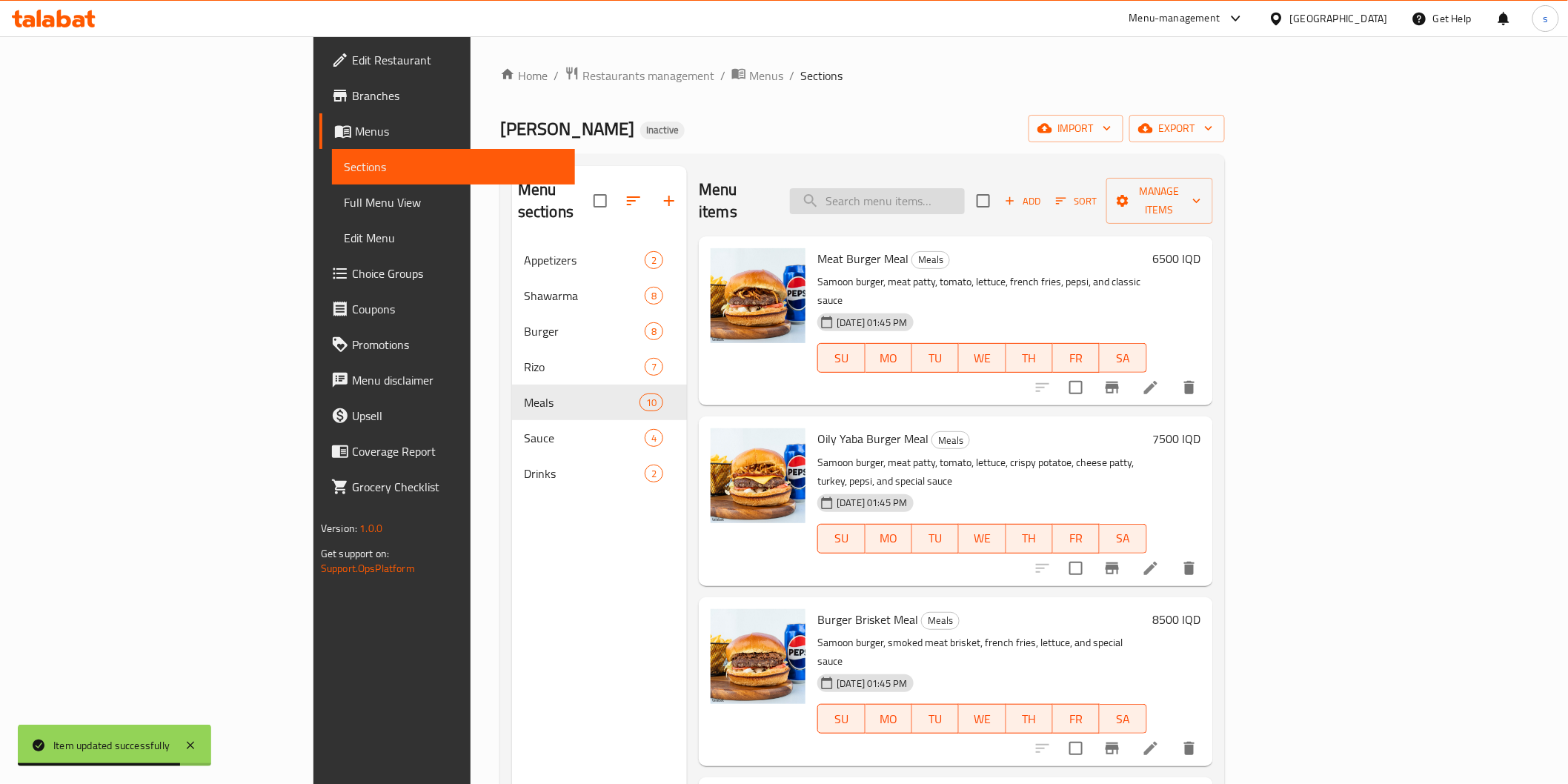
click at [965, 189] on input "search" at bounding box center [877, 202] width 175 height 26
paste input "Chicken Burger Meal"
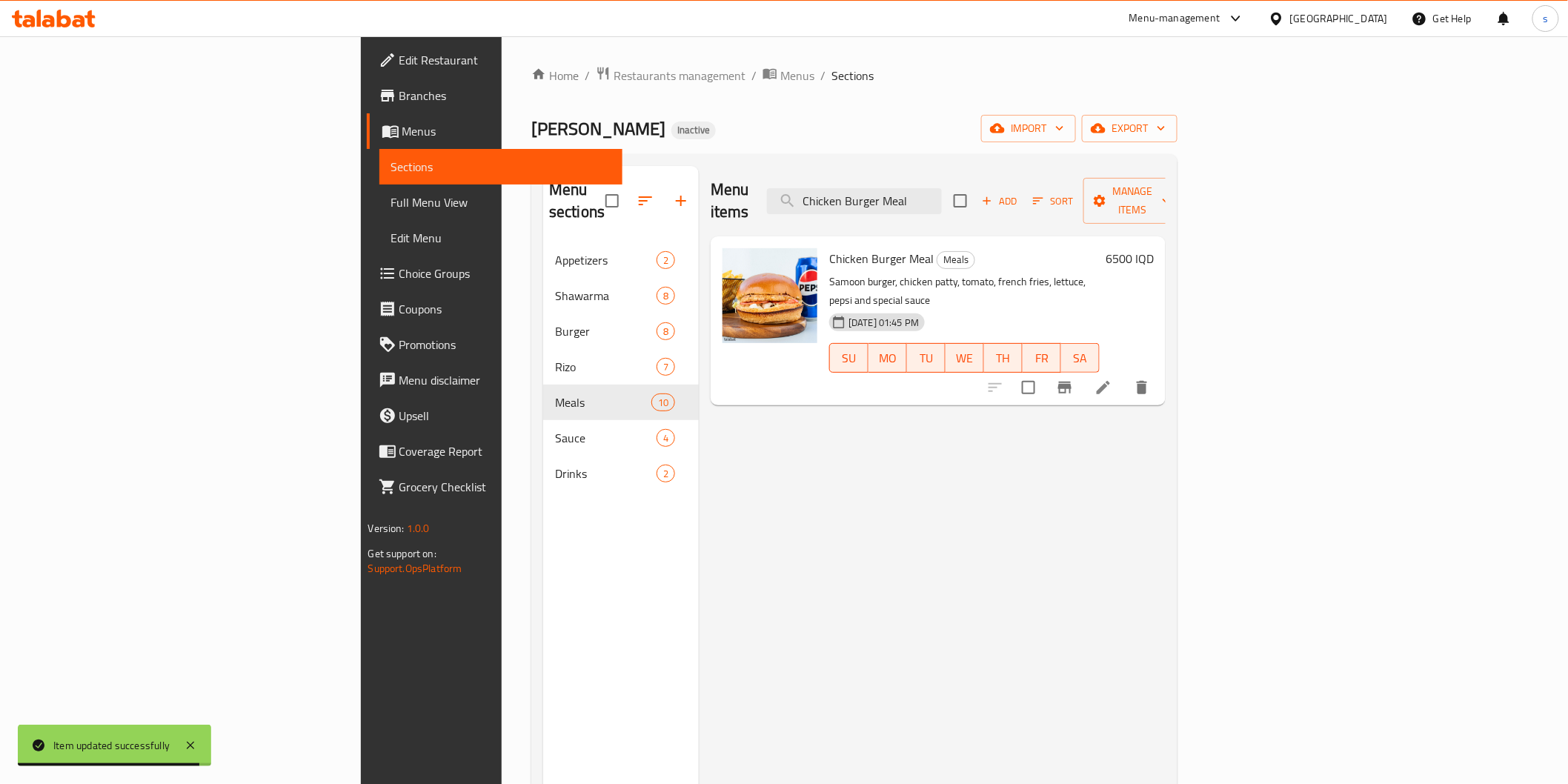
click at [1166, 244] on div "Chicken Burger Meal Meals Samoon burger, chicken patty, tomato, french fries, l…" at bounding box center [938, 240] width 455 height 7
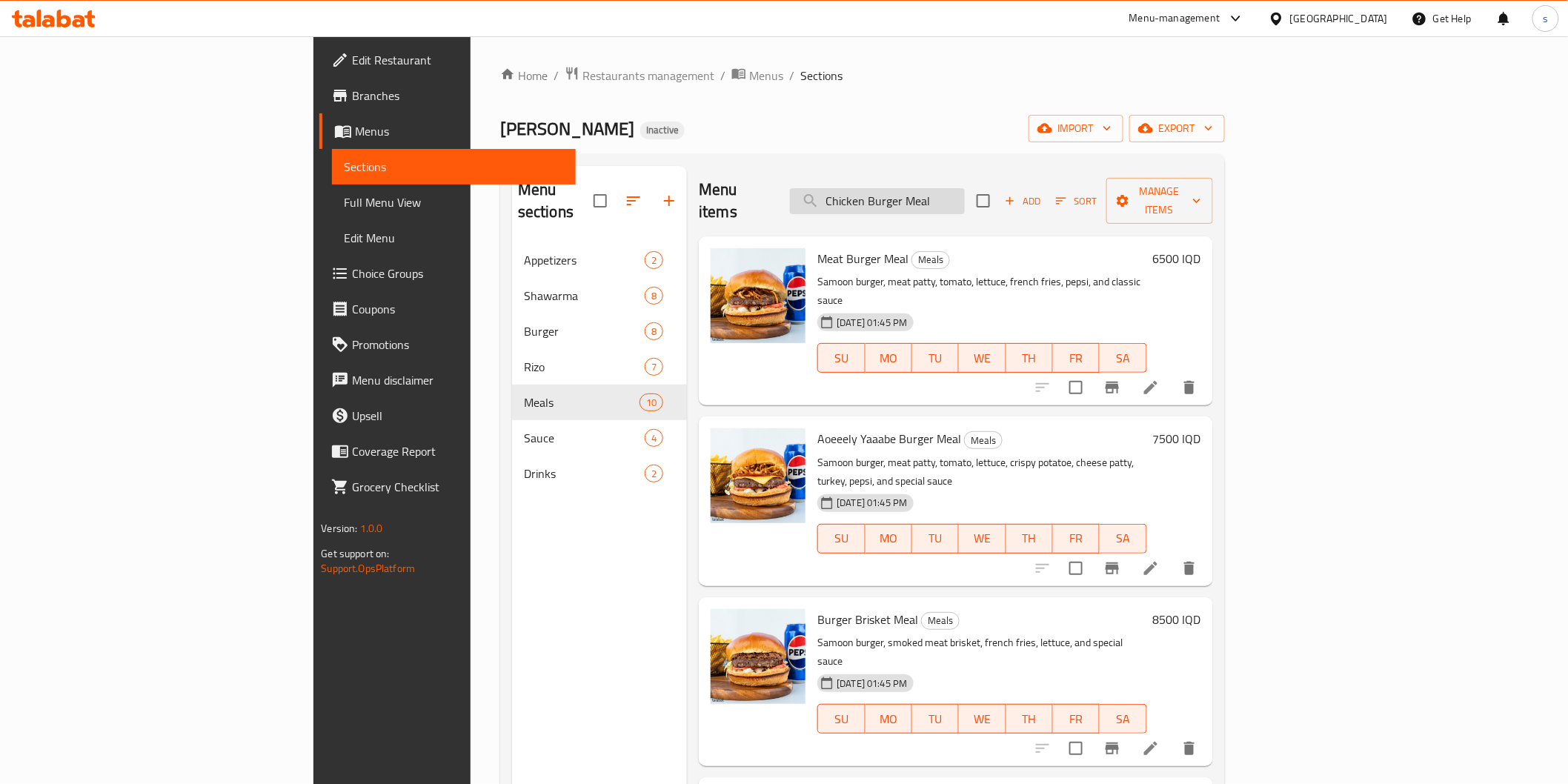
click at [965, 198] on input "Chicken Burger Meal" at bounding box center [877, 202] width 175 height 26
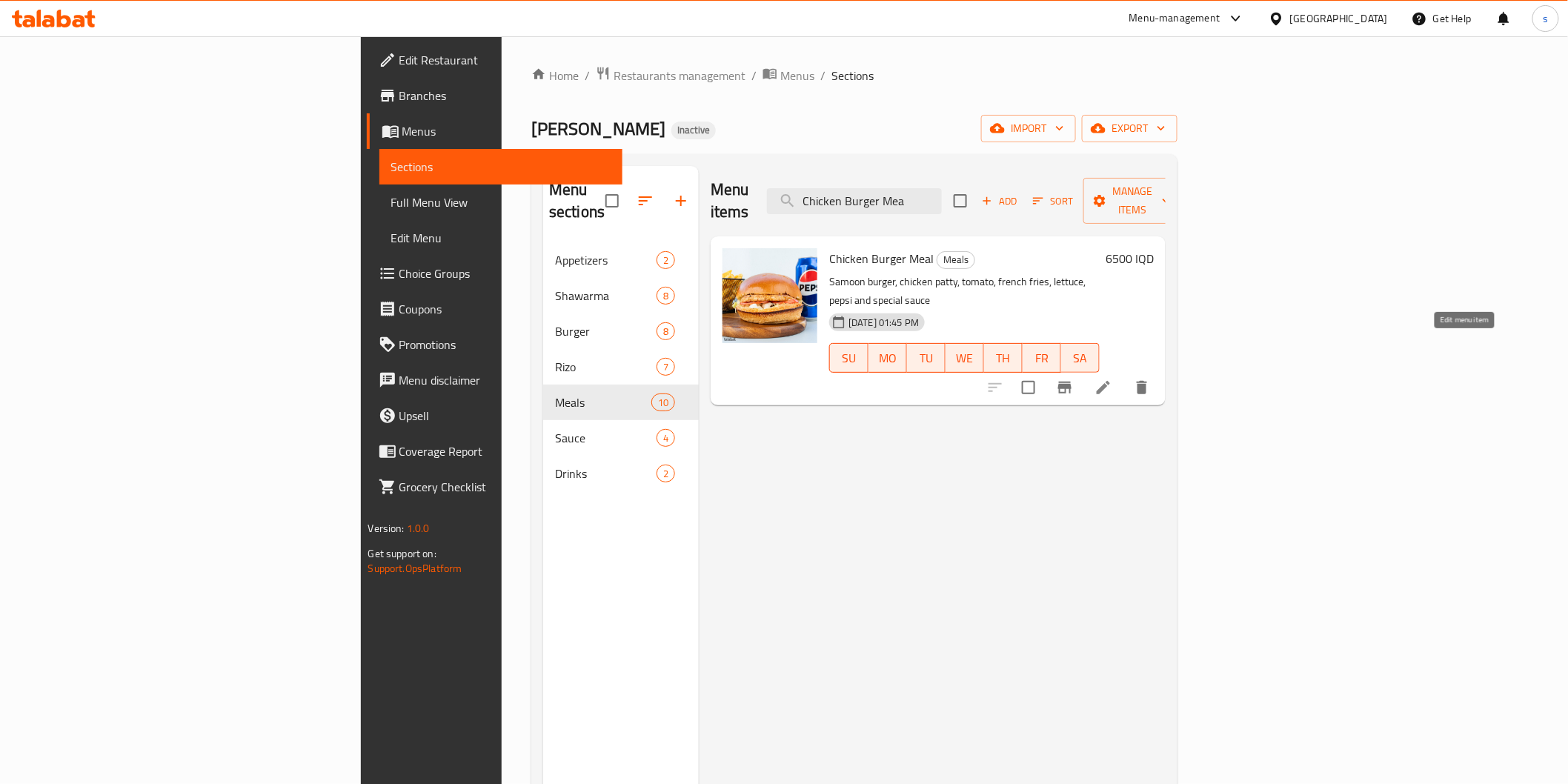
type input "Chicken Burger Mea"
click at [1110, 381] on icon at bounding box center [1103, 387] width 13 height 13
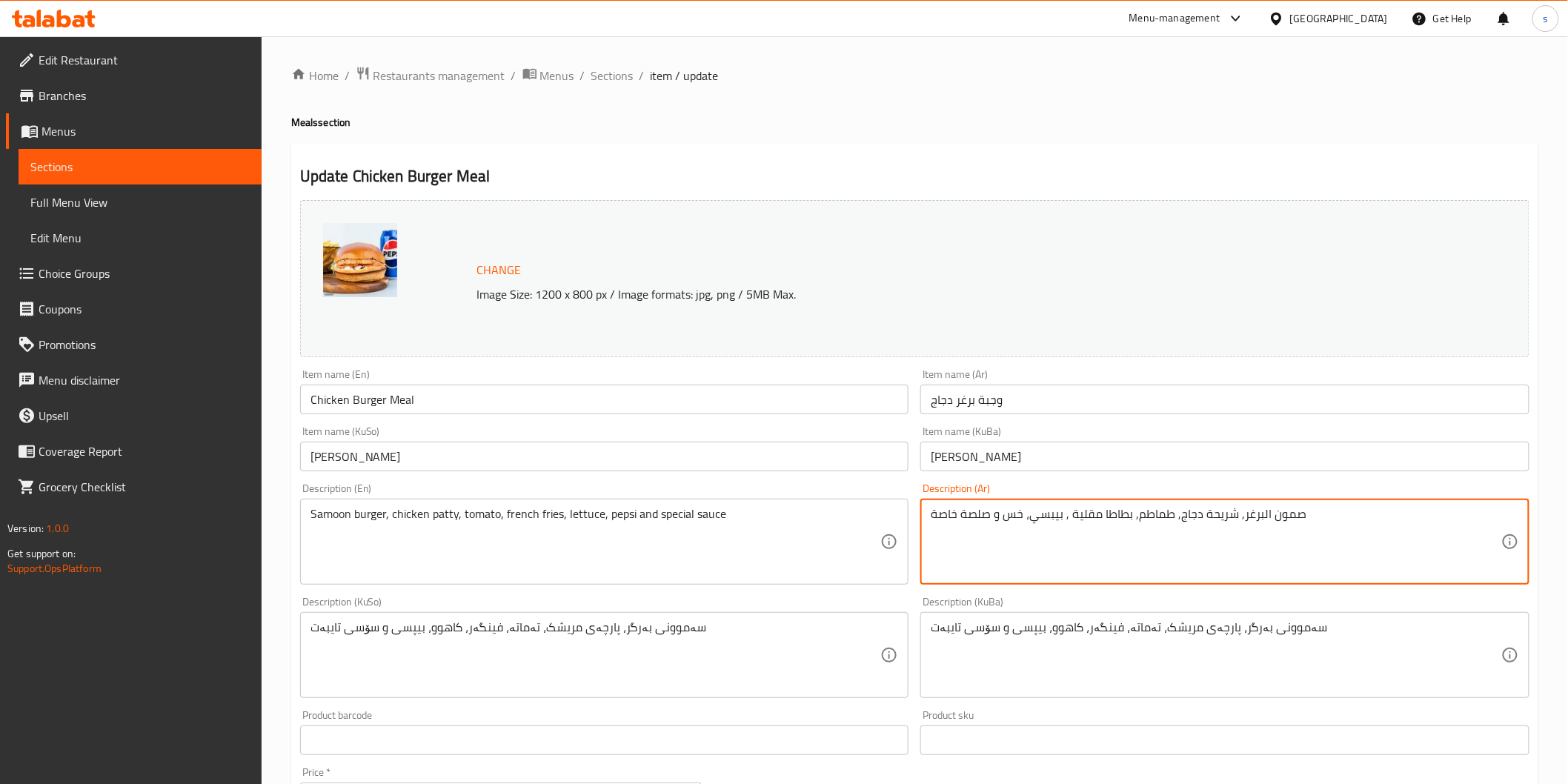
click at [1053, 563] on textarea "صمون البرغر, شريحة دجاج, طماطم, بطاطا مقلية , بيبسي، خس و صلصة خاصة" at bounding box center [1215, 541] width 570 height 71
type textarea "صمون البرغر, شريحة دجاج, طماطم, بطاطا مقلية , بيبسي، خس و صلصة خاصة"
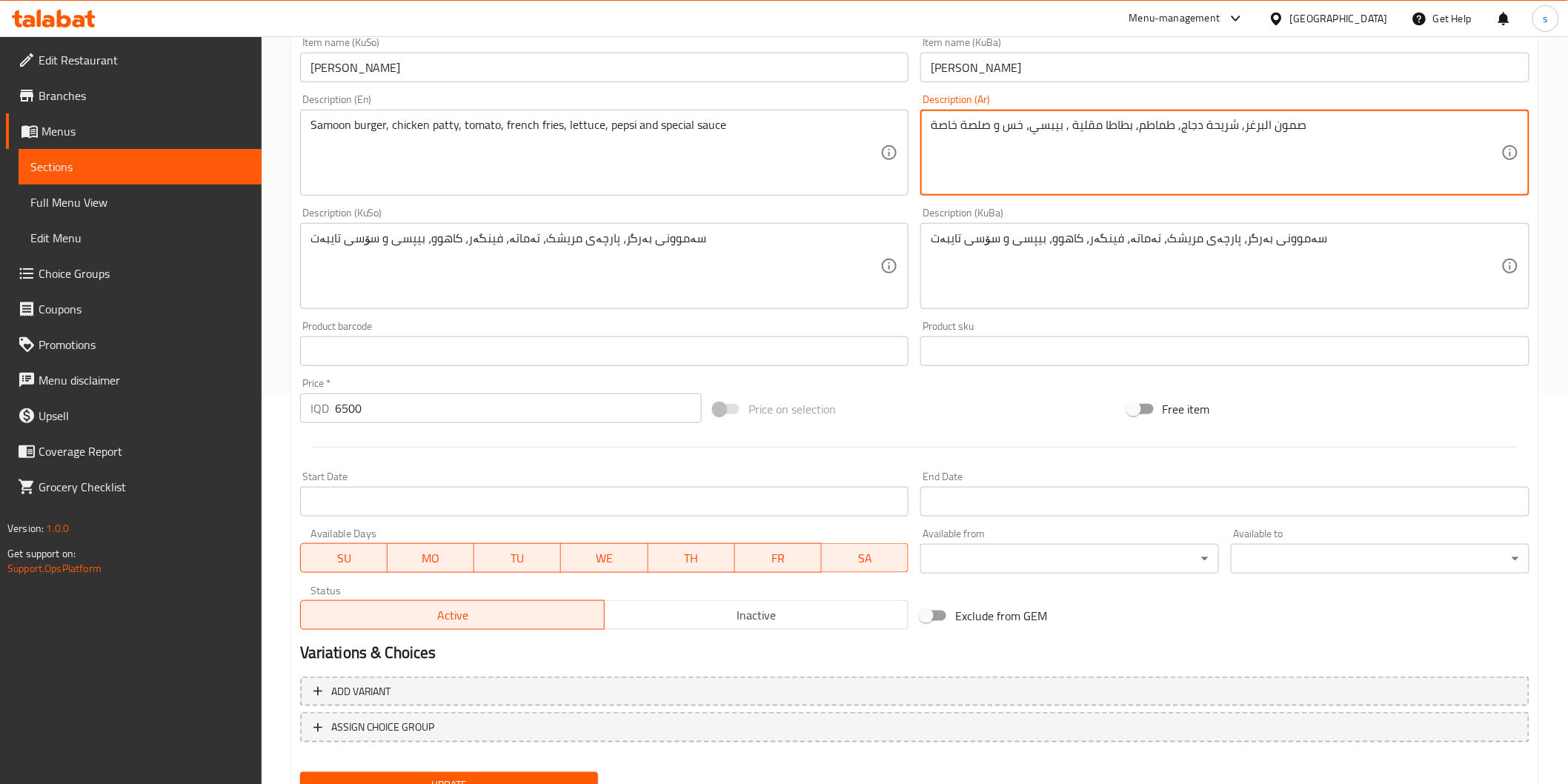
scroll to position [452, 0]
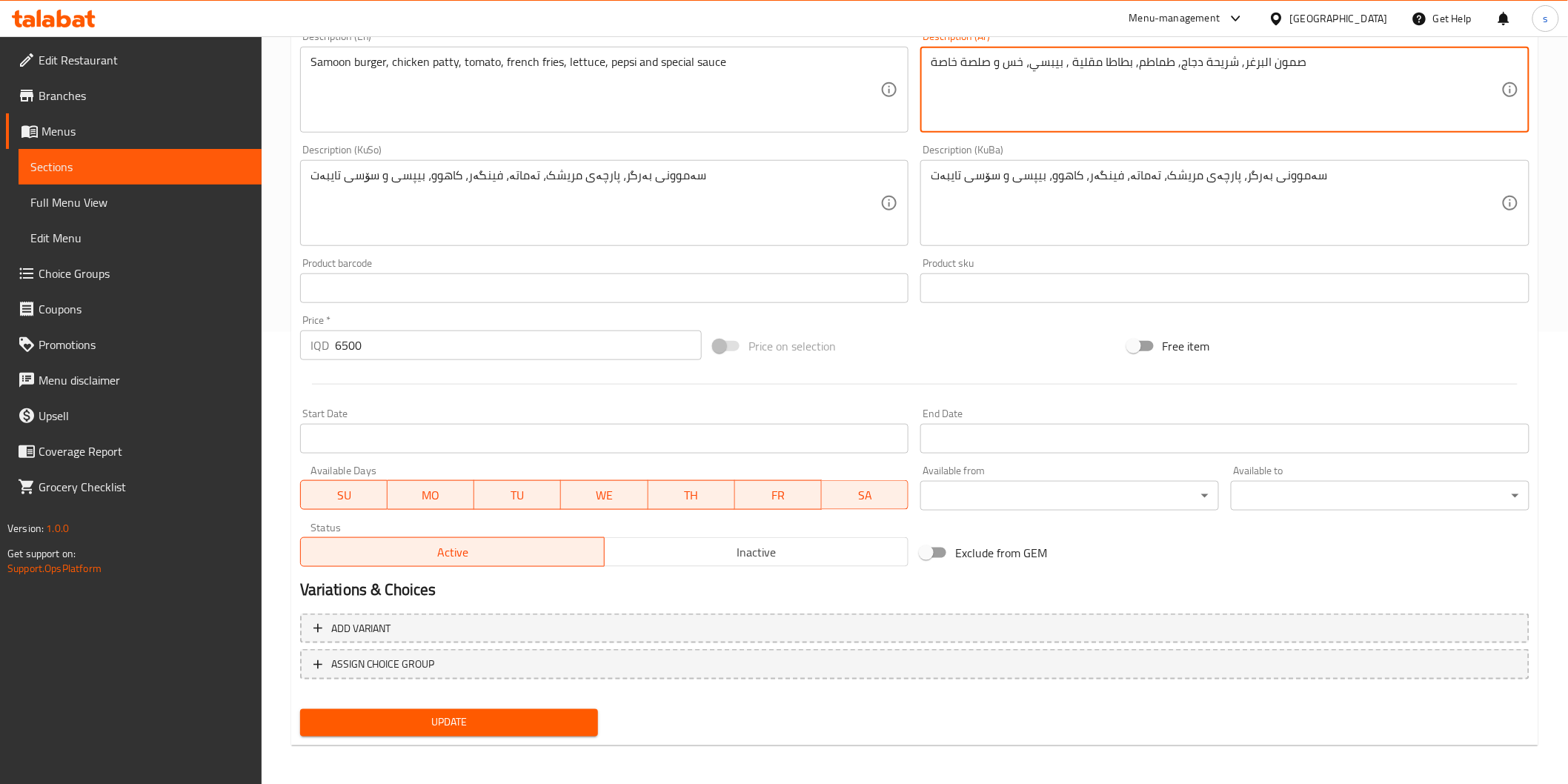
click at [561, 721] on span "Update" at bounding box center [449, 722] width 275 height 18
